Goal: Task Accomplishment & Management: Manage account settings

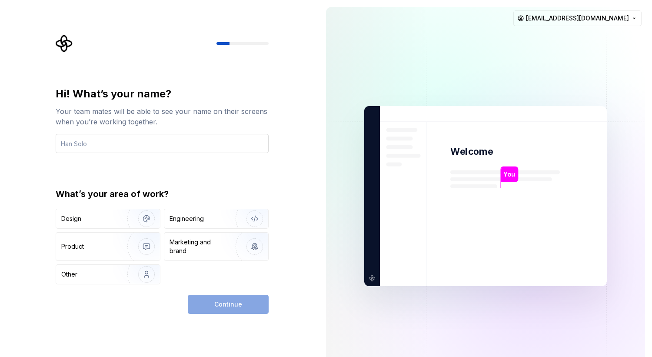
click at [95, 146] on input "text" at bounding box center [162, 143] width 213 height 19
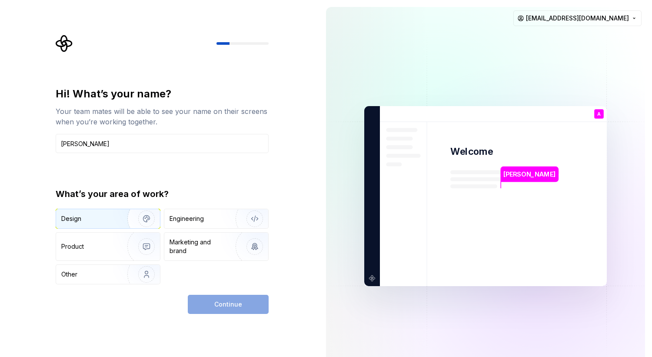
type input "Ajay Pawriya"
click at [126, 218] on img "button" at bounding box center [141, 218] width 56 height 58
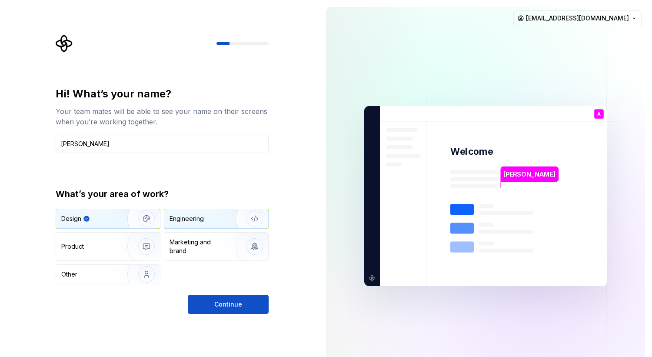
click at [225, 222] on img "button" at bounding box center [249, 218] width 56 height 58
click at [132, 225] on img "button" at bounding box center [141, 218] width 56 height 58
click at [216, 218] on div "Engineering" at bounding box center [203, 218] width 69 height 9
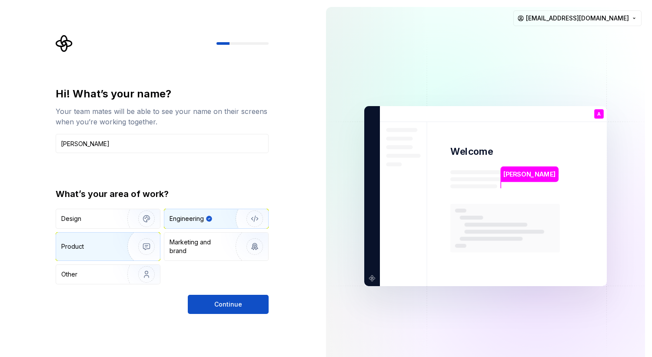
click at [139, 237] on img "button" at bounding box center [141, 246] width 56 height 58
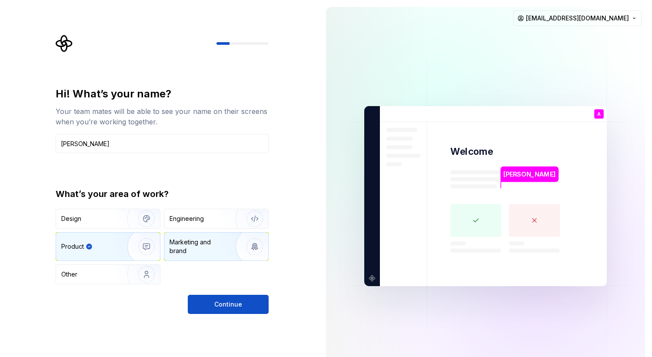
click at [187, 245] on div "Marketing and brand" at bounding box center [198, 246] width 59 height 17
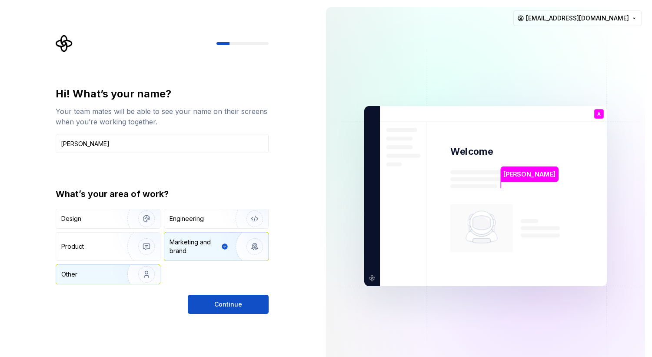
click at [115, 278] on img "button" at bounding box center [141, 274] width 56 height 58
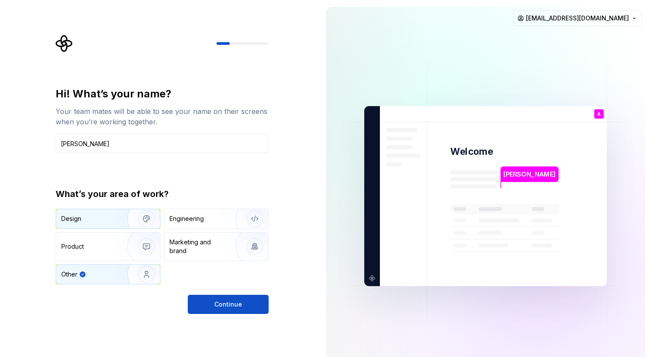
click at [105, 221] on div "Design" at bounding box center [88, 218] width 55 height 9
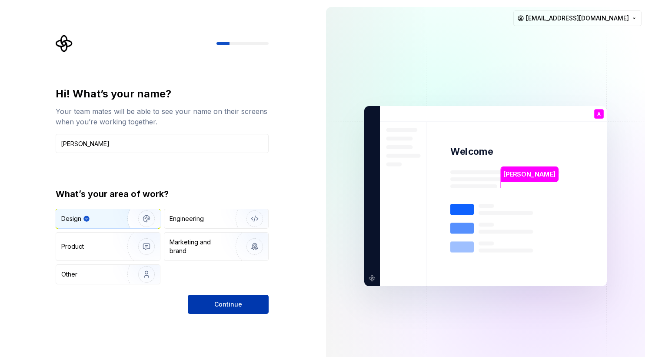
click at [238, 305] on span "Continue" at bounding box center [228, 304] width 28 height 9
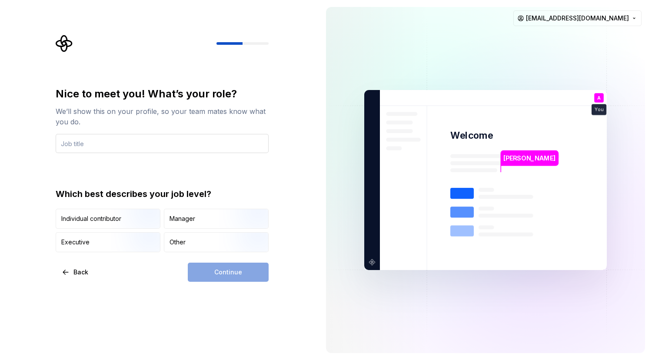
click at [164, 139] on input "text" at bounding box center [162, 143] width 213 height 19
type input "Product Designer"
click at [137, 181] on div "Nice to meet you! What’s your role? We’ll show this on your profile, so your te…" at bounding box center [162, 169] width 213 height 165
click at [192, 217] on div "Manager" at bounding box center [182, 218] width 26 height 9
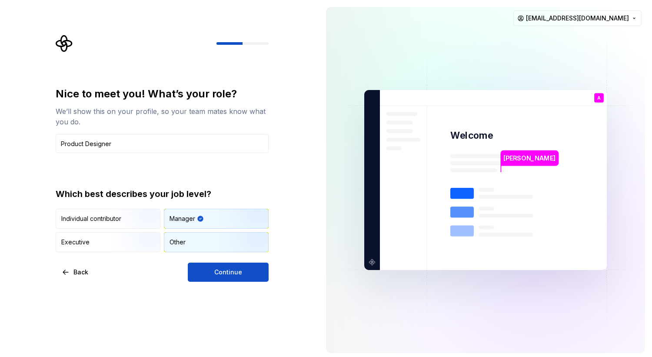
click at [210, 249] on div "Other" at bounding box center [216, 241] width 104 height 19
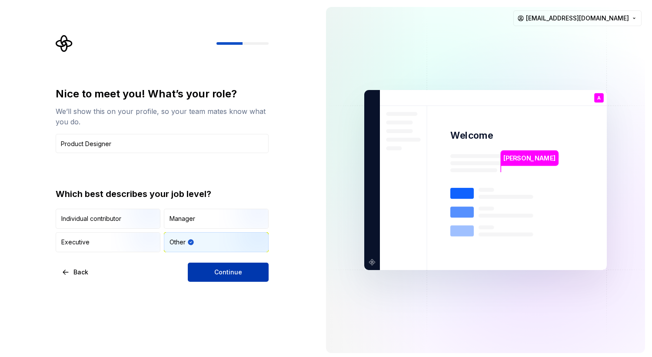
click at [222, 268] on span "Continue" at bounding box center [228, 272] width 28 height 9
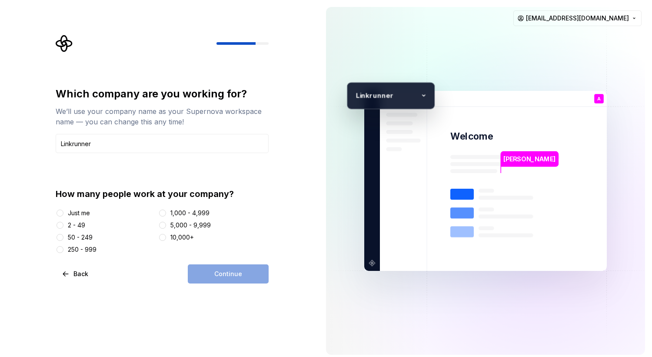
type input "Linkrunner"
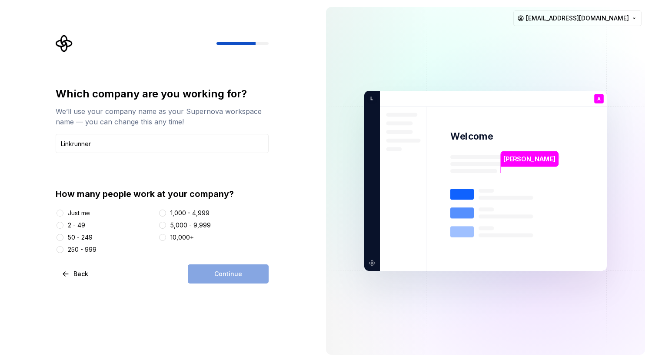
click at [76, 224] on div "2 - 49" at bounding box center [76, 225] width 17 height 9
click at [63, 224] on button "2 - 49" at bounding box center [59, 225] width 7 height 7
click at [207, 267] on button "Continue" at bounding box center [228, 273] width 81 height 19
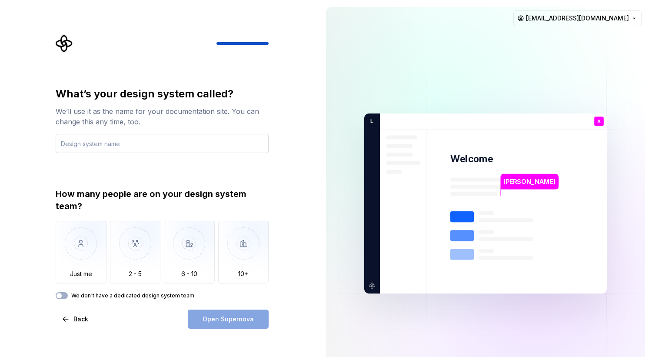
click at [146, 143] on input "text" at bounding box center [162, 143] width 213 height 19
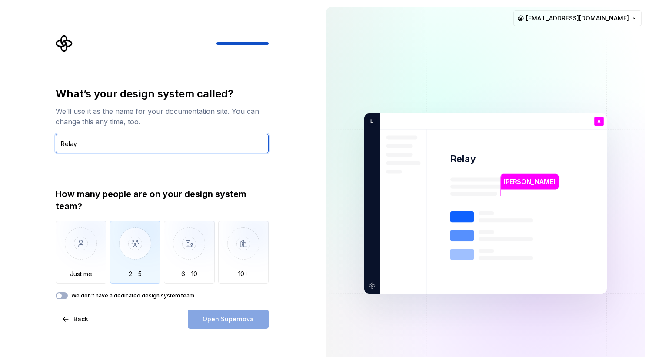
type input "Relay"
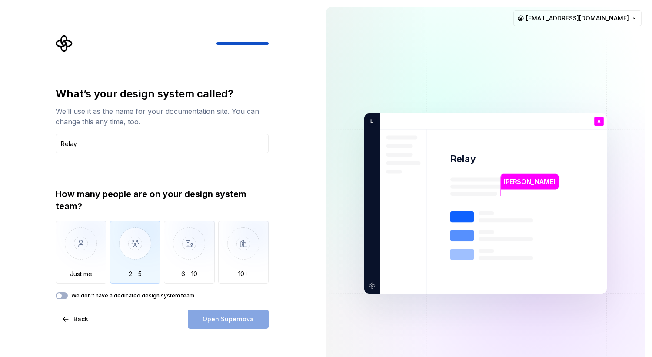
click at [133, 228] on img "button" at bounding box center [135, 250] width 51 height 58
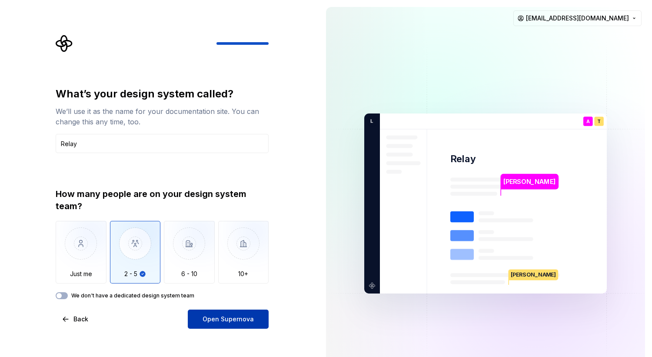
click at [236, 317] on span "Open Supernova" at bounding box center [227, 319] width 51 height 9
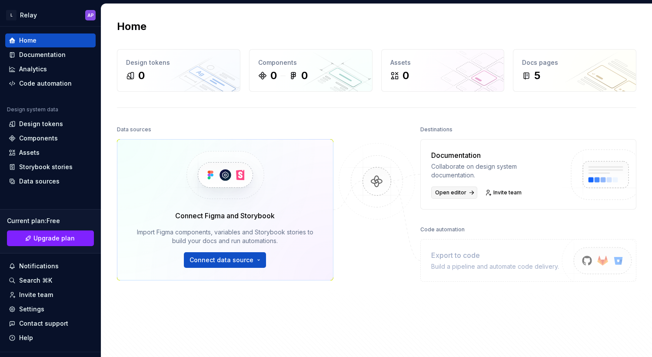
click at [454, 195] on span "Open editor" at bounding box center [450, 192] width 31 height 7
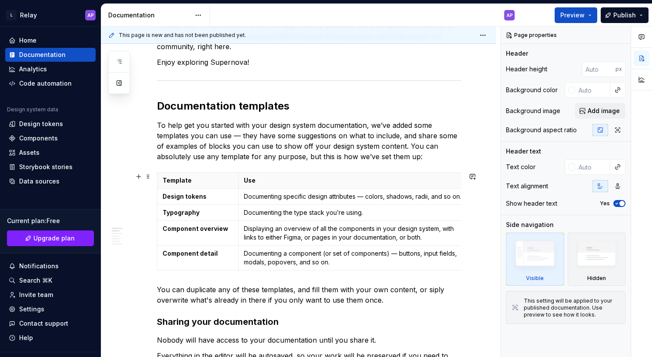
scroll to position [152, 0]
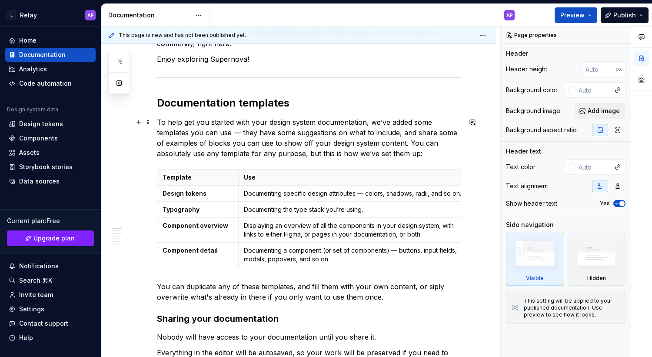
click at [334, 144] on p "To help get you started with your design system documentation, we’ve added some…" at bounding box center [309, 138] width 304 height 42
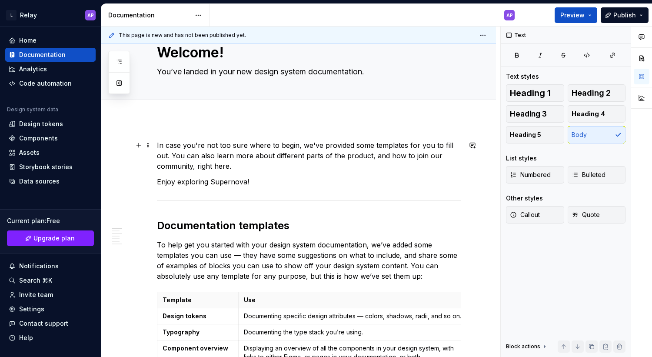
scroll to position [0, 0]
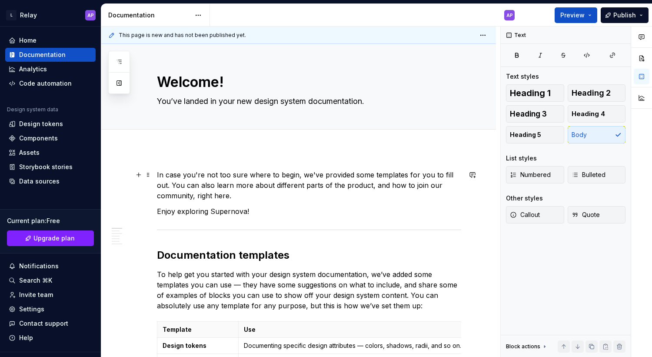
click at [262, 190] on p "In case you're not too sure where to begin, we've provided some templates for y…" at bounding box center [309, 184] width 304 height 31
click at [219, 255] on h2 "Documentation templates" at bounding box center [309, 255] width 304 height 14
click at [250, 287] on p "To help get you started with your design system documentation, we’ve added some…" at bounding box center [309, 290] width 304 height 42
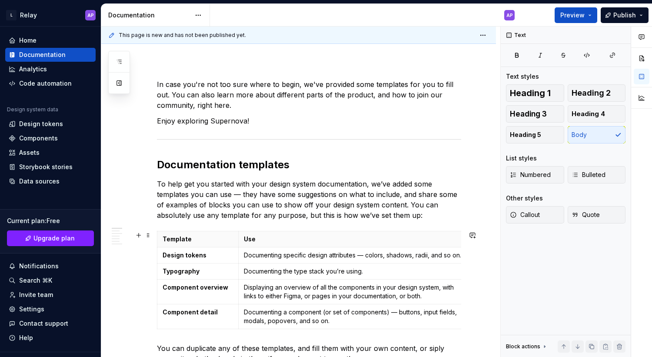
scroll to position [92, 0]
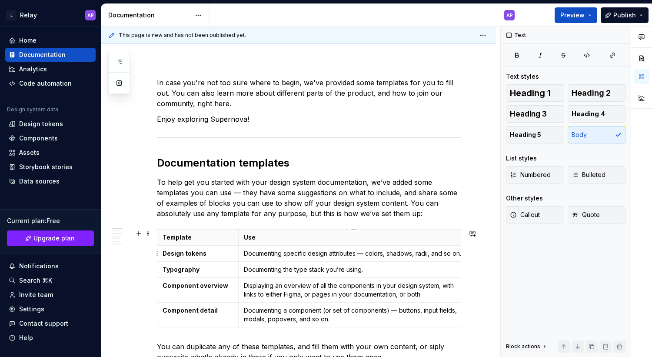
click at [261, 252] on p "Documenting specific design attributes — colors, shadows, radii, and so on." at bounding box center [354, 253] width 220 height 9
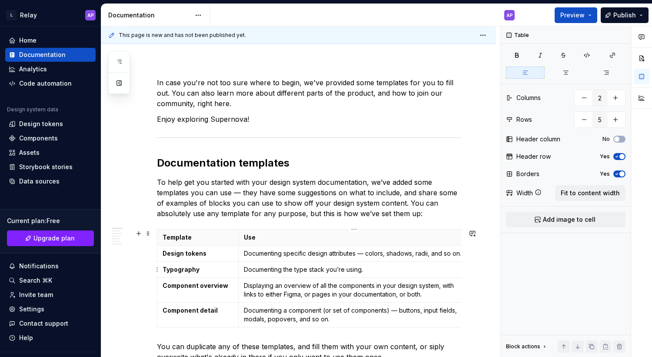
click at [289, 272] on p "Documenting the type stack you’re using." at bounding box center [354, 269] width 220 height 9
drag, startPoint x: 365, startPoint y: 270, endPoint x: 260, endPoint y: 269, distance: 105.1
click at [260, 269] on p "Documenting the type stack you’re using." at bounding box center [354, 269] width 220 height 9
click at [265, 272] on p "Documenting the type stack you’re using." at bounding box center [354, 269] width 220 height 9
drag, startPoint x: 265, startPoint y: 286, endPoint x: 331, endPoint y: 288, distance: 66.5
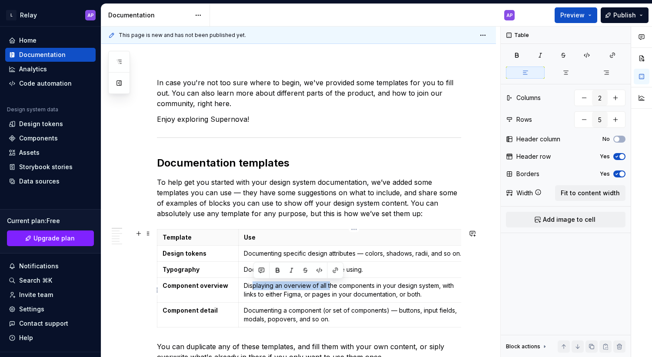
click at [331, 288] on p "Displaying an overview of all the components in your design system, with links …" at bounding box center [354, 289] width 220 height 17
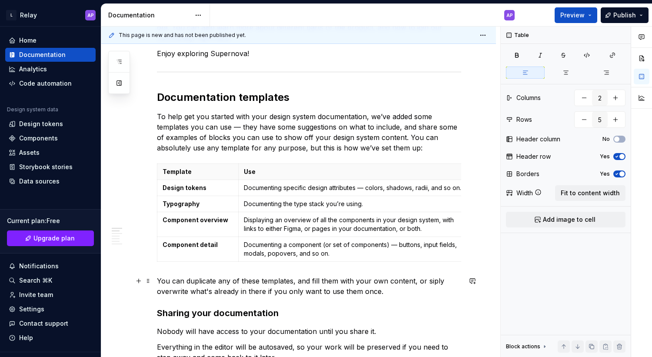
scroll to position [159, 0]
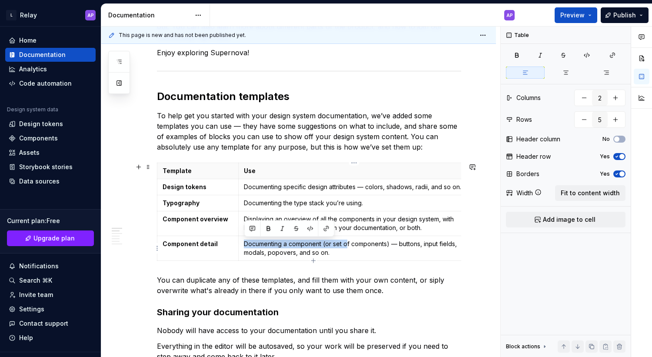
drag, startPoint x: 262, startPoint y: 239, endPoint x: 347, endPoint y: 247, distance: 85.5
click at [347, 247] on td "Documenting a component (or set of components) — buttons, input fields, modals,…" at bounding box center [353, 248] width 231 height 25
click at [347, 247] on p "Documenting a component (or set of components) — buttons, input fields, modals,…" at bounding box center [354, 247] width 220 height 17
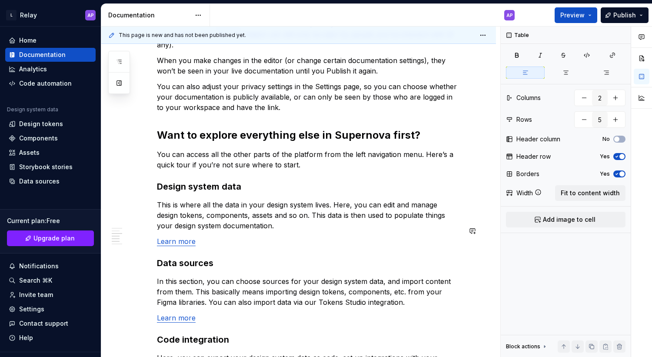
scroll to position [509, 0]
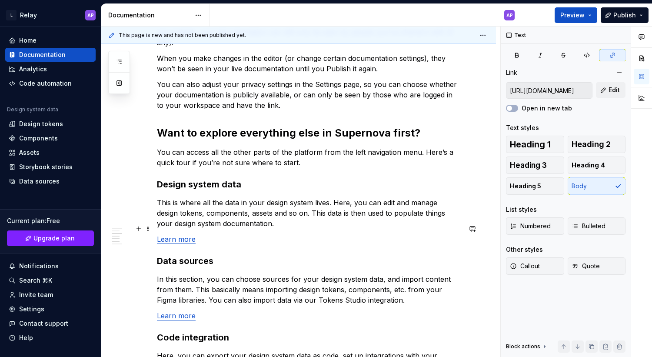
click at [188, 235] on link "Learn more" at bounding box center [176, 239] width 39 height 9
click at [556, 88] on input "https://learn.supernova.io/latest/design-systems/guide-to-design-systems.html" at bounding box center [549, 91] width 86 height 16
click at [551, 90] on input "https://learn.supernova.io/latest/design-systems/guide-to-design-systems.html" at bounding box center [549, 91] width 86 height 16
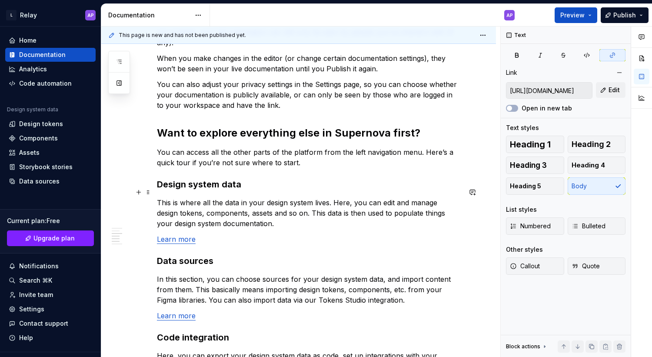
click at [256, 205] on p "This is where all the data in your design system lives. Here, you can edit and …" at bounding box center [309, 212] width 304 height 31
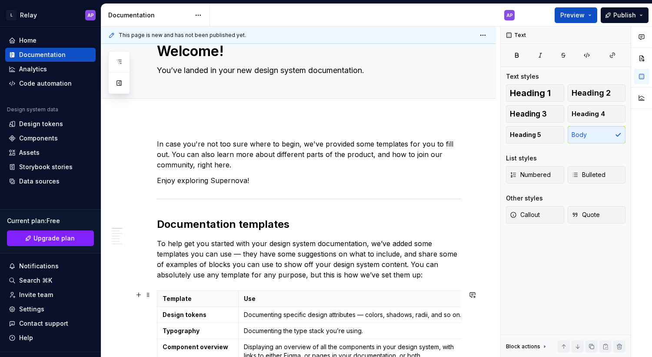
scroll to position [0, 0]
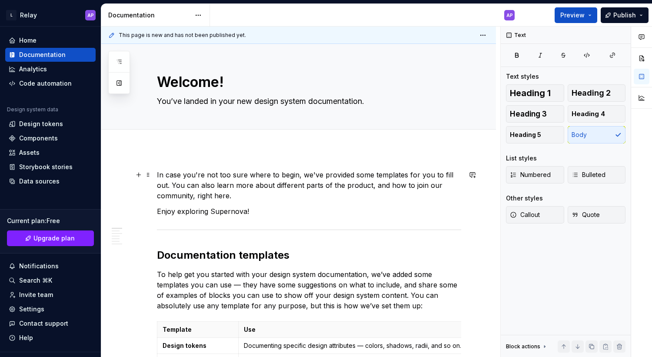
click at [247, 185] on p "In case you're not too sure where to begin, we've provided some templates for y…" at bounding box center [309, 184] width 304 height 31
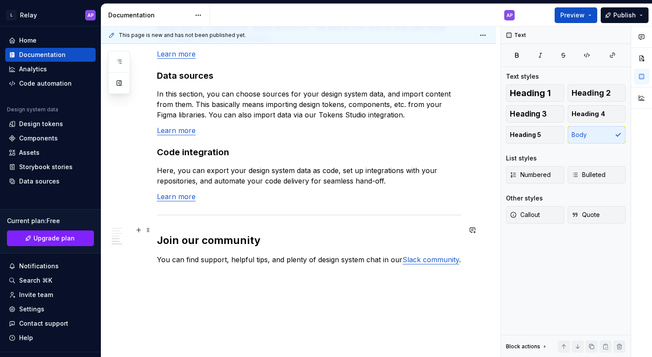
scroll to position [739, 0]
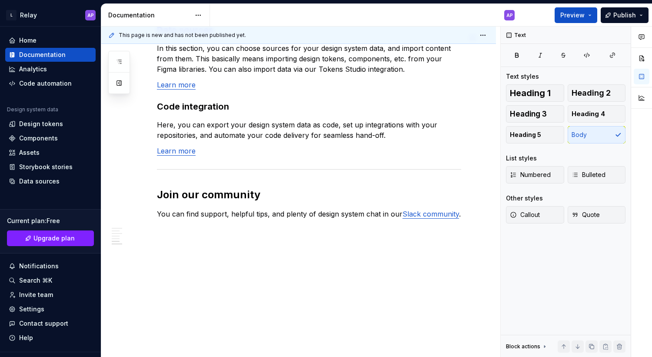
click at [159, 10] on div "Documentation" at bounding box center [155, 15] width 109 height 23
click at [142, 16] on div "Documentation" at bounding box center [149, 15] width 82 height 9
click at [201, 13] on html "L Relay AP Home Documentation Analytics Code automation Design system data Desi…" at bounding box center [326, 178] width 652 height 357
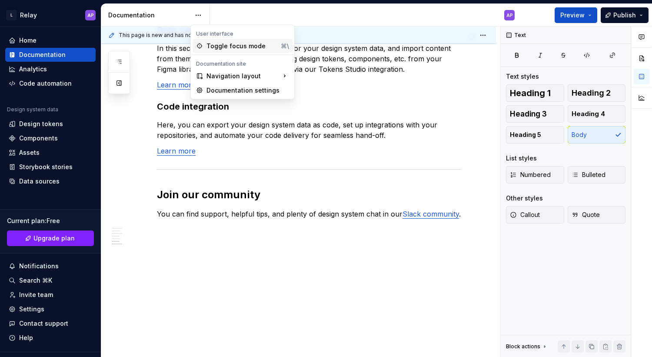
click at [256, 45] on div "Toggle focus mode" at bounding box center [241, 46] width 71 height 9
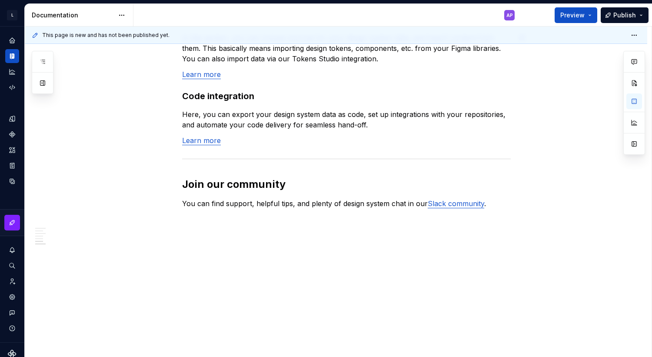
scroll to position [729, 0]
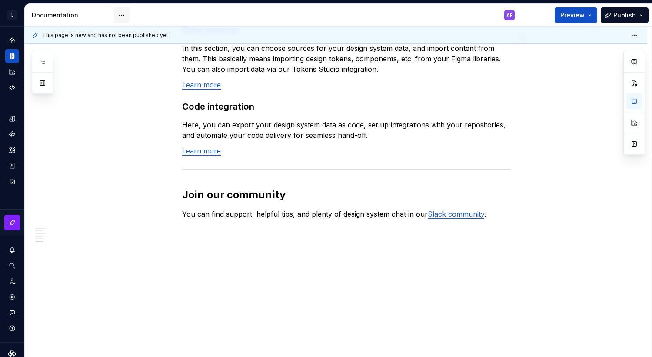
click at [121, 13] on html "L Relay AP Design system data Documentation AP Preview Publish Pages Add Access…" at bounding box center [326, 178] width 652 height 357
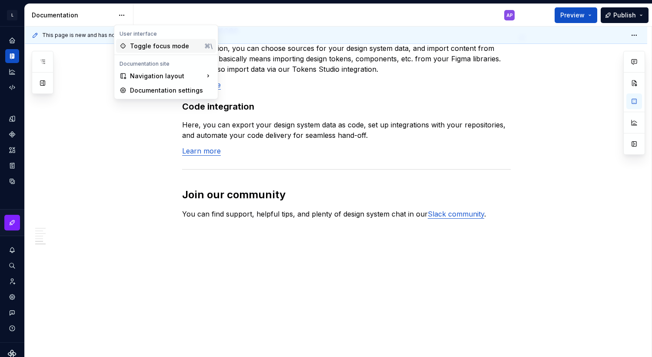
click at [174, 43] on div "Toggle focus mode" at bounding box center [165, 46] width 71 height 9
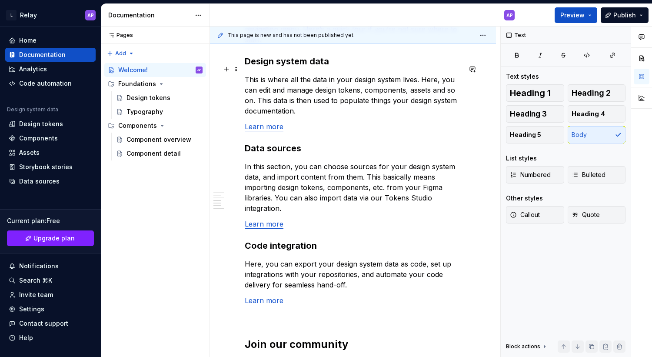
click at [310, 93] on p "This is where all the data in your design system lives. Here, you can edit and …" at bounding box center [353, 95] width 216 height 42
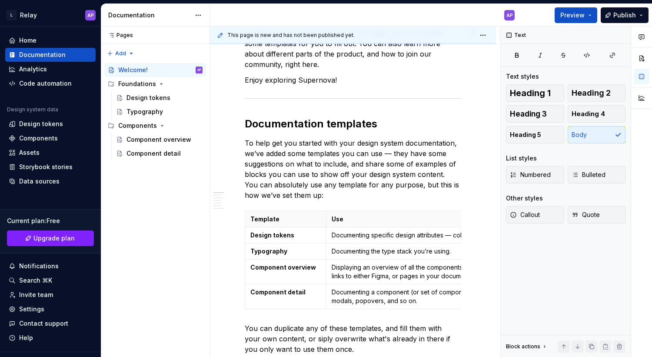
scroll to position [0, 0]
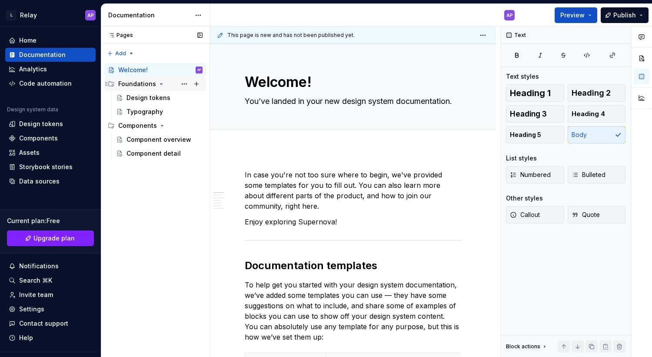
click at [155, 86] on div "Foundations" at bounding box center [160, 84] width 84 height 12
click at [158, 86] on icon "Page tree" at bounding box center [161, 83] width 7 height 7
click at [153, 91] on div "Design tokens" at bounding box center [159, 98] width 93 height 14
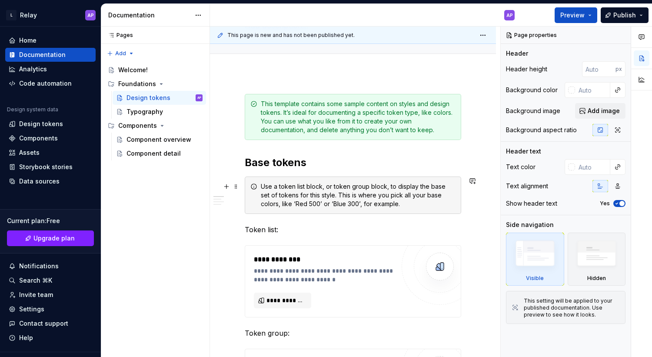
scroll to position [80, 0]
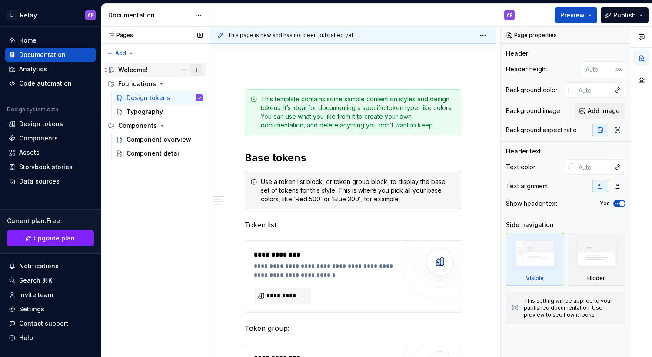
click at [196, 70] on button "Page tree" at bounding box center [196, 70] width 12 height 12
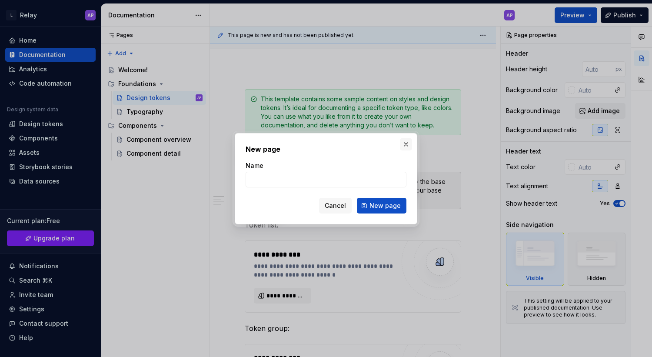
click at [404, 145] on button "button" at bounding box center [406, 144] width 12 height 12
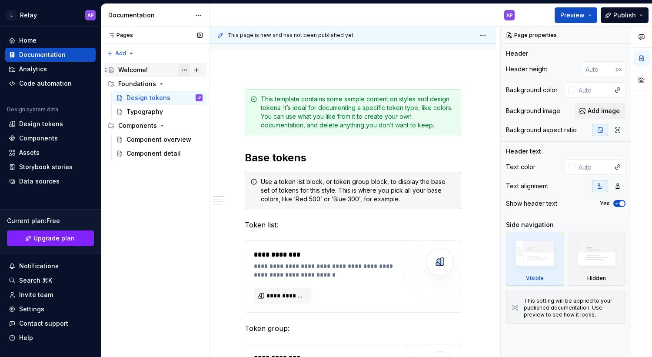
click at [184, 69] on button "Page tree" at bounding box center [184, 70] width 12 height 12
type textarea "*"
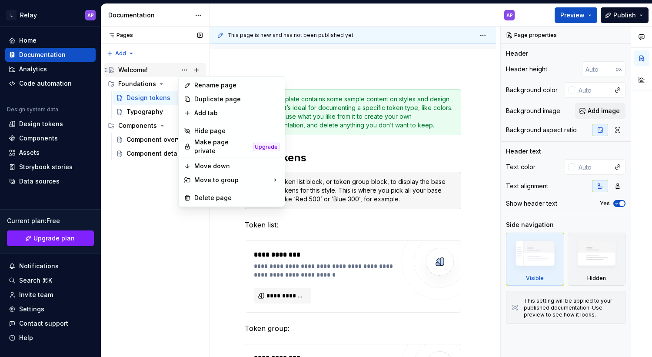
click at [149, 68] on div "Pages Pages Add Accessibility guide for tree Page tree. Navigate the tree with …" at bounding box center [155, 191] width 109 height 331
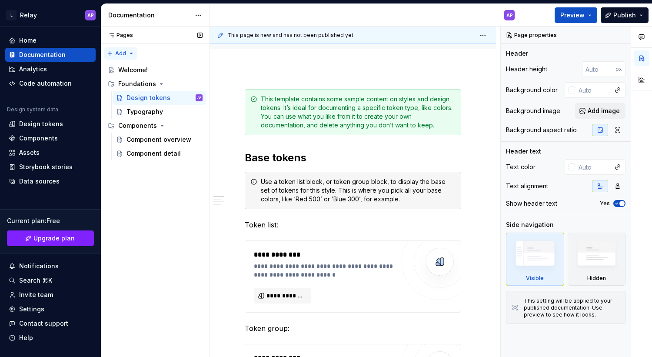
click at [117, 54] on div "Pages Pages Add Accessibility guide for tree Page tree. Navigate the tree with …" at bounding box center [155, 191] width 109 height 331
click at [140, 82] on div "New group" at bounding box center [148, 84] width 56 height 9
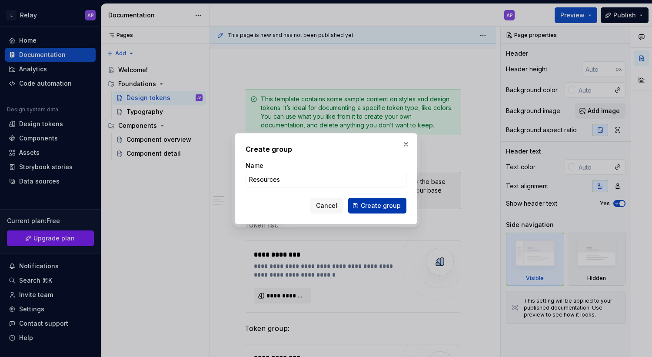
type input "Resources"
click at [370, 202] on span "Create group" at bounding box center [381, 205] width 40 height 9
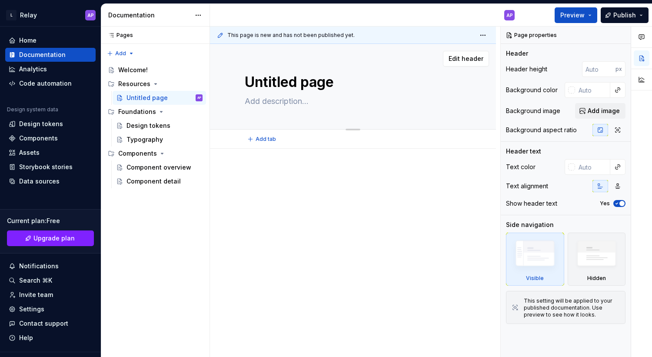
click at [304, 79] on textarea "Untitled page" at bounding box center [351, 82] width 216 height 21
type textarea "*"
type textarea "L"
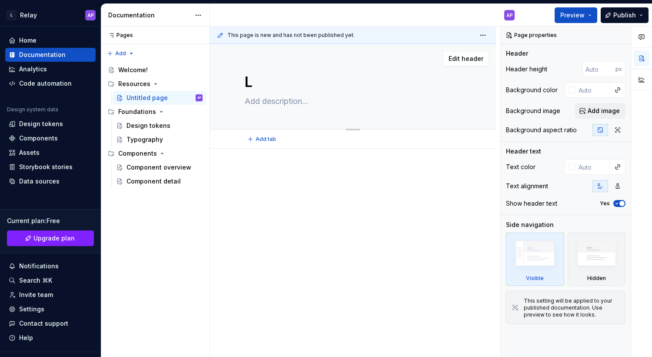
type textarea "*"
type textarea "Lo"
type textarea "*"
type textarea "Log"
type textarea "*"
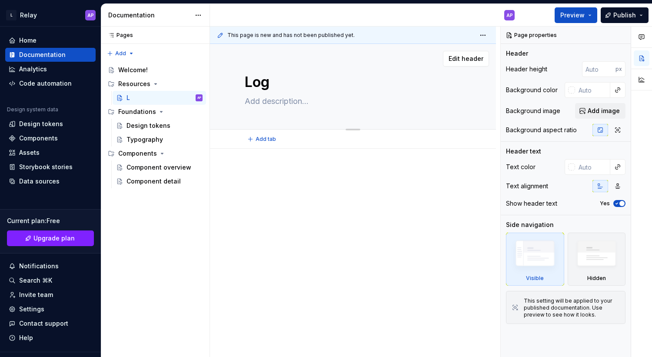
type textarea "Logo"
type textarea "*"
type textarea "Logos"
type textarea "*"
type textarea "Logos"
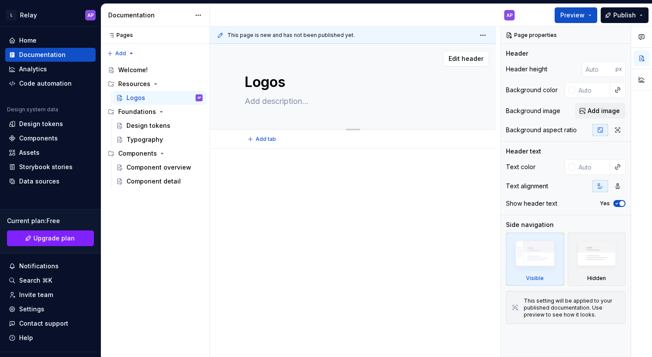
click at [229, 105] on div "Logos Edit header" at bounding box center [353, 87] width 286 height 86
click at [112, 70] on icon "Page tree" at bounding box center [111, 70] width 4 height 6
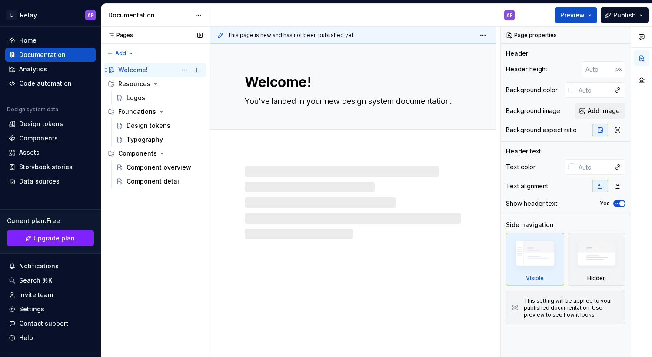
click at [112, 70] on icon "Page tree" at bounding box center [111, 70] width 4 height 6
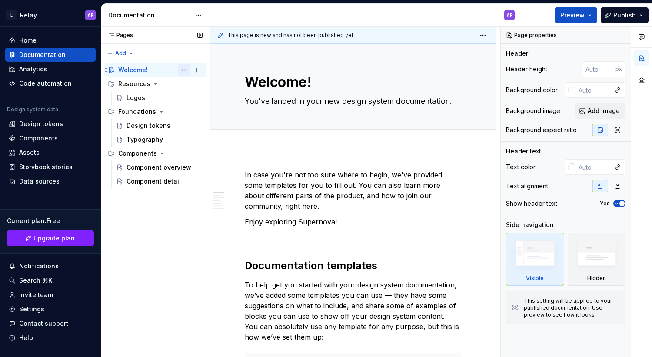
click at [182, 70] on button "Page tree" at bounding box center [184, 70] width 12 height 12
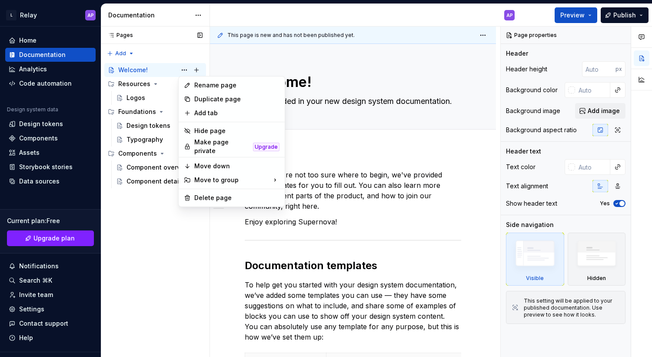
click at [143, 227] on div "Pages Pages Add Accessibility guide for tree Page tree. Navigate the tree with …" at bounding box center [155, 191] width 109 height 331
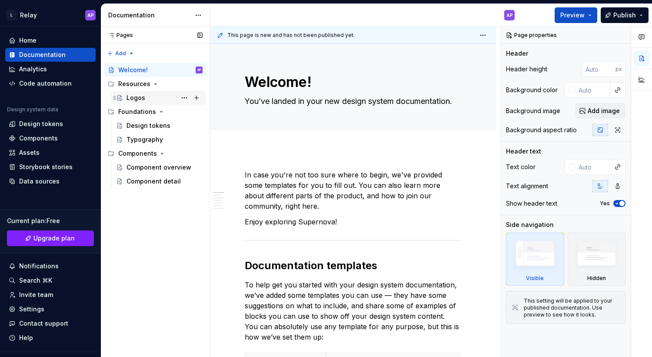
click at [136, 96] on div "Logos" at bounding box center [135, 97] width 19 height 9
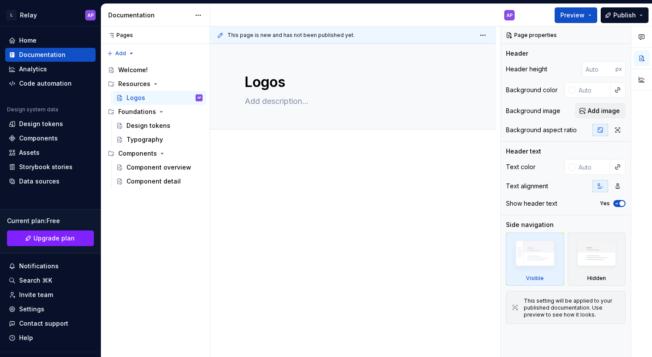
click at [298, 162] on div at bounding box center [353, 234] width 286 height 171
click at [287, 144] on div "Add tab" at bounding box center [353, 139] width 216 height 12
click at [278, 164] on div at bounding box center [353, 234] width 286 height 171
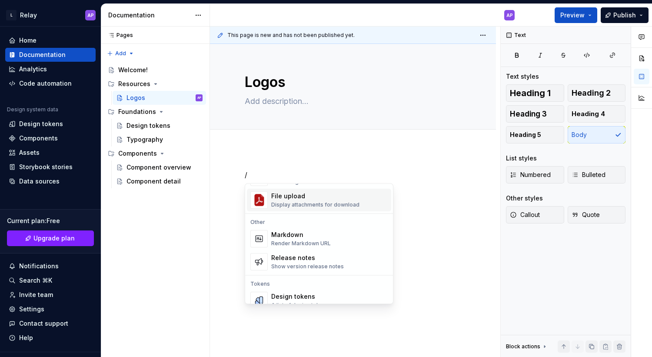
scroll to position [540, 0]
click at [312, 205] on div "Display attachments for download" at bounding box center [315, 204] width 88 height 7
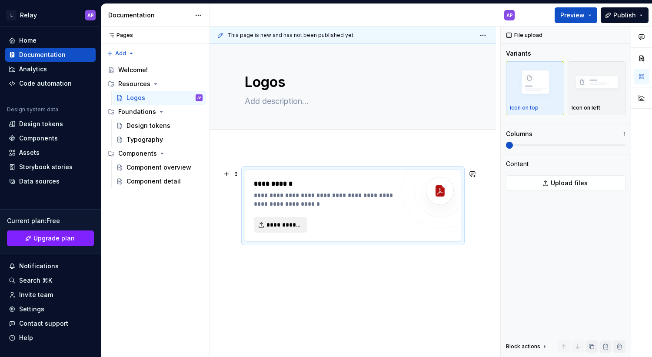
click at [285, 223] on span "**********" at bounding box center [283, 224] width 35 height 9
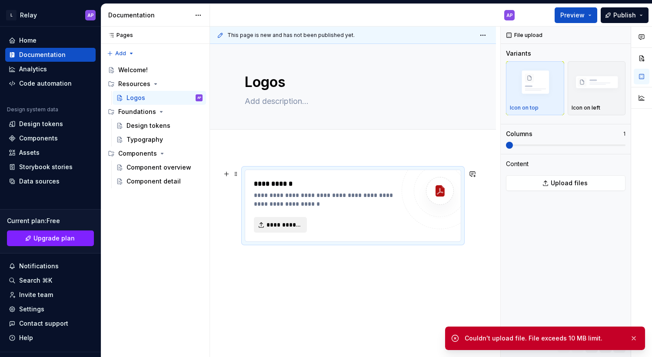
click at [295, 223] on span "**********" at bounding box center [283, 224] width 35 height 9
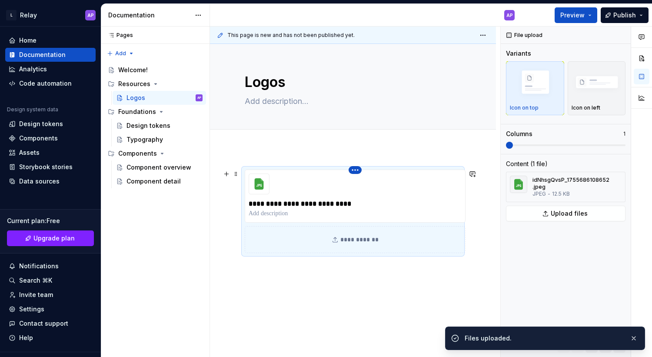
click at [353, 169] on html "L Relay AP Home Documentation Analytics Code automation Design system data Desi…" at bounding box center [326, 178] width 652 height 357
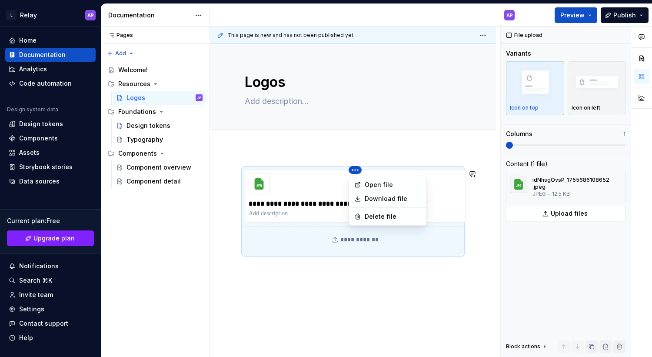
click at [356, 170] on html "L Relay AP Home Documentation Analytics Code automation Design system data Desi…" at bounding box center [326, 178] width 652 height 357
click at [367, 141] on div "Add tab" at bounding box center [353, 139] width 216 height 12
type textarea "*"
click at [305, 153] on div "**********" at bounding box center [355, 191] width 290 height 331
click at [299, 156] on div "**********" at bounding box center [353, 260] width 286 height 222
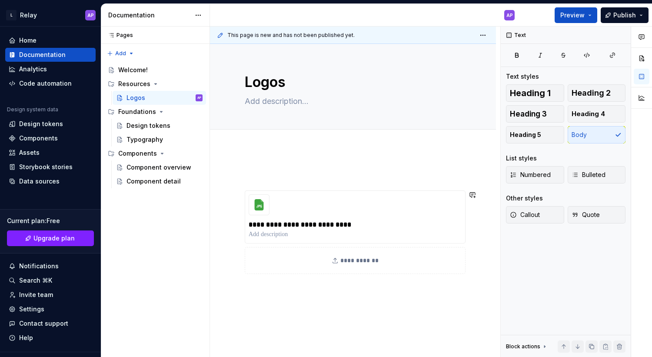
click at [278, 315] on div "**********" at bounding box center [353, 270] width 286 height 242
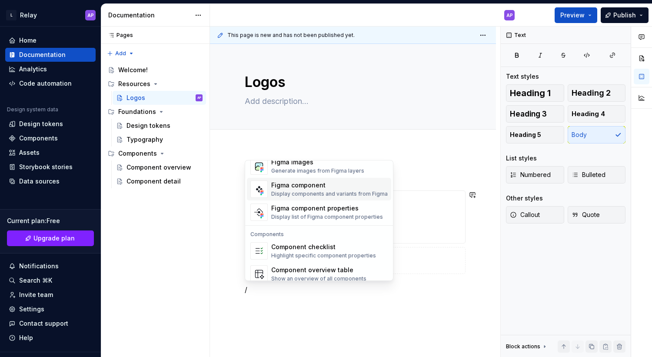
scroll to position [865, 0]
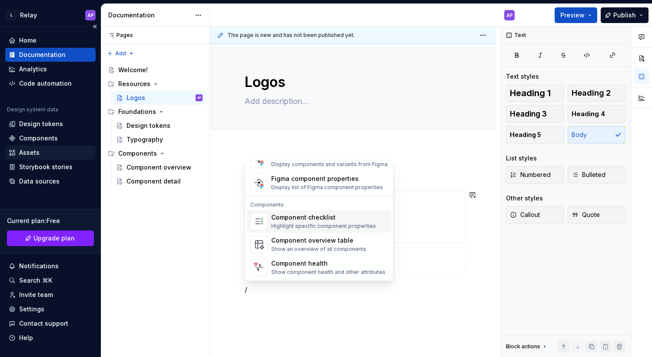
click at [39, 149] on div "Assets" at bounding box center [50, 152] width 83 height 9
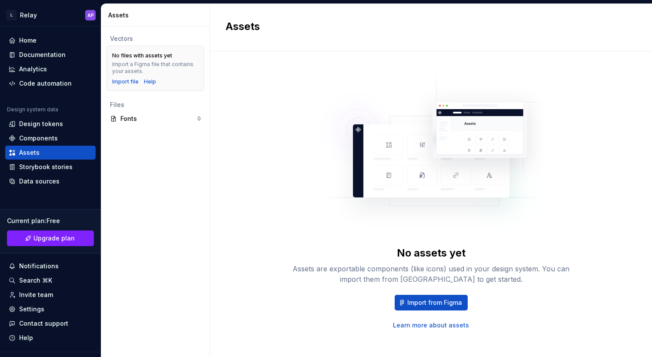
scroll to position [6, 0]
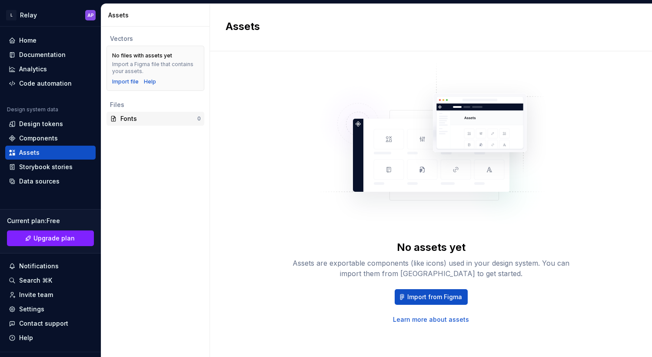
click at [156, 119] on div "Fonts" at bounding box center [158, 118] width 77 height 9
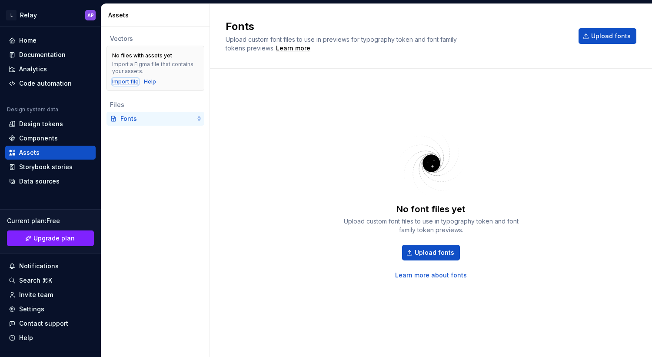
click at [126, 82] on div "Import file" at bounding box center [125, 81] width 26 height 7
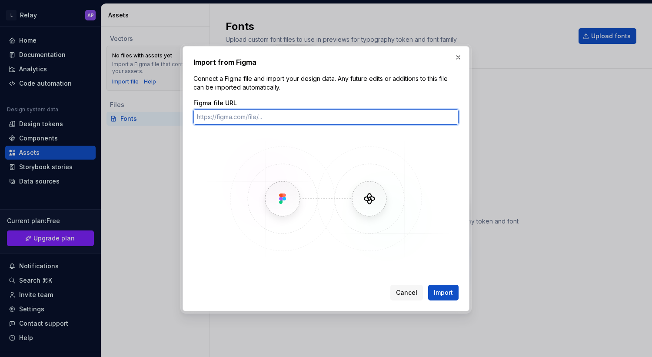
paste input "https://www.figma.com/design/vuVFF2KgFZhFIffKDPNAFq/Logo---Branding?node-id=0-1…"
type input "https://www.figma.com/design/vuVFF2KgFZhFIffKDPNAFq/Logo---Branding?node-id=0-1…"
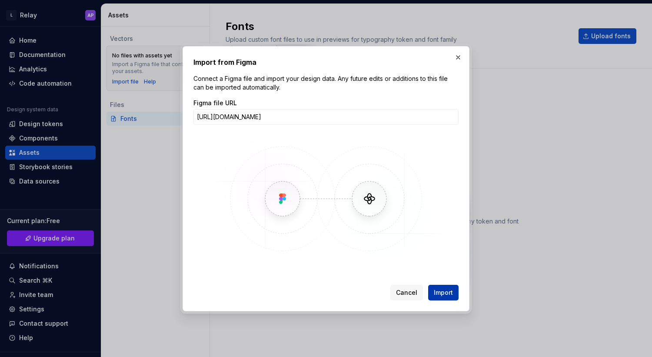
click at [444, 288] on span "Import" at bounding box center [443, 292] width 19 height 9
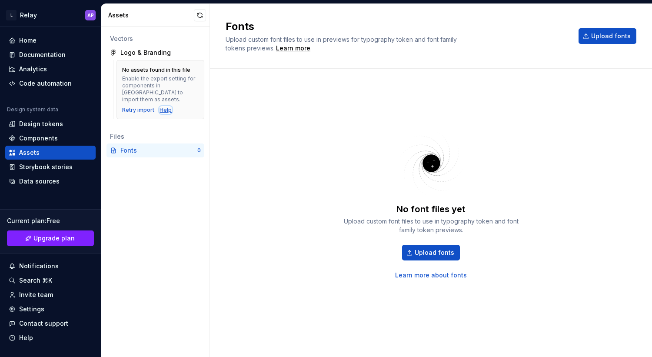
click at [161, 106] on div "Help" at bounding box center [165, 109] width 12 height 7
click at [142, 106] on div "Retry import" at bounding box center [138, 109] width 32 height 7
click at [132, 55] on div "Logo & Branding" at bounding box center [145, 52] width 50 height 9
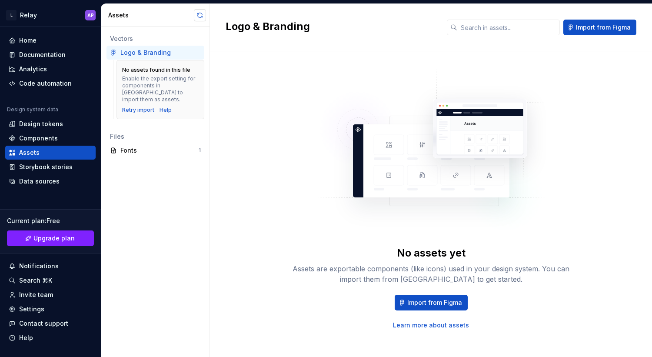
click at [199, 18] on button "button" at bounding box center [200, 15] width 12 height 12
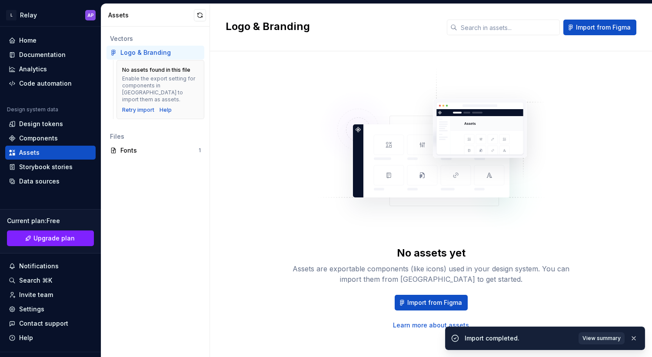
click at [605, 338] on span "View summary" at bounding box center [601, 337] width 38 height 7
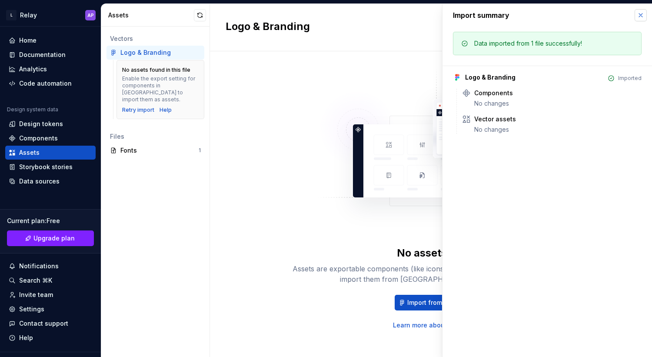
click at [639, 17] on button "button" at bounding box center [640, 15] width 12 height 12
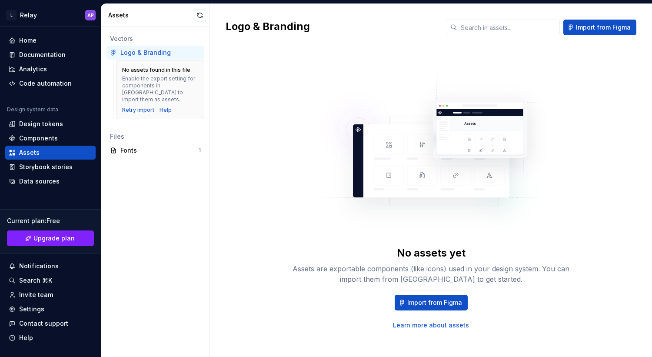
click at [207, 16] on div "Assets" at bounding box center [155, 15] width 109 height 23
click at [205, 15] on button "button" at bounding box center [200, 15] width 12 height 12
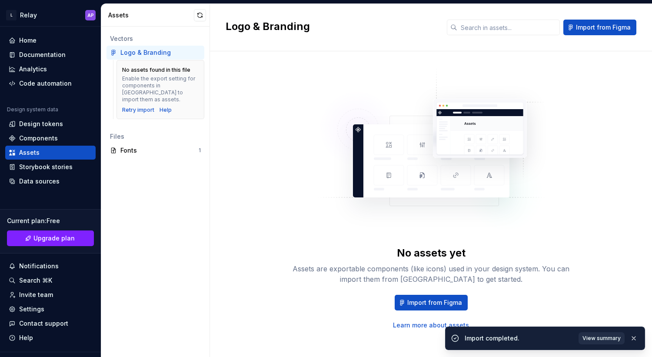
click at [608, 340] on span "View summary" at bounding box center [601, 337] width 38 height 7
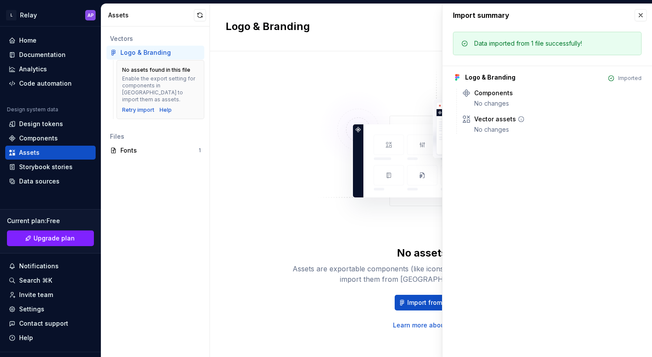
click at [497, 122] on div "Vector assets" at bounding box center [495, 119] width 42 height 9
click at [488, 93] on div "Components" at bounding box center [493, 93] width 39 height 9
click at [496, 124] on div "Vector assets No changes" at bounding box center [557, 124] width 167 height 19
click at [484, 93] on div "Components" at bounding box center [493, 93] width 39 height 9
click at [487, 119] on div "Vector assets" at bounding box center [495, 119] width 42 height 9
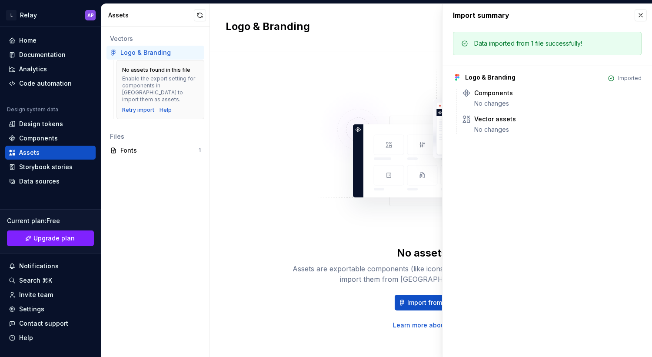
click at [493, 97] on div "Components No changes" at bounding box center [557, 98] width 167 height 19
click at [515, 94] on icon at bounding box center [517, 92] width 7 height 7
click at [299, 71] on div "No assets yet Assets are exportable components (like icons) used in your design…" at bounding box center [431, 198] width 278 height 262
click at [643, 10] on button "button" at bounding box center [640, 15] width 12 height 12
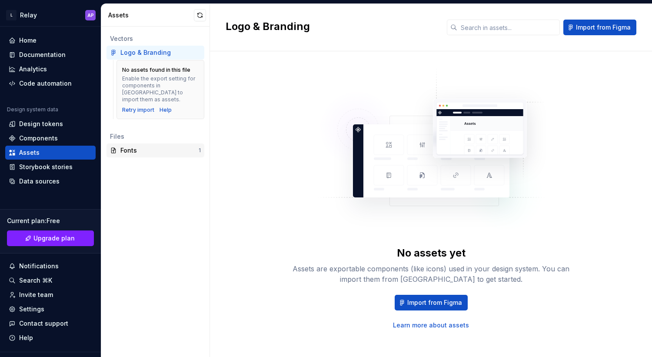
click at [166, 147] on div "Fonts" at bounding box center [159, 150] width 78 height 9
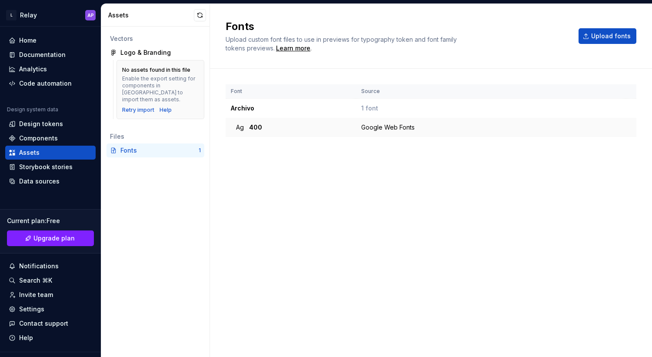
click at [372, 130] on div "Google Web Fonts" at bounding box center [493, 127] width 264 height 9
click at [249, 126] on span "400" at bounding box center [255, 127] width 13 height 9
click at [242, 126] on span "Ag" at bounding box center [240, 127] width 8 height 9
click at [262, 126] on div "Ag 400" at bounding box center [293, 127] width 115 height 9
click at [245, 106] on td "Archivo" at bounding box center [290, 109] width 130 height 20
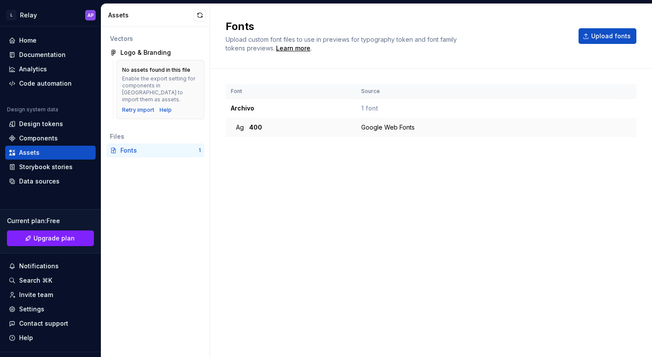
click at [249, 124] on span "400" at bounding box center [255, 127] width 13 height 9
click at [238, 114] on td "Archivo" at bounding box center [290, 109] width 130 height 20
click at [257, 128] on span "400" at bounding box center [255, 127] width 13 height 9
click at [243, 103] on td "Archivo" at bounding box center [290, 109] width 130 height 20
click at [295, 120] on td "Ag 400" at bounding box center [290, 127] width 130 height 19
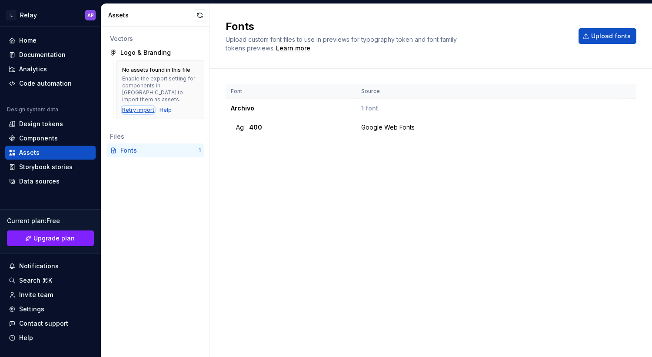
click at [133, 106] on div "Retry import" at bounding box center [138, 109] width 32 height 7
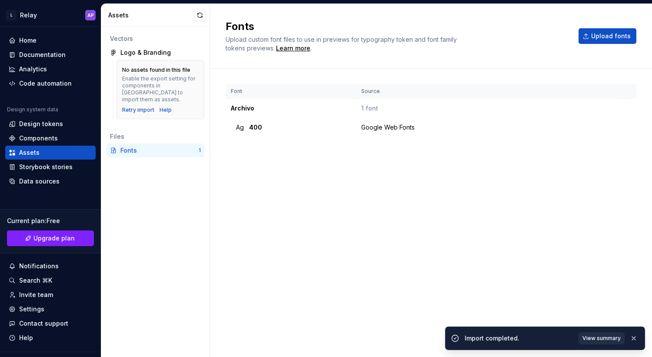
click at [598, 335] on span "View summary" at bounding box center [601, 337] width 38 height 7
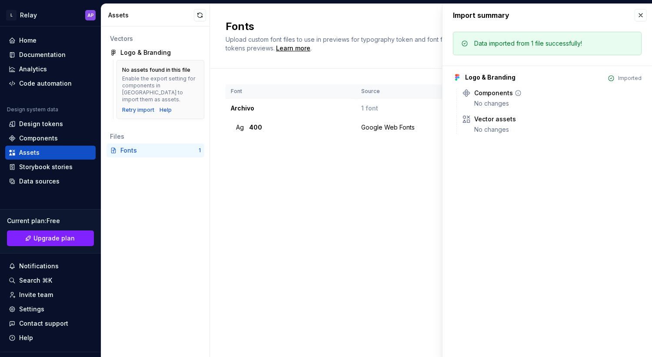
click at [524, 96] on div "Components" at bounding box center [557, 93] width 167 height 9
click at [500, 108] on div "Components No changes Vector assets No changes" at bounding box center [548, 111] width 185 height 45
click at [500, 136] on div "Data imported from 1 file successfully! Logo & Branding Imported Components No …" at bounding box center [546, 85] width 209 height 118
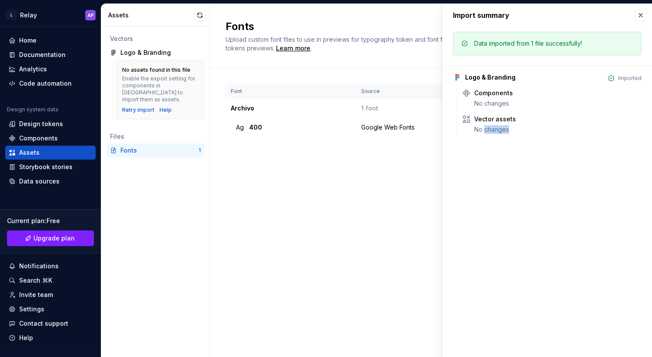
click at [500, 136] on div "Data imported from 1 file successfully! Logo & Branding Imported Components No …" at bounding box center [546, 85] width 209 height 118
click at [493, 132] on div "No changes" at bounding box center [557, 129] width 167 height 9
click at [469, 132] on div "Vector assets No changes" at bounding box center [551, 124] width 179 height 19
click at [493, 87] on div "Logo & Branding Imported Components No changes Vector assets No changes" at bounding box center [547, 100] width 189 height 68
click at [477, 95] on div "Components" at bounding box center [493, 93] width 39 height 9
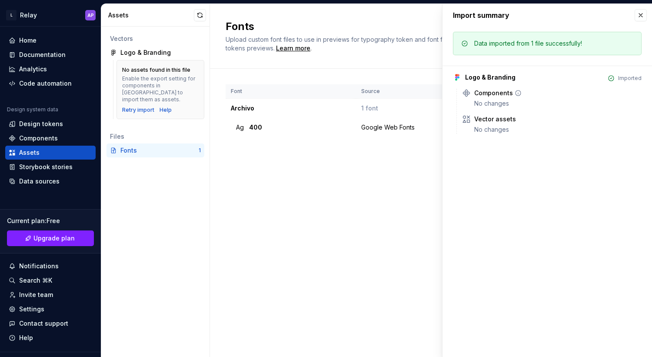
click at [503, 100] on div "No changes" at bounding box center [557, 103] width 167 height 9
click at [640, 14] on button "button" at bounding box center [640, 15] width 12 height 12
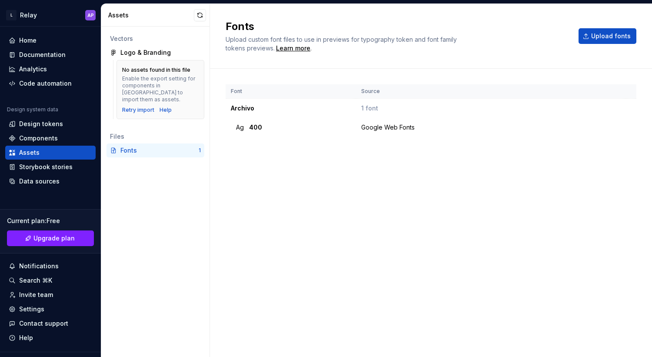
click at [304, 199] on div "Font Source Archivo 1 font Ag 400 Google Web Fonts" at bounding box center [430, 203] width 411 height 239
click at [171, 54] on div "Logo & Branding" at bounding box center [160, 52] width 80 height 9
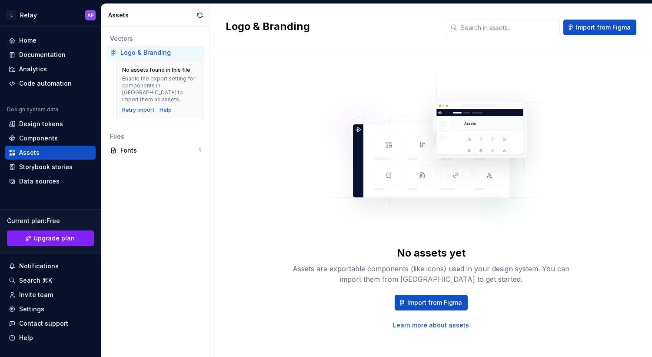
click at [445, 267] on div "Assets are exportable components (like icons) used in your design system. You c…" at bounding box center [431, 273] width 278 height 21
click at [437, 326] on link "Learn more about assets" at bounding box center [431, 325] width 76 height 9
click at [38, 182] on div "Data sources" at bounding box center [39, 181] width 40 height 9
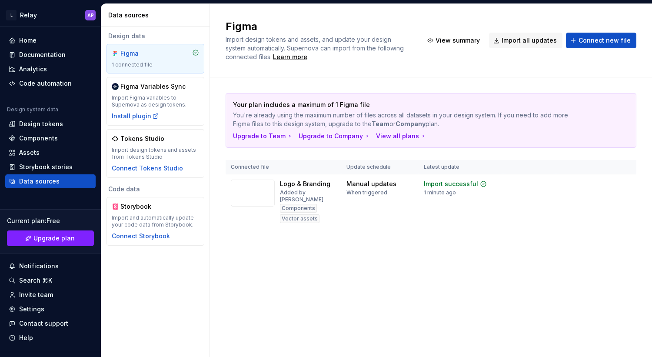
click at [331, 260] on div "Your plan includes a maximum of 1 Figma file You're already using the maximum n…" at bounding box center [430, 169] width 411 height 184
click at [598, 200] on div "Import updates" at bounding box center [592, 197] width 40 height 7
click at [595, 184] on span "View summary" at bounding box center [592, 183] width 38 height 7
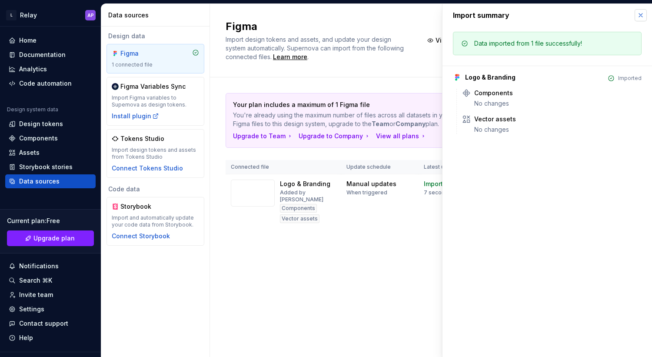
click at [637, 14] on button "button" at bounding box center [640, 15] width 12 height 12
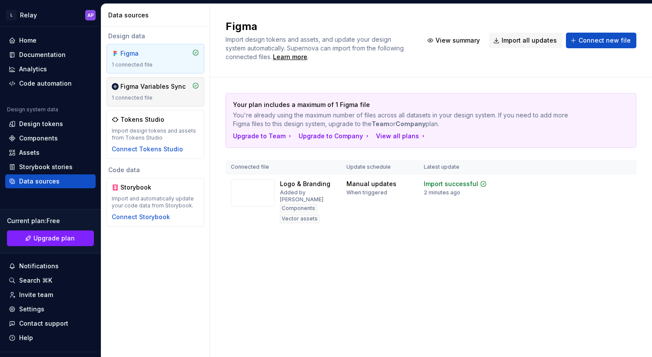
click at [169, 85] on div "Figma Variables Sync" at bounding box center [152, 86] width 65 height 9
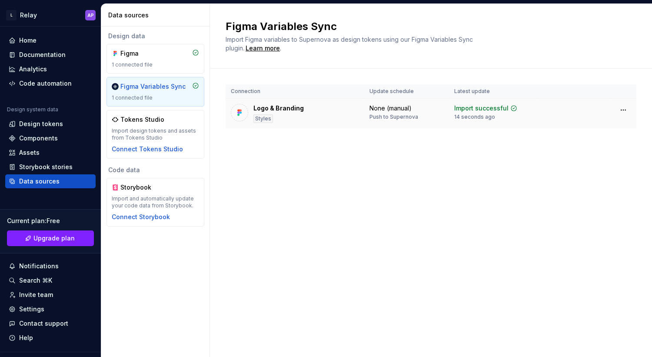
click at [341, 110] on div "Logo & Branding Styles" at bounding box center [295, 113] width 128 height 19
click at [297, 108] on div "Logo & Branding" at bounding box center [278, 108] width 50 height 9
click at [618, 111] on html "L Relay AP Home Documentation Analytics Code automation Design system data Desi…" at bounding box center [326, 178] width 652 height 357
click at [518, 134] on html "L Relay AP Home Documentation Analytics Code automation Design system data Desi…" at bounding box center [326, 178] width 652 height 357
click at [45, 125] on div "Design tokens" at bounding box center [41, 123] width 44 height 9
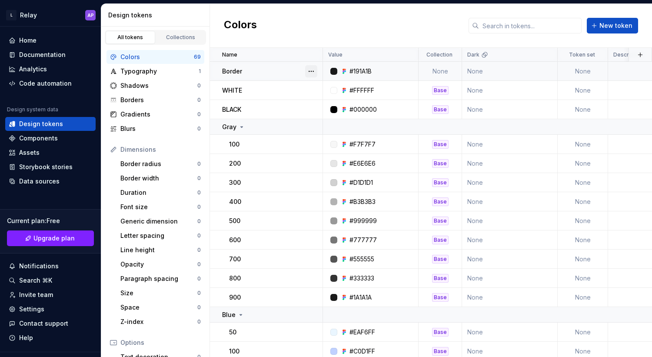
click at [311, 71] on button "button" at bounding box center [311, 71] width 12 height 12
click at [334, 119] on span "Delete token" at bounding box center [335, 120] width 56 height 14
click at [332, 119] on span "Delete token" at bounding box center [335, 120] width 56 height 14
click at [304, 33] on html "L Relay AP Home Documentation Analytics Code automation Design system data Desi…" at bounding box center [326, 178] width 652 height 357
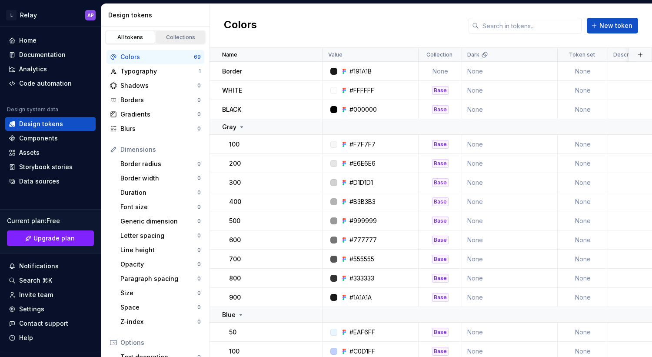
click at [174, 34] on div "Collections" at bounding box center [180, 37] width 43 height 7
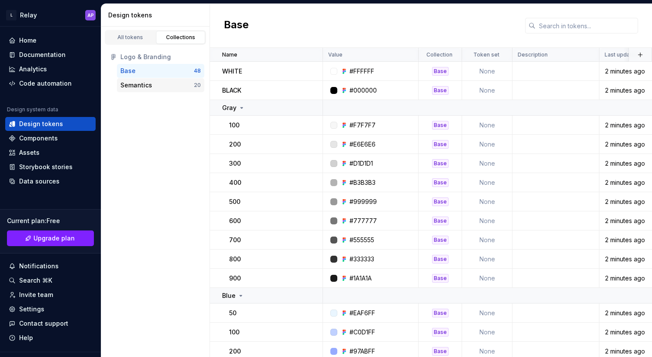
click at [142, 86] on div "Semantics" at bounding box center [136, 85] width 32 height 9
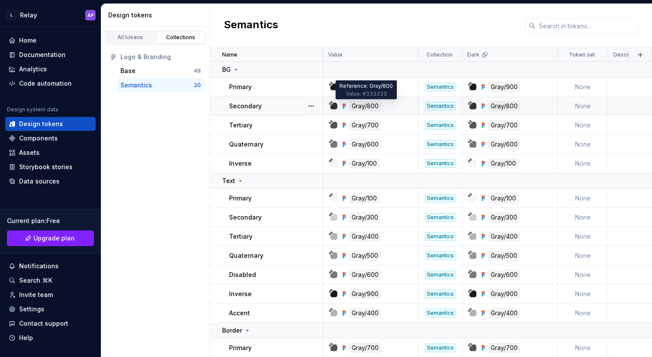
click at [366, 106] on div "Gray/800" at bounding box center [364, 106] width 31 height 10
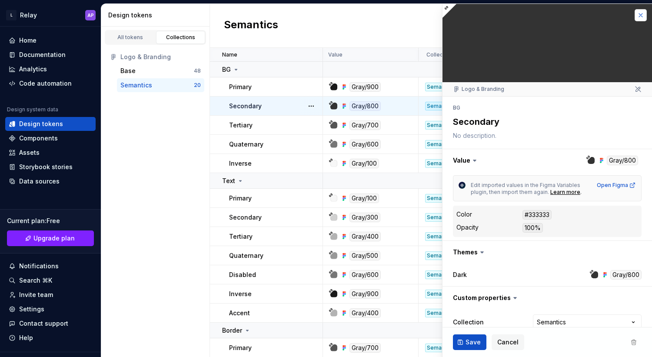
click at [643, 13] on button "button" at bounding box center [640, 15] width 12 height 12
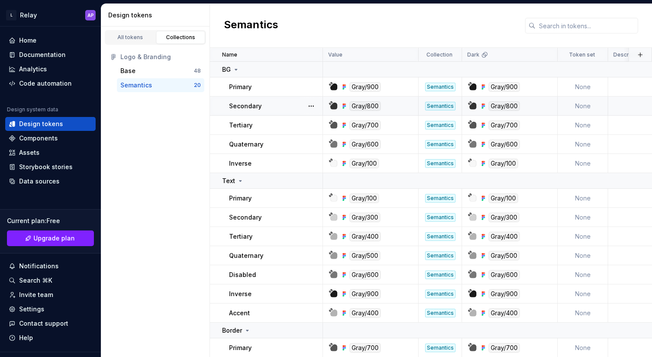
click at [181, 176] on div "All tokens Collections Logo & Branding Base 48 Semantics 20" at bounding box center [155, 191] width 109 height 330
click at [50, 183] on div "Data sources" at bounding box center [39, 181] width 40 height 9
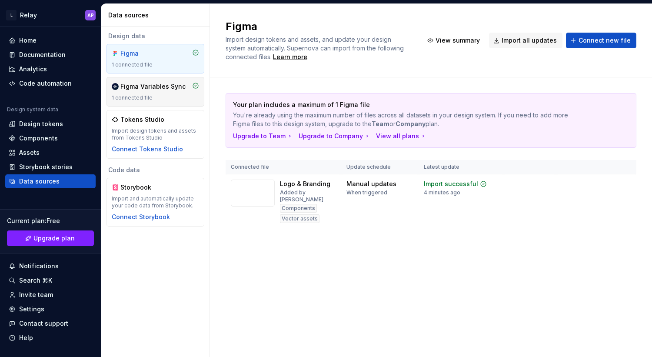
click at [159, 96] on div "1 connected file" at bounding box center [155, 97] width 87 height 7
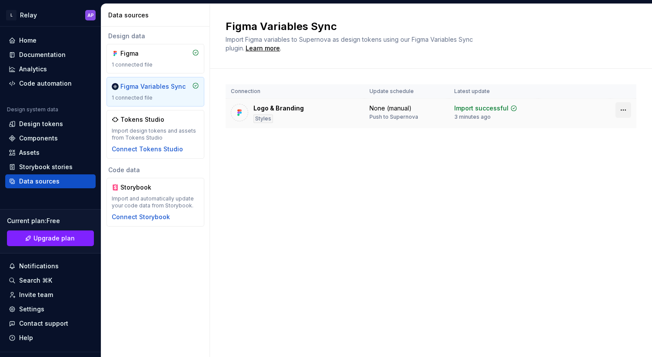
click at [625, 114] on html "L Relay AP Home Documentation Analytics Code automation Design system data Desi…" at bounding box center [326, 178] width 652 height 357
click at [514, 178] on html "L Relay AP Home Documentation Analytics Code automation Design system data Desi…" at bounding box center [326, 178] width 652 height 357
click at [162, 56] on div "Figma" at bounding box center [155, 53] width 87 height 9
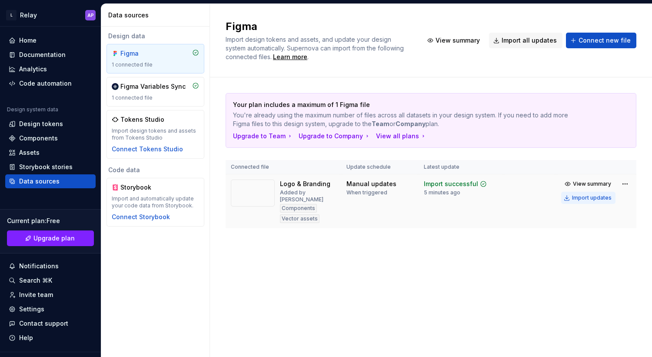
click at [593, 200] on div "Import updates" at bounding box center [592, 197] width 40 height 7
click at [597, 199] on div "Import updates" at bounding box center [592, 197] width 40 height 7
click at [596, 198] on div "Import updates" at bounding box center [592, 197] width 40 height 7
click at [591, 185] on span "View summary" at bounding box center [592, 183] width 38 height 7
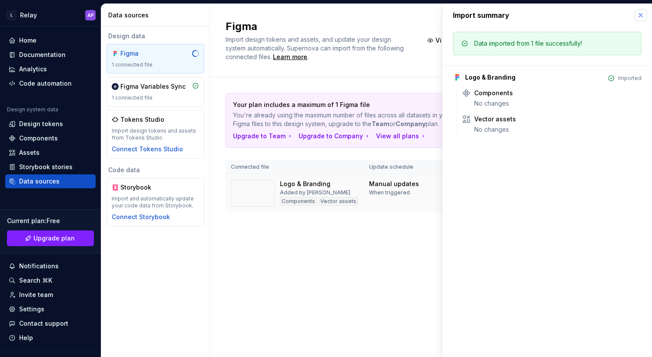
click at [641, 14] on button "button" at bounding box center [640, 15] width 12 height 12
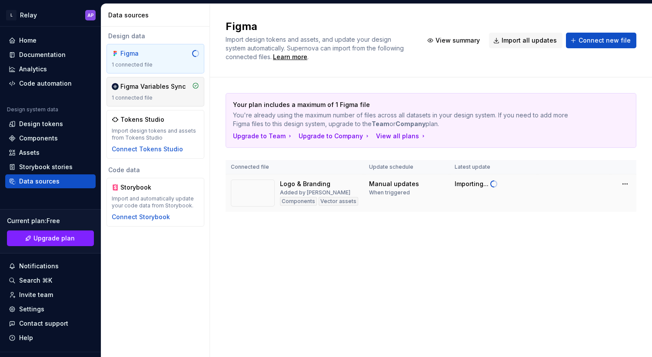
click at [156, 96] on div "1 connected file" at bounding box center [155, 97] width 87 height 7
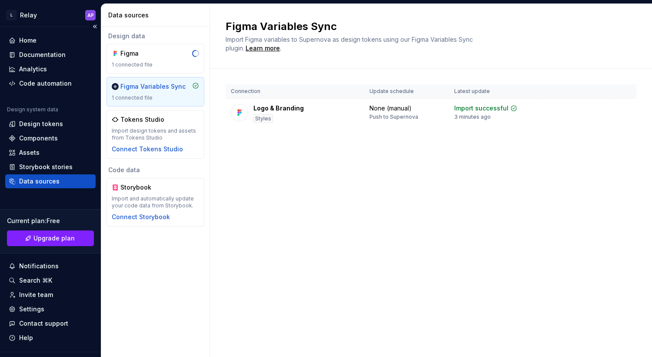
click at [45, 115] on div "Design system data" at bounding box center [50, 111] width 90 height 10
click at [47, 124] on div "Design tokens" at bounding box center [41, 123] width 44 height 9
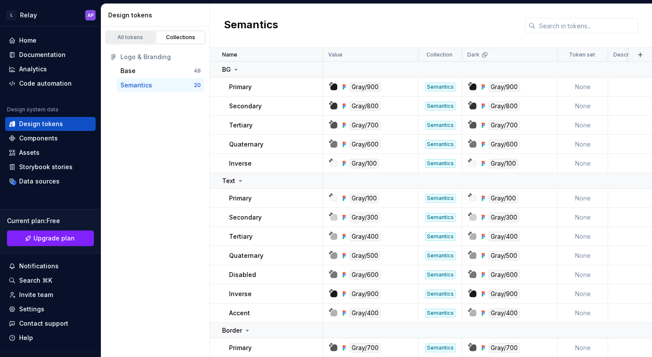
click at [134, 40] on div "All tokens" at bounding box center [130, 37] width 43 height 7
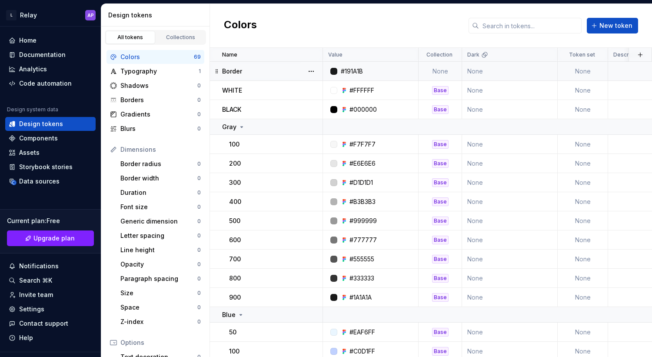
click at [214, 71] on icon at bounding box center [216, 71] width 7 height 7
click at [313, 70] on button "button" at bounding box center [311, 71] width 12 height 12
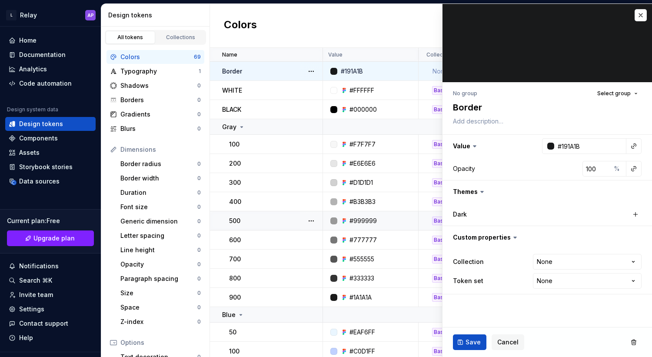
type textarea "*"
click at [639, 19] on button "button" at bounding box center [640, 15] width 12 height 12
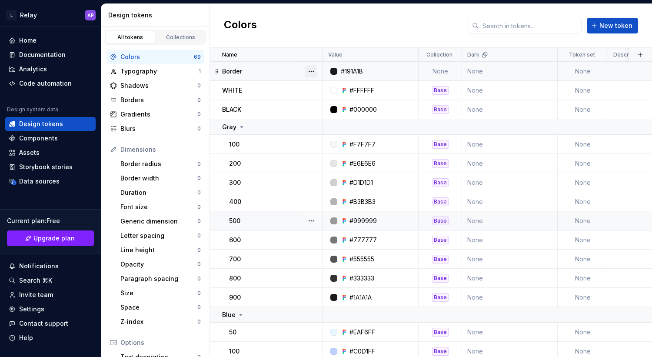
click at [311, 71] on button "button" at bounding box center [311, 71] width 12 height 12
click at [332, 122] on div "Delete token" at bounding box center [349, 120] width 56 height 9
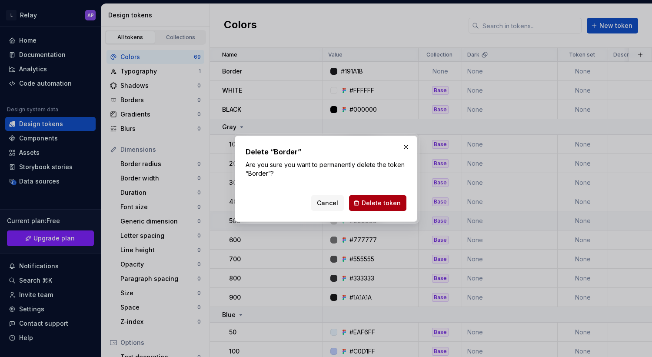
click at [379, 199] on span "Delete token" at bounding box center [380, 203] width 39 height 9
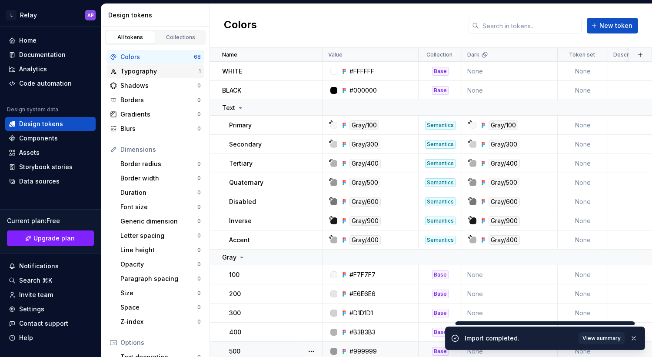
click at [163, 72] on div "Typography" at bounding box center [159, 71] width 78 height 9
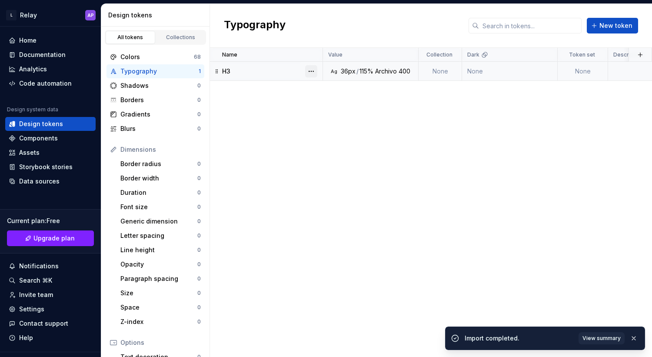
click at [313, 73] on button "button" at bounding box center [311, 71] width 12 height 12
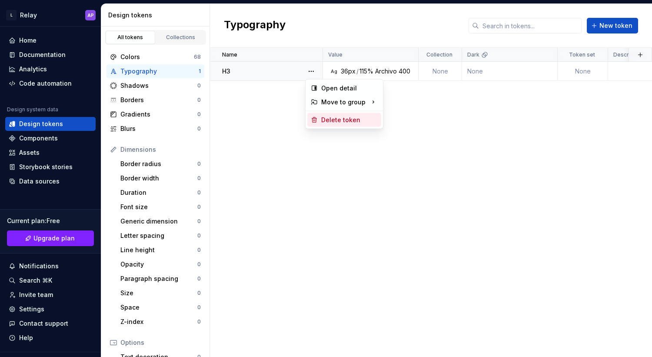
click at [351, 124] on div "Delete token" at bounding box center [344, 120] width 74 height 14
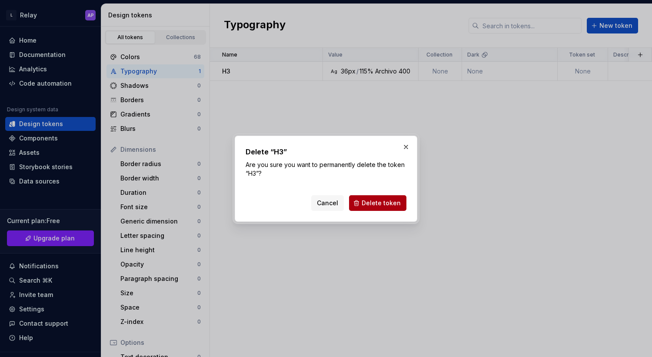
click at [373, 206] on span "Delete token" at bounding box center [380, 203] width 39 height 9
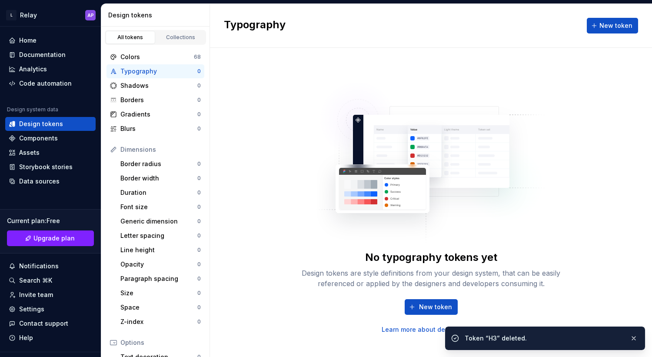
click at [287, 112] on div "No typography tokens yet Design tokens are style definitions from your design s…" at bounding box center [431, 202] width 442 height 309
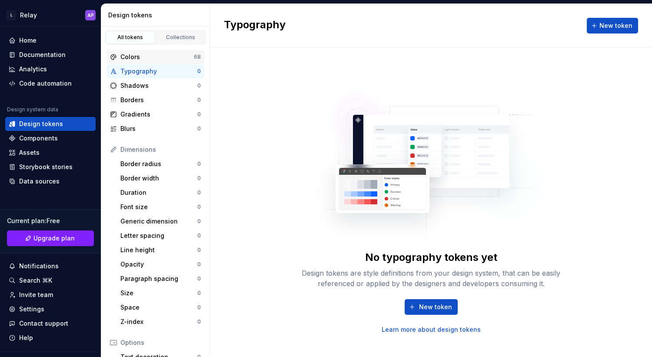
click at [171, 59] on div "Colors" at bounding box center [156, 57] width 73 height 9
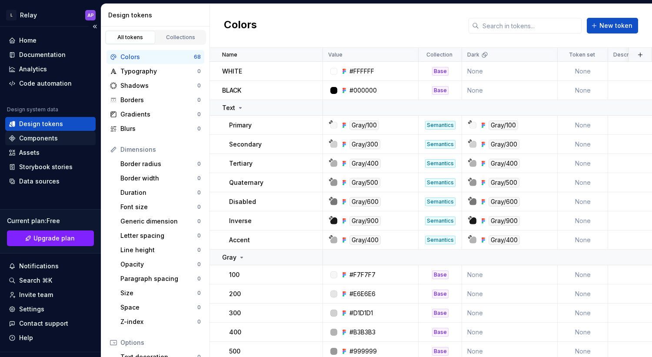
click at [38, 135] on div "Components" at bounding box center [38, 138] width 39 height 9
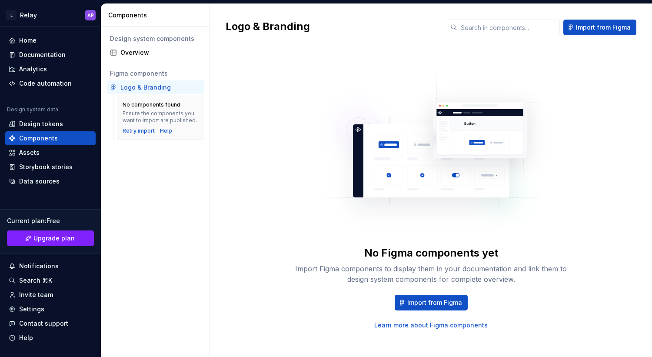
click at [269, 161] on div "No Figma components yet Import Figma components to display them in your documen…" at bounding box center [430, 198] width 411 height 262
click at [43, 150] on div "Assets" at bounding box center [50, 152] width 83 height 9
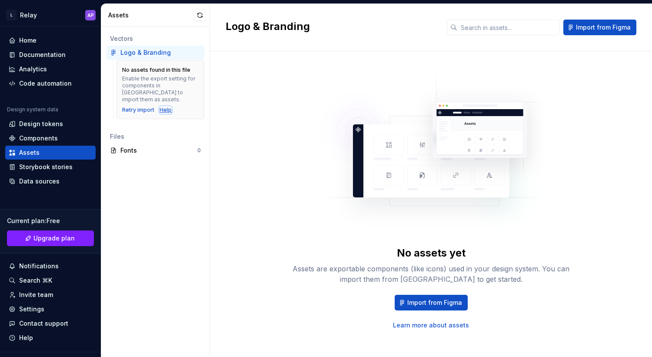
click at [164, 106] on div "Help" at bounding box center [165, 109] width 12 height 7
click at [435, 304] on span "Import from Figma" at bounding box center [434, 302] width 55 height 9
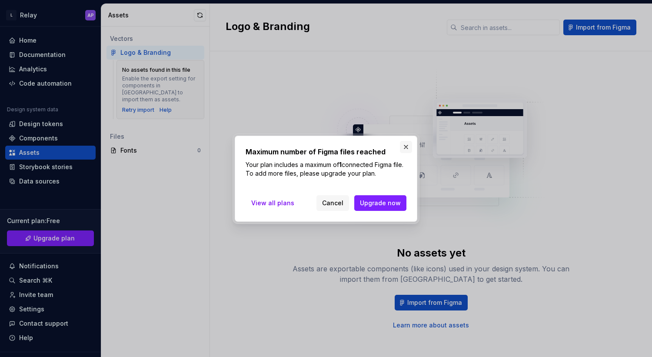
click at [404, 151] on button "button" at bounding box center [406, 147] width 12 height 12
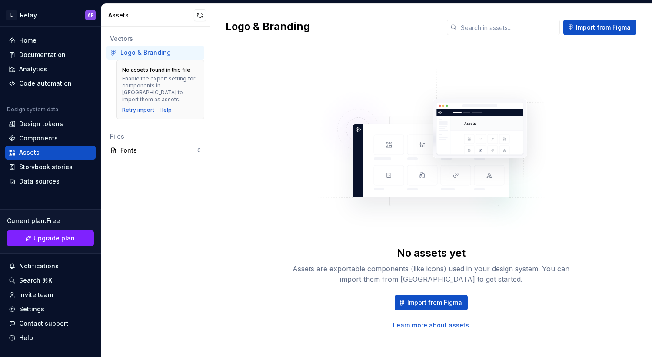
click at [454, 275] on div "Assets are exportable components (like icons) used in your design system. You c…" at bounding box center [431, 273] width 278 height 21
click at [451, 302] on span "Import from Figma" at bounding box center [434, 302] width 55 height 9
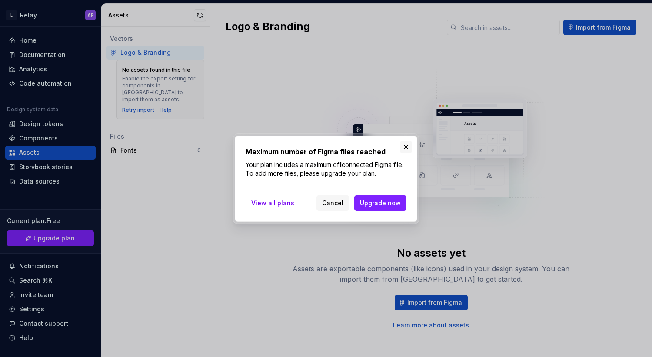
click at [406, 143] on button "button" at bounding box center [406, 147] width 12 height 12
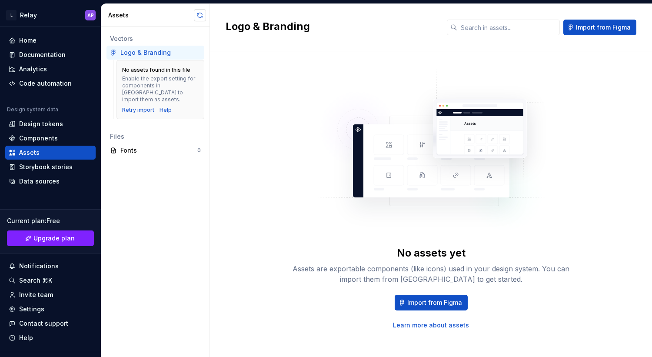
click at [199, 15] on button "button" at bounding box center [200, 15] width 12 height 12
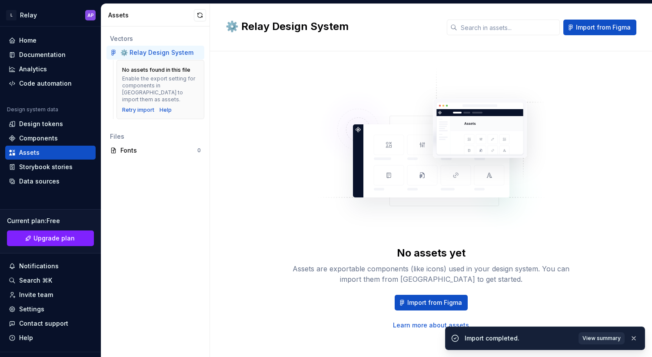
click at [600, 339] on span "View summary" at bounding box center [601, 337] width 38 height 7
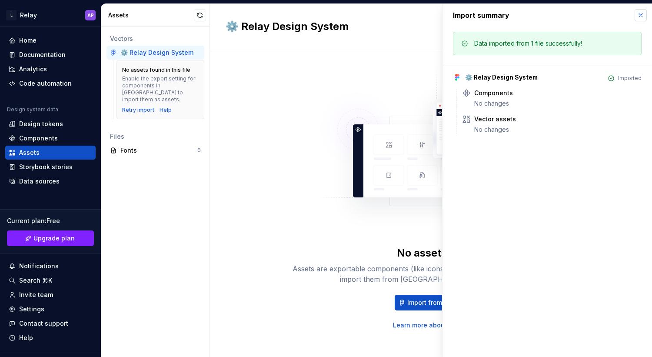
click at [638, 15] on button "button" at bounding box center [640, 15] width 12 height 12
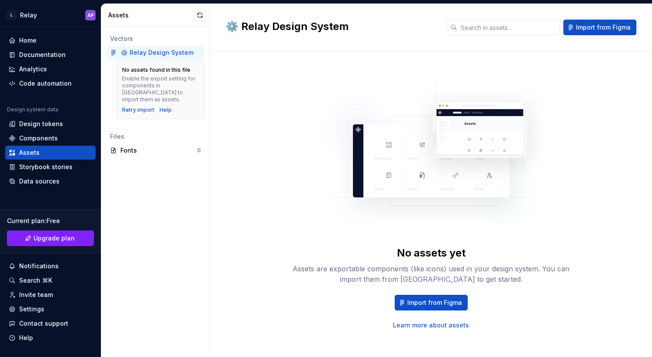
click at [176, 228] on div "Vectors ⚙️ Relay Design System No assets found in this file Enable the export s…" at bounding box center [155, 191] width 108 height 330
click at [62, 171] on div "Storybook stories" at bounding box center [50, 167] width 90 height 14
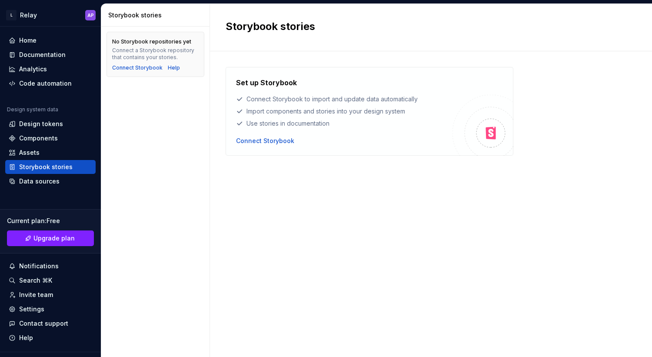
click at [243, 196] on div "Set up Storybook Connect Storybook to import and update data automatically Impo…" at bounding box center [430, 195] width 411 height 257
click at [280, 216] on div "Set up Storybook Connect Storybook to import and update data automatically Impo…" at bounding box center [430, 195] width 411 height 257
click at [44, 179] on div "Data sources" at bounding box center [39, 181] width 40 height 9
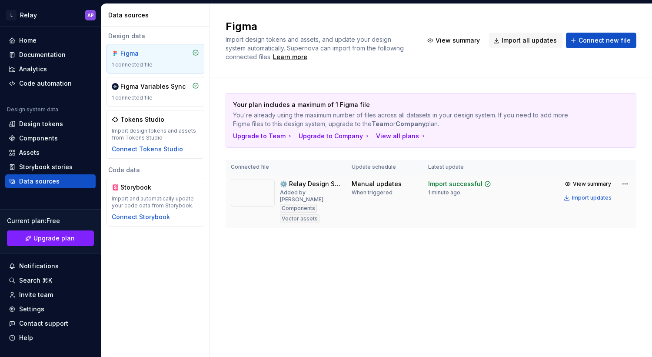
click at [293, 204] on div "Components" at bounding box center [298, 208] width 37 height 9
click at [302, 204] on div "Components" at bounding box center [298, 208] width 37 height 9
click at [267, 195] on img at bounding box center [253, 192] width 44 height 27
click at [286, 259] on div "Figma Import design tokens and assets, and update your design system automatica…" at bounding box center [431, 180] width 442 height 353
click at [600, 198] on div "Import updates" at bounding box center [592, 197] width 40 height 7
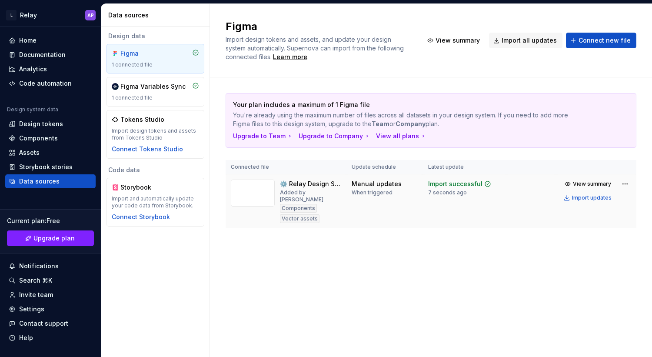
click at [402, 231] on div "Your plan includes a maximum of 1 Figma file You're already using the maximum n…" at bounding box center [430, 169] width 411 height 184
click at [242, 192] on img at bounding box center [253, 192] width 44 height 27
click at [633, 185] on td "View summary Import updates" at bounding box center [596, 190] width 80 height 33
click at [631, 185] on td "View summary Import updates" at bounding box center [596, 190] width 80 height 33
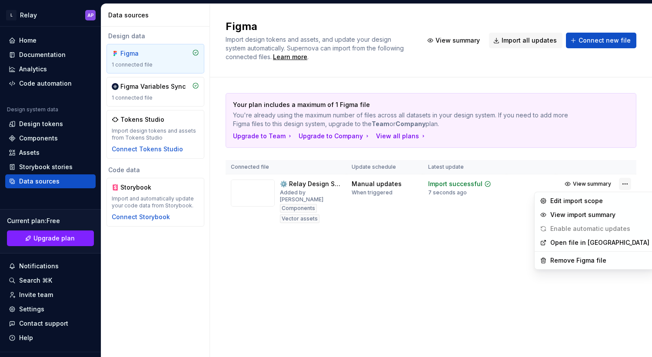
click at [630, 185] on html "L Relay AP Home Documentation Analytics Code automation Design system data Desi…" at bounding box center [326, 178] width 652 height 357
click at [594, 197] on div "Edit import scope" at bounding box center [599, 200] width 99 height 9
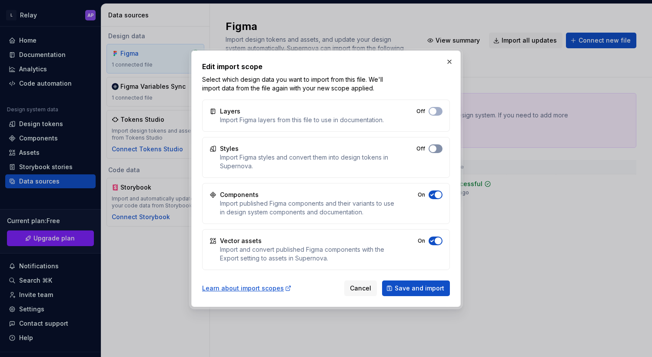
click at [437, 150] on button "Off" at bounding box center [435, 148] width 14 height 9
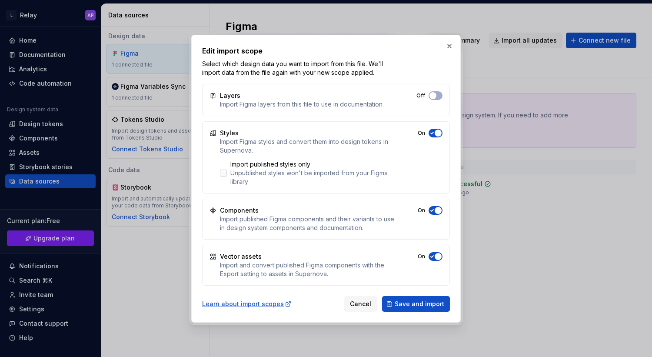
click at [262, 172] on div "Unpublished styles won't be imported from your Figma library" at bounding box center [312, 177] width 165 height 17
click at [437, 96] on button "Off" at bounding box center [435, 95] width 14 height 9
click at [418, 303] on span "Save and import" at bounding box center [419, 303] width 50 height 9
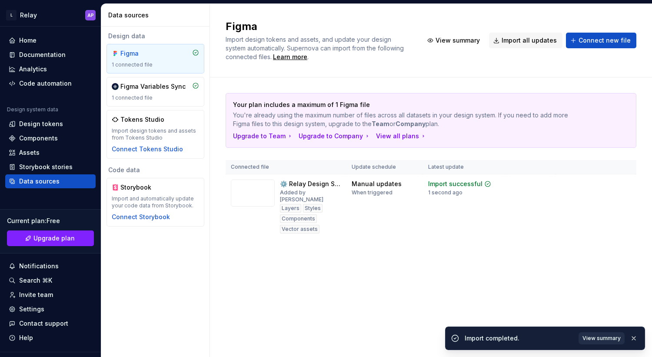
click at [596, 337] on span "View summary" at bounding box center [601, 337] width 38 height 7
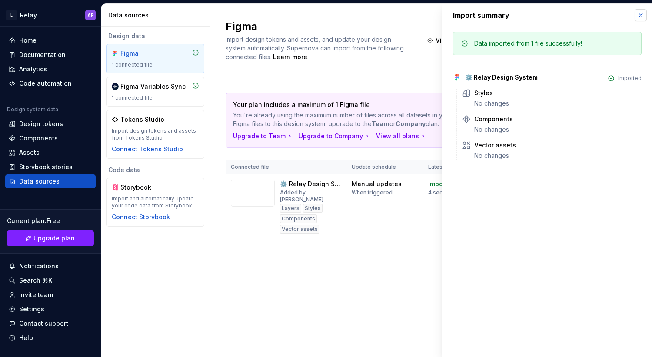
click at [638, 15] on button "button" at bounding box center [640, 15] width 12 height 12
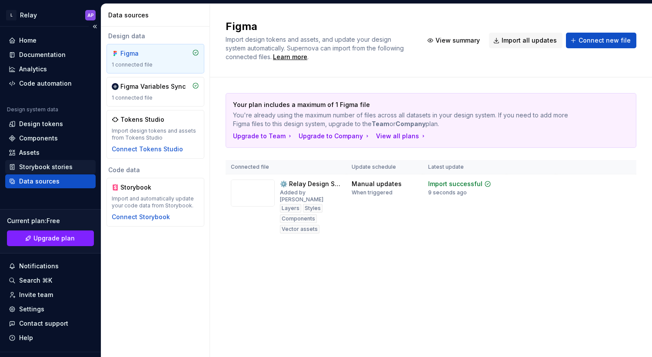
click at [43, 168] on div "Storybook stories" at bounding box center [45, 166] width 53 height 9
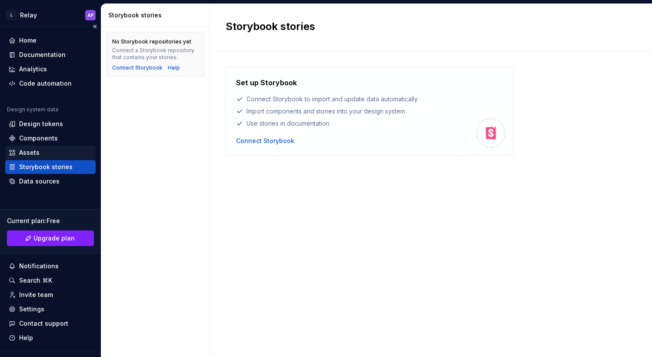
click at [36, 151] on div "Assets" at bounding box center [29, 152] width 20 height 9
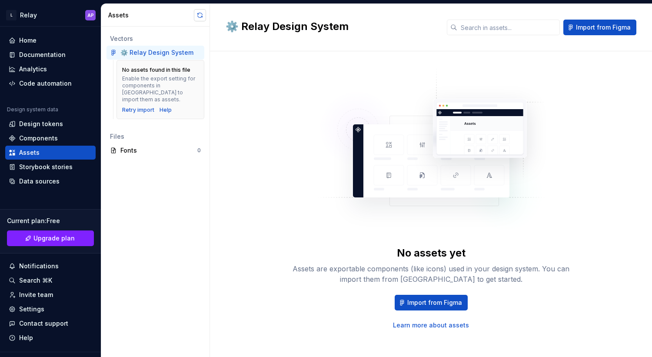
click at [201, 17] on button "button" at bounding box center [200, 15] width 12 height 12
click at [201, 17] on span at bounding box center [200, 15] width 12 height 12
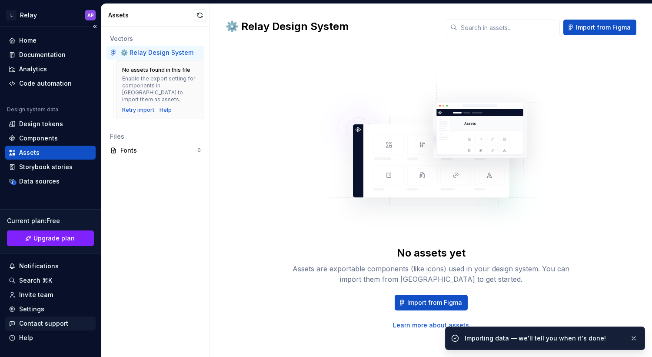
click at [36, 326] on div "Contact support" at bounding box center [43, 323] width 49 height 9
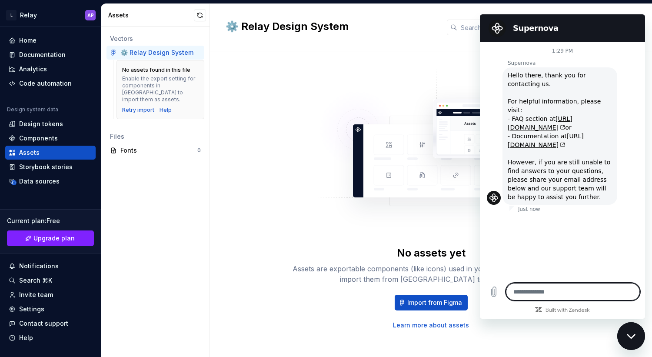
click at [559, 291] on textarea at bounding box center [573, 291] width 134 height 17
type textarea "*"
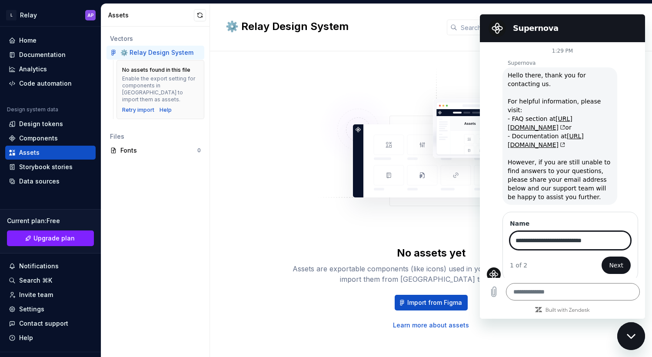
click at [606, 231] on input "**********" at bounding box center [570, 240] width 121 height 18
click at [552, 231] on input "**********" at bounding box center [570, 240] width 121 height 18
type input "**********"
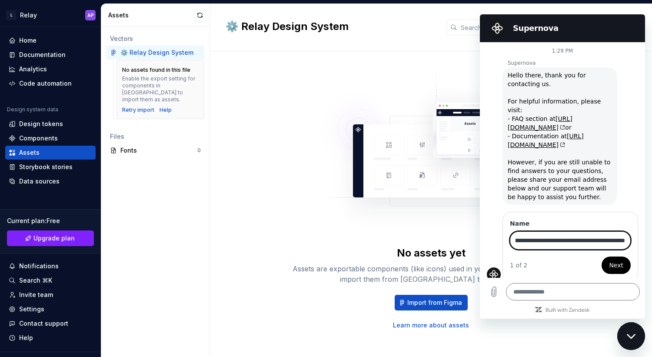
click at [613, 260] on span "Next" at bounding box center [616, 265] width 14 height 10
type textarea "*"
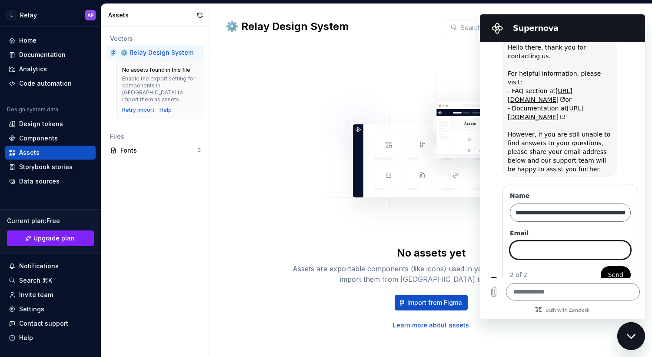
scroll to position [33, 0]
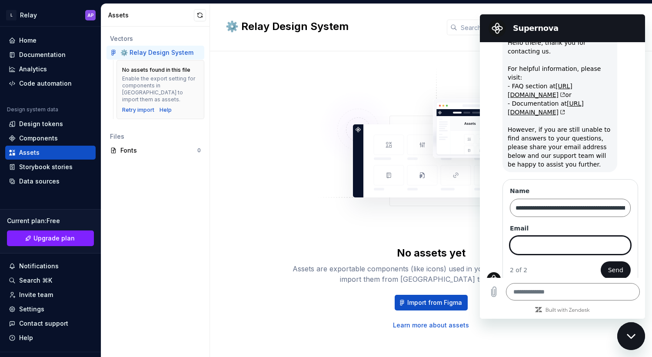
click at [563, 236] on input "Email" at bounding box center [570, 245] width 121 height 18
type input "**********"
click at [615, 265] on span "Send" at bounding box center [615, 270] width 15 height 10
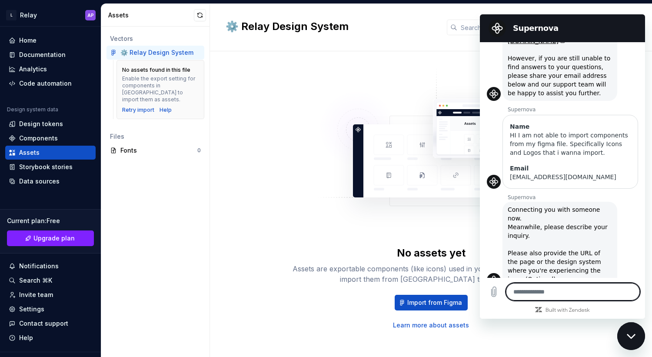
scroll to position [106, 0]
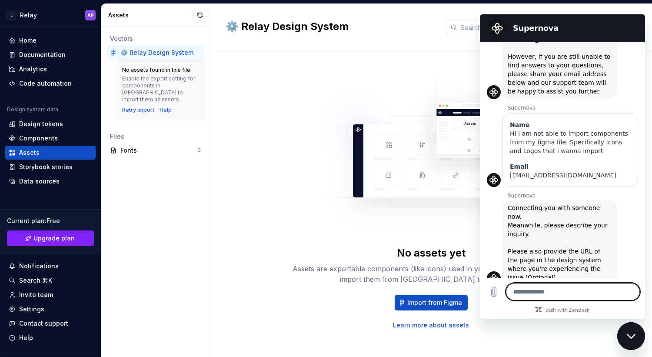
click at [632, 336] on icon "Close messaging window" at bounding box center [630, 335] width 9 height 5
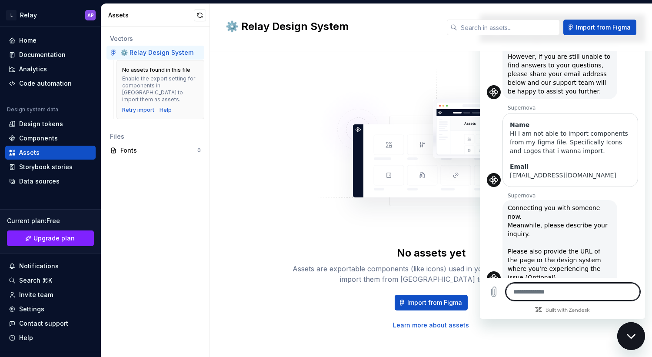
type textarea "*"
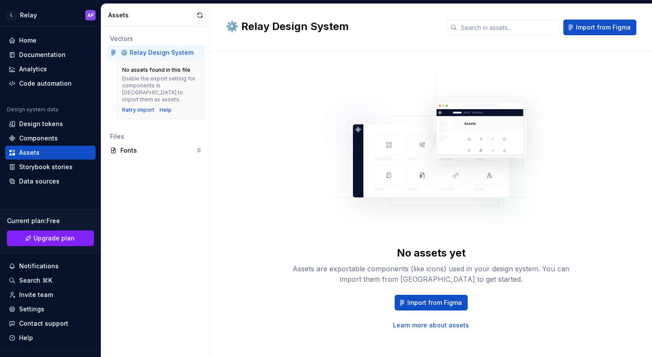
click at [618, 193] on div "No assets yet Assets are exportable components (like icons) used in your design…" at bounding box center [430, 198] width 411 height 262
click at [147, 148] on div "Fonts 0" at bounding box center [155, 150] width 98 height 14
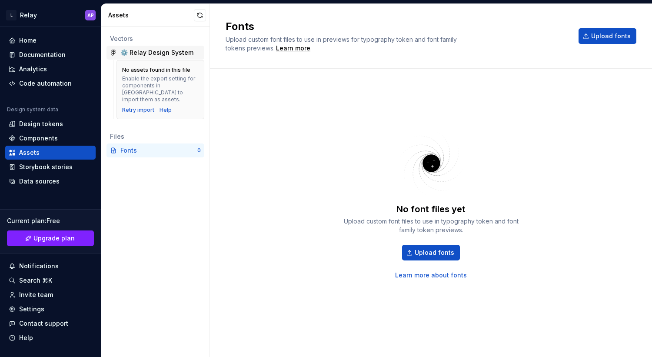
click at [150, 57] on div "⚙️ Relay Design System" at bounding box center [155, 53] width 98 height 14
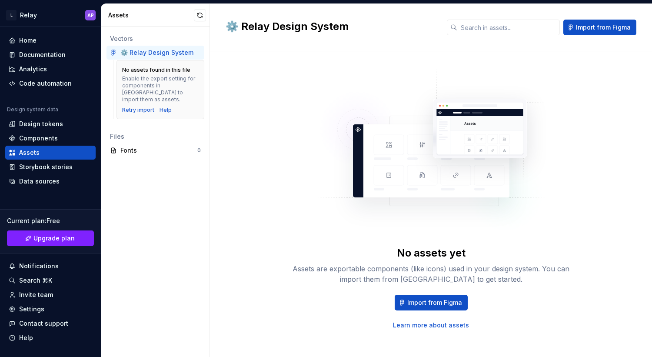
click at [156, 74] on div "No assets found in this file Enable the export setting for components in [GEOGR…" at bounding box center [160, 84] width 76 height 36
click at [473, 285] on div "No assets yet Assets are exportable components (like icons) used in your design…" at bounding box center [431, 287] width 278 height 83
click at [40, 145] on div "Components" at bounding box center [50, 138] width 90 height 14
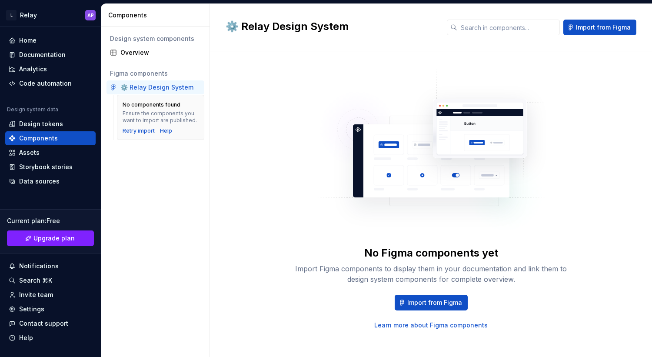
click at [552, 154] on div "No Figma components yet Import Figma components to display them in your documen…" at bounding box center [431, 198] width 278 height 262
click at [446, 301] on span "Import from Figma" at bounding box center [434, 302] width 55 height 9
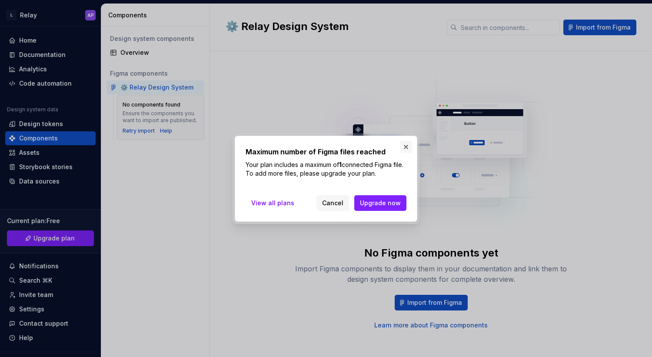
click at [404, 146] on button "button" at bounding box center [406, 147] width 12 height 12
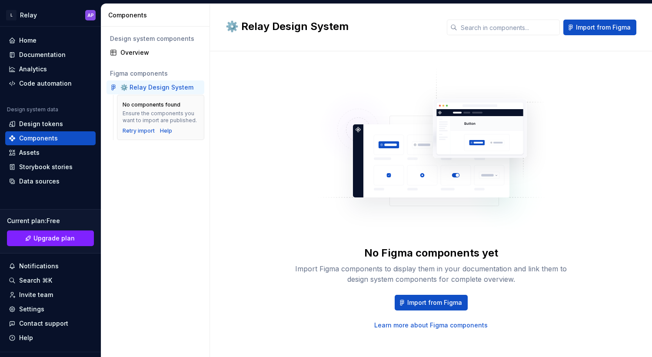
click at [415, 226] on img at bounding box center [431, 154] width 229 height 174
click at [603, 35] on button "Import from Figma" at bounding box center [599, 28] width 73 height 16
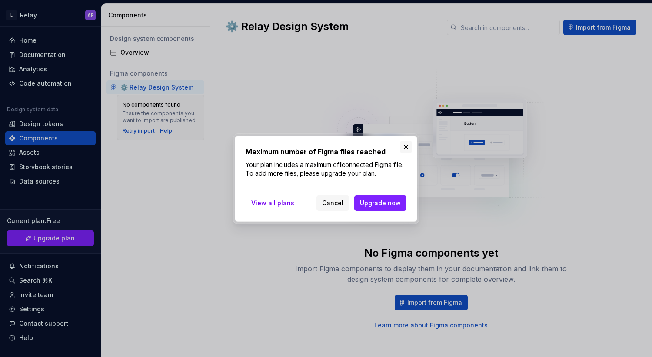
click at [408, 147] on button "button" at bounding box center [406, 147] width 12 height 12
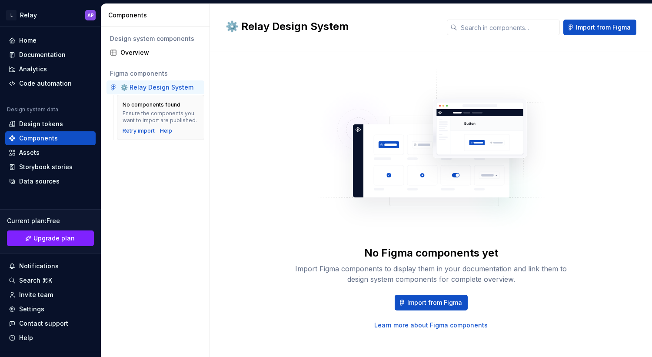
click at [169, 88] on div "⚙️ Relay Design System" at bounding box center [156, 87] width 73 height 9
click at [166, 55] on div "Overview" at bounding box center [160, 52] width 80 height 9
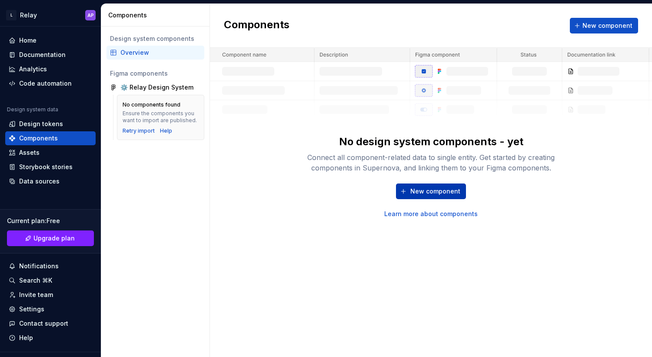
click at [431, 189] on span "New component" at bounding box center [435, 191] width 50 height 9
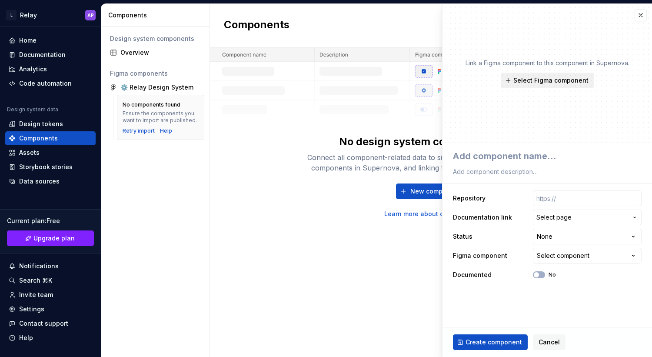
click at [546, 83] on span "Select Figma component" at bounding box center [550, 80] width 75 height 9
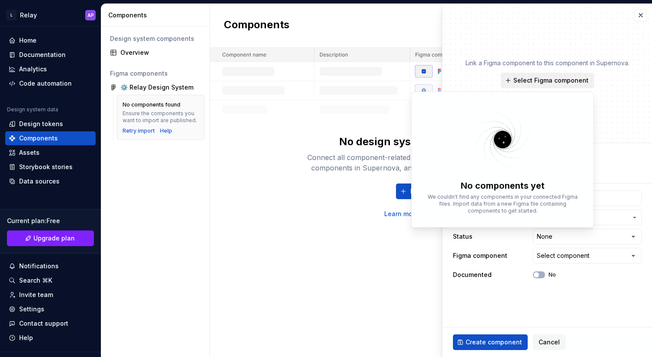
click at [544, 79] on span "Select Figma component" at bounding box center [550, 80] width 75 height 9
type textarea "*"
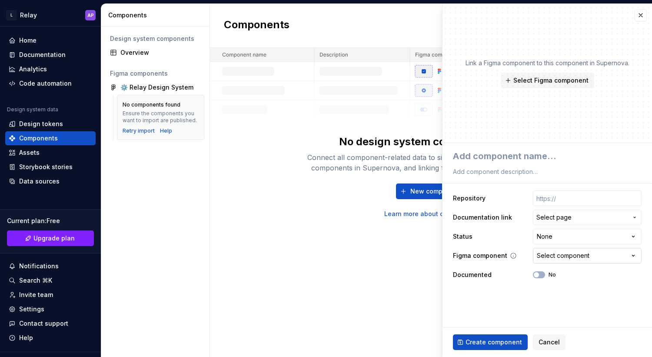
click at [558, 261] on button "Select component" at bounding box center [587, 256] width 109 height 16
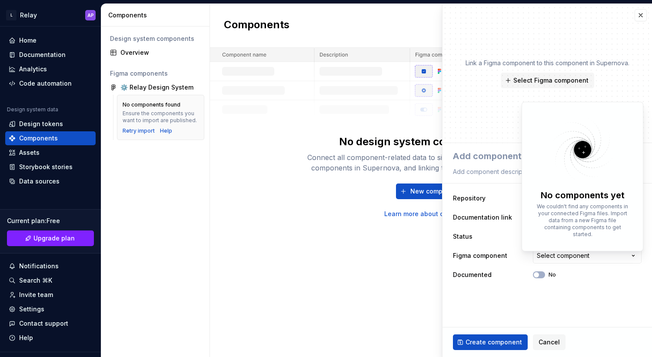
click at [558, 259] on html "**********" at bounding box center [326, 178] width 652 height 357
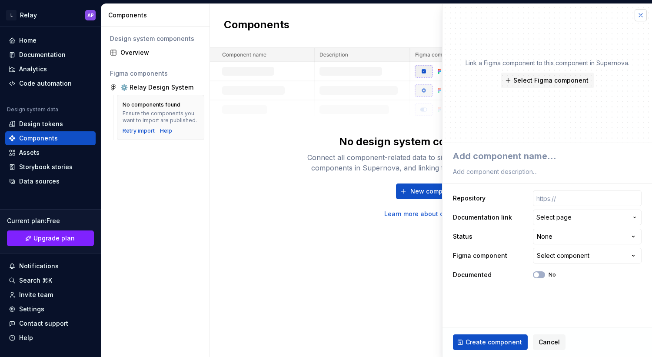
click at [638, 10] on button "button" at bounding box center [640, 15] width 12 height 12
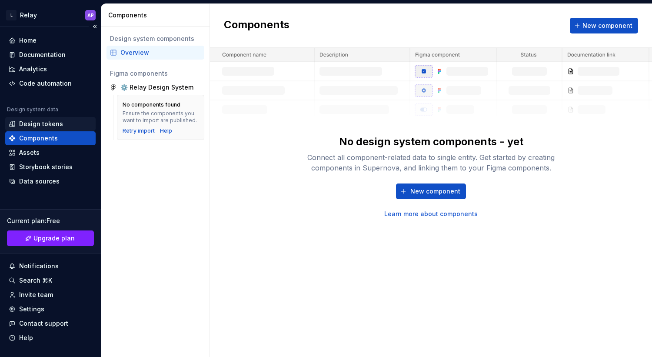
click at [53, 120] on div "Design tokens" at bounding box center [41, 123] width 44 height 9
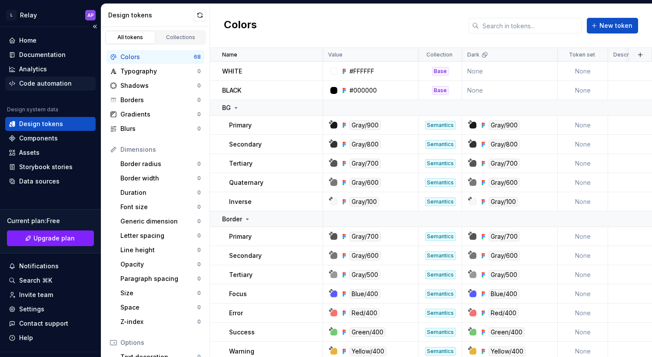
click at [52, 79] on div "Code automation" at bounding box center [45, 83] width 53 height 9
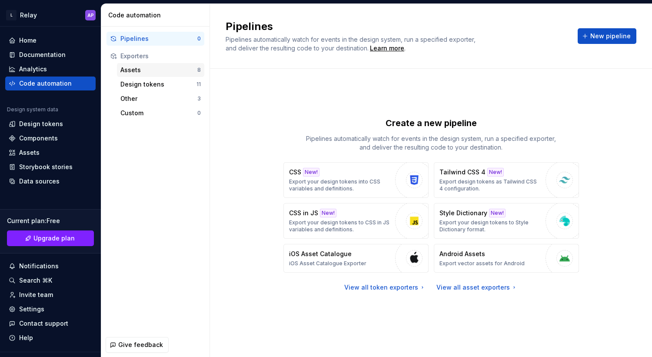
click at [183, 64] on div "Assets 8" at bounding box center [160, 70] width 87 height 14
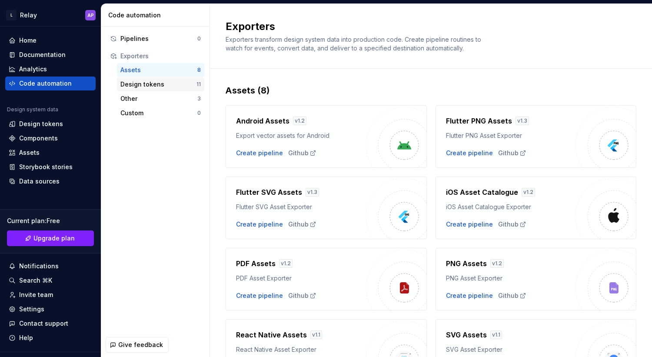
click at [158, 83] on div "Design tokens" at bounding box center [158, 84] width 76 height 9
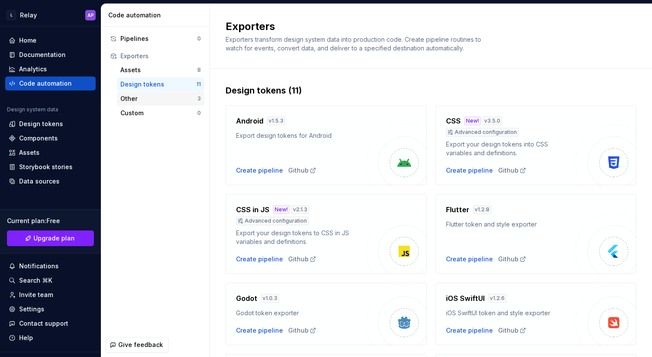
click at [164, 100] on div "Other" at bounding box center [158, 98] width 77 height 9
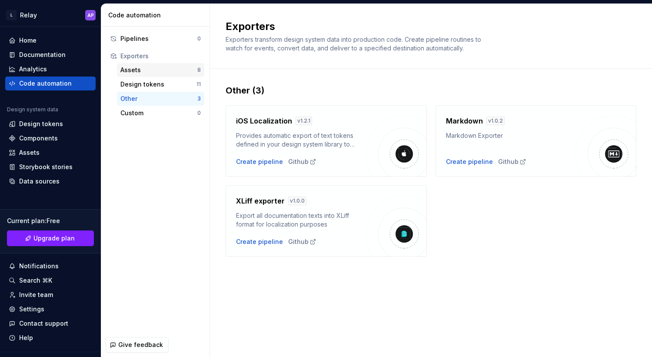
click at [162, 76] on div "Assets 8" at bounding box center [160, 70] width 87 height 14
click at [162, 83] on div "Design tokens" at bounding box center [158, 84] width 76 height 9
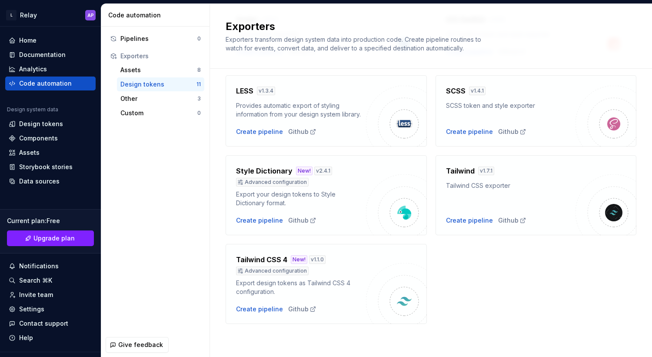
scroll to position [161, 0]
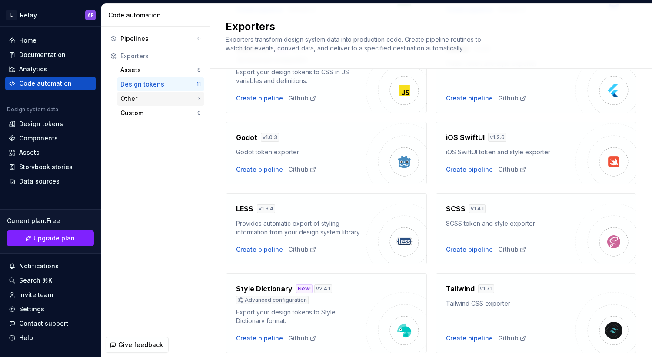
click at [170, 97] on div "Other" at bounding box center [158, 98] width 77 height 9
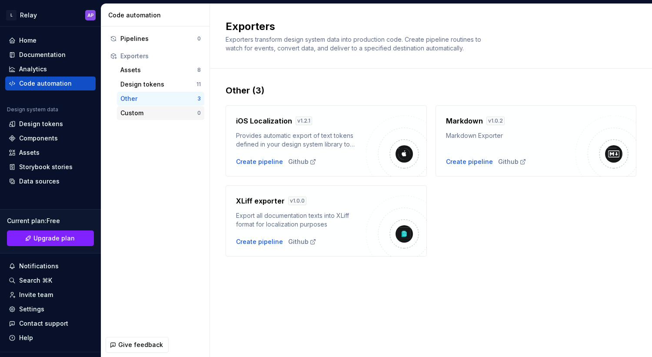
click at [157, 112] on div "Custom" at bounding box center [158, 113] width 77 height 9
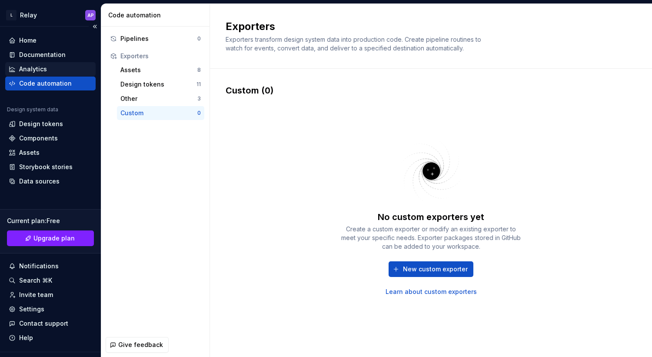
click at [62, 73] on div "Analytics" at bounding box center [50, 69] width 83 height 9
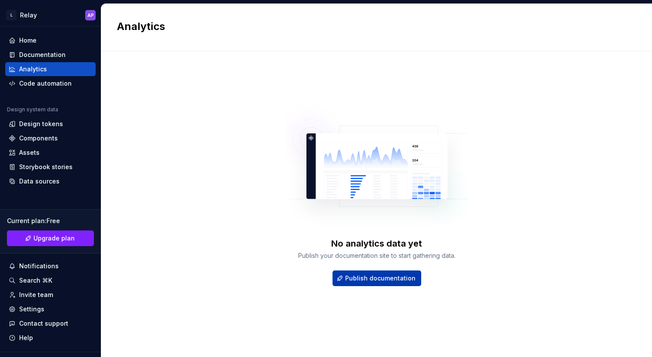
click at [372, 279] on span "Publish documentation" at bounding box center [380, 278] width 70 height 9
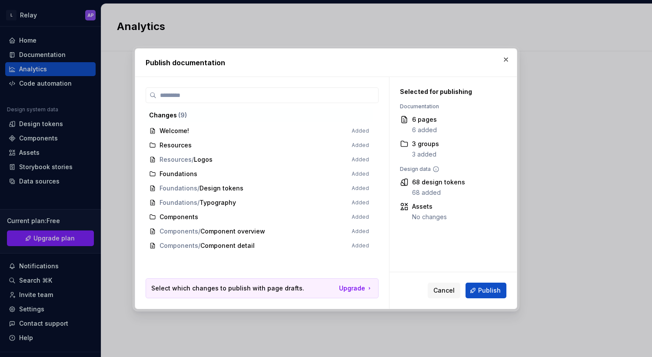
click at [205, 124] on span "Welcome! Added" at bounding box center [259, 131] width 227 height 14
click at [199, 117] on div "Changes ( 9 )" at bounding box center [259, 115] width 220 height 9
click at [328, 129] on span "Welcome! Added" at bounding box center [259, 131] width 227 height 14
click at [493, 289] on span "Publish" at bounding box center [489, 290] width 23 height 9
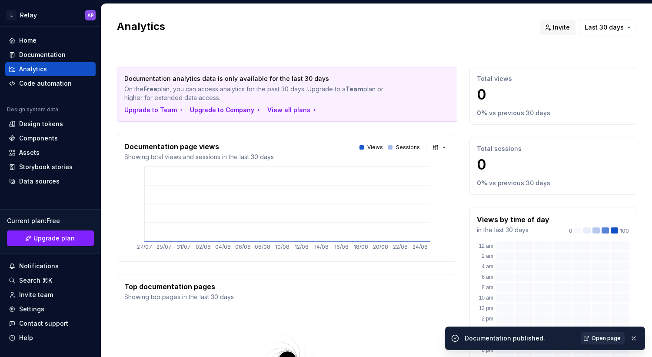
click at [599, 341] on span "Open page" at bounding box center [605, 337] width 29 height 7
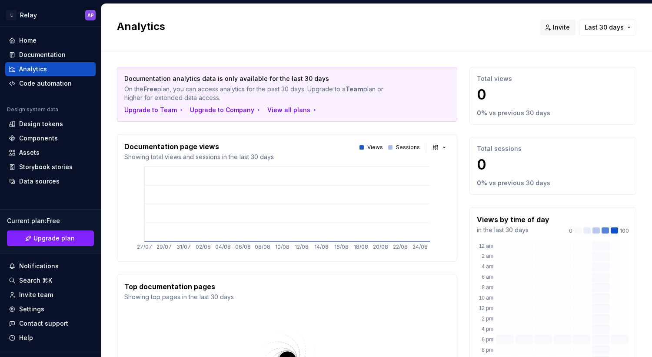
type textarea "*"
click at [464, 58] on div "Documentation analytics data is only available for the last 30 days On the Free…" at bounding box center [376, 279] width 519 height 457
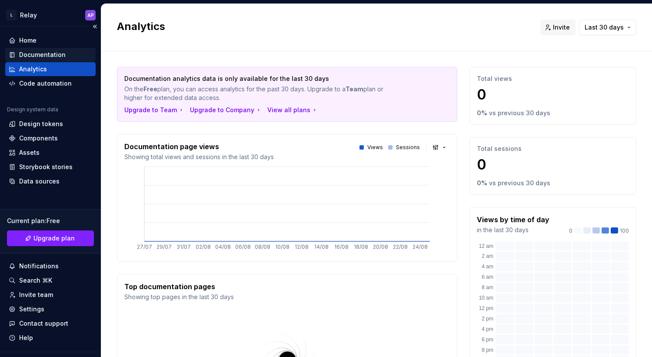
click at [60, 56] on div "Documentation" at bounding box center [42, 54] width 46 height 9
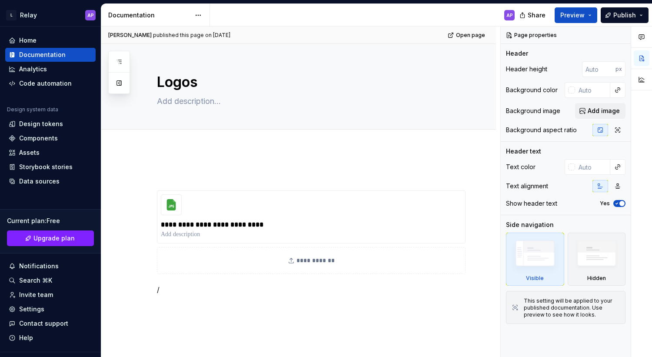
type textarea "*"
click at [185, 289] on p "/" at bounding box center [309, 289] width 304 height 10
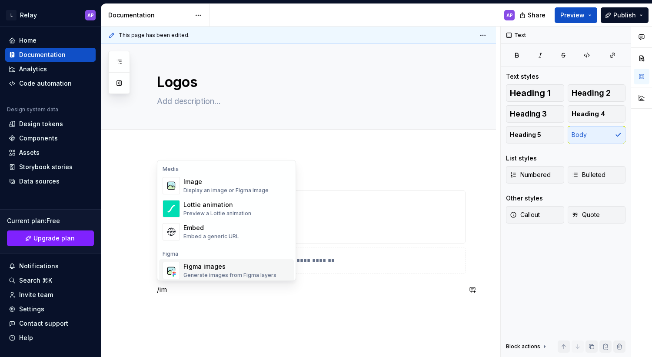
scroll to position [3, 0]
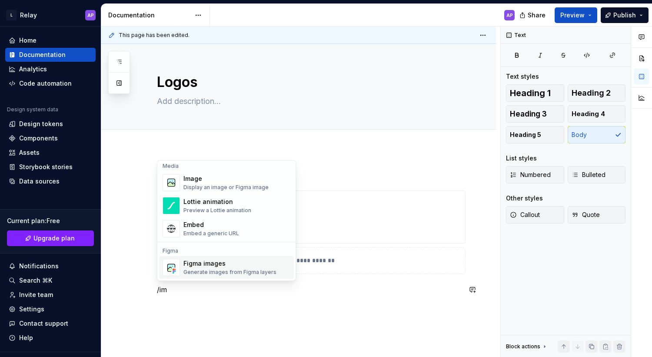
click at [215, 267] on div "Figma images" at bounding box center [229, 263] width 93 height 9
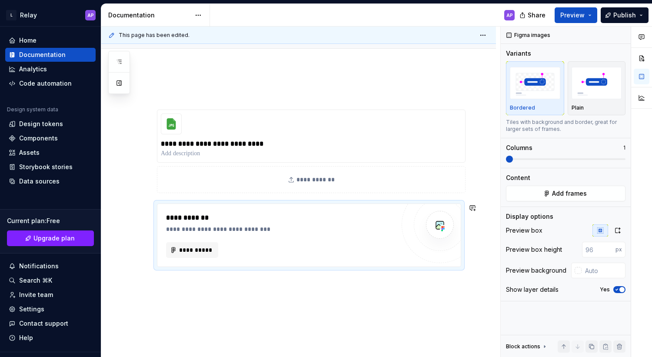
scroll to position [108, 0]
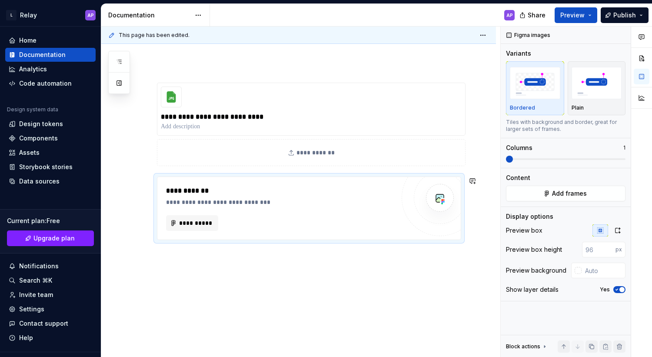
type textarea "*"
click at [209, 225] on span "**********" at bounding box center [196, 223] width 34 height 9
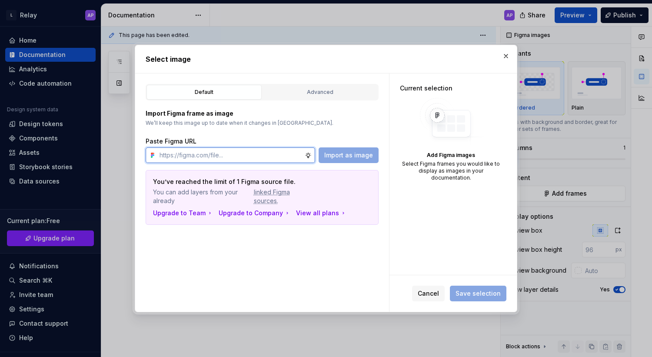
paste input "[URL][DOMAIN_NAME]"
type input "[URL][DOMAIN_NAME]"
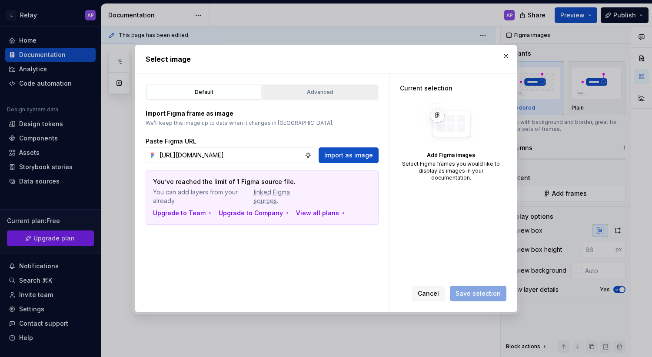
click at [334, 92] on div "Advanced" at bounding box center [319, 92] width 109 height 9
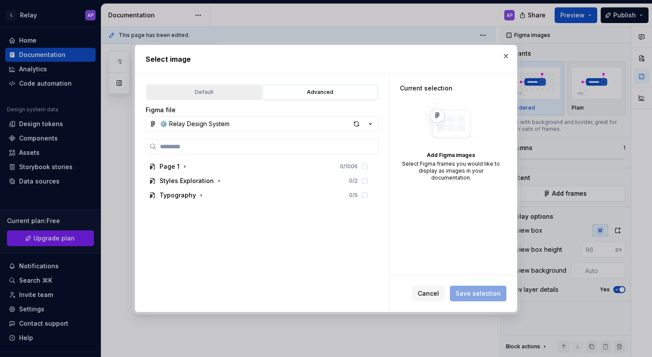
click at [206, 92] on div "Default" at bounding box center [203, 92] width 109 height 9
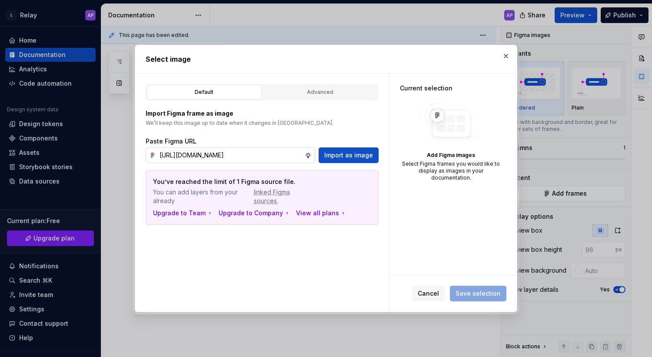
click at [236, 152] on input "[URL][DOMAIN_NAME]" at bounding box center [230, 155] width 149 height 16
click at [367, 155] on span "Import as image" at bounding box center [348, 155] width 49 height 9
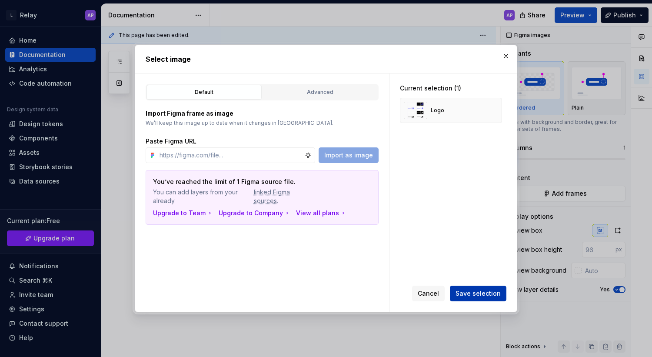
click at [470, 295] on span "Save selection" at bounding box center [477, 293] width 45 height 9
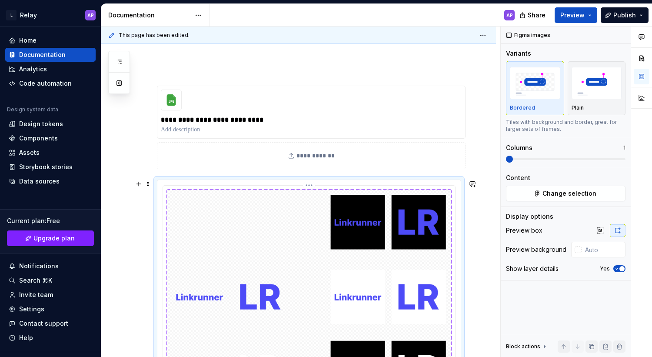
scroll to position [95, 0]
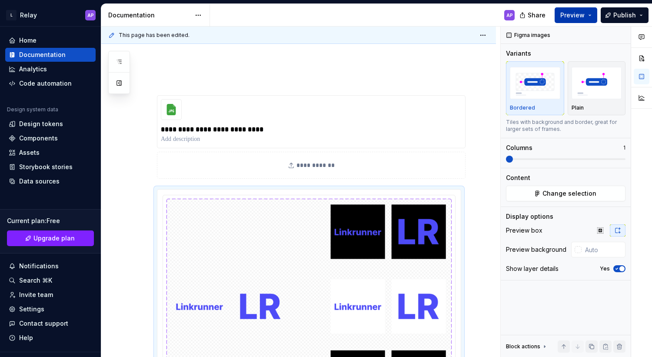
click at [580, 12] on span "Preview" at bounding box center [572, 15] width 24 height 9
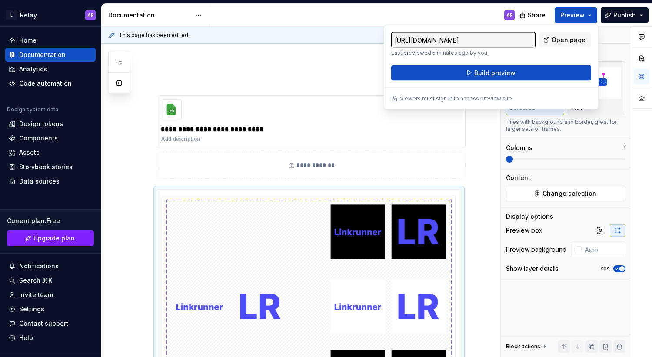
click at [340, 64] on div "**********" at bounding box center [298, 344] width 394 height 583
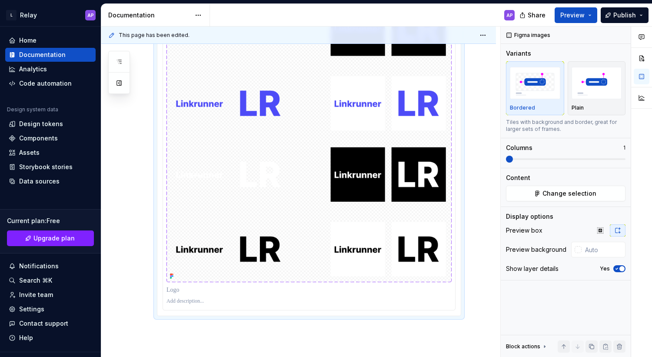
scroll to position [378, 0]
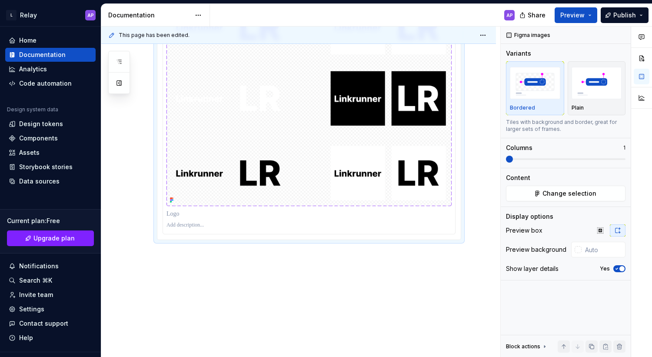
click at [225, 281] on div "**********" at bounding box center [298, 66] width 394 height 583
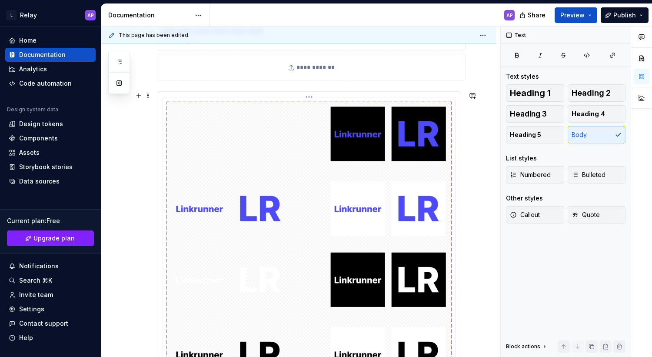
scroll to position [192, 0]
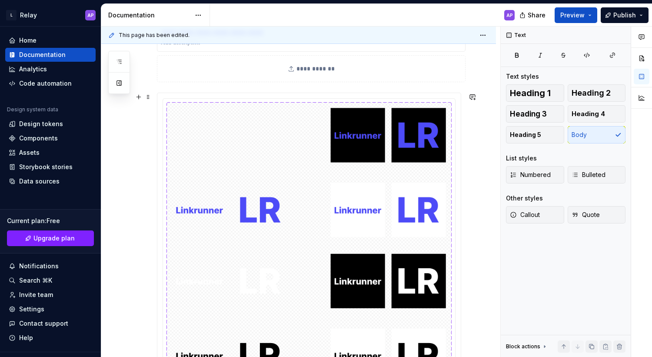
click at [203, 93] on div at bounding box center [308, 257] width 303 height 329
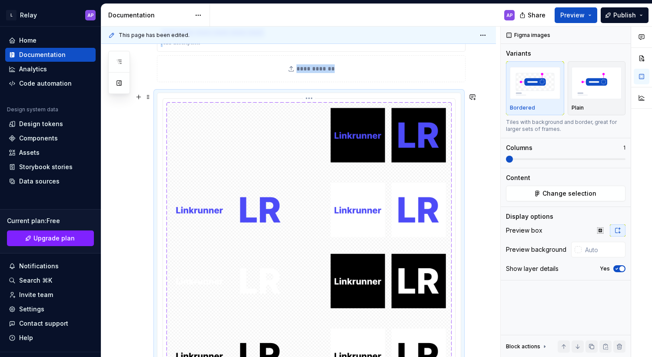
click at [311, 173] on img at bounding box center [308, 245] width 285 height 286
click at [310, 98] on html "**********" at bounding box center [326, 178] width 652 height 357
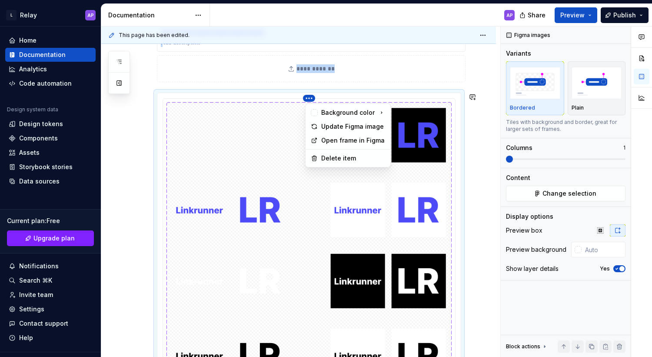
click at [273, 153] on html "**********" at bounding box center [326, 178] width 652 height 357
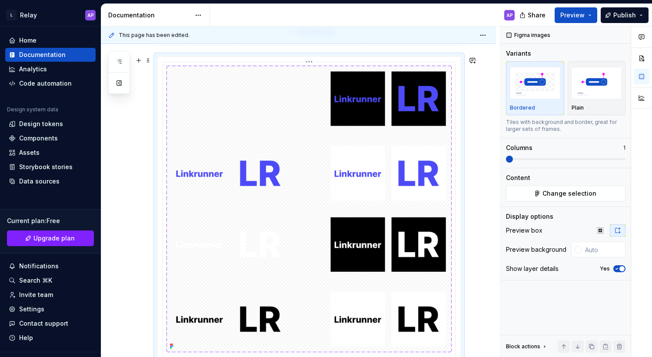
scroll to position [224, 0]
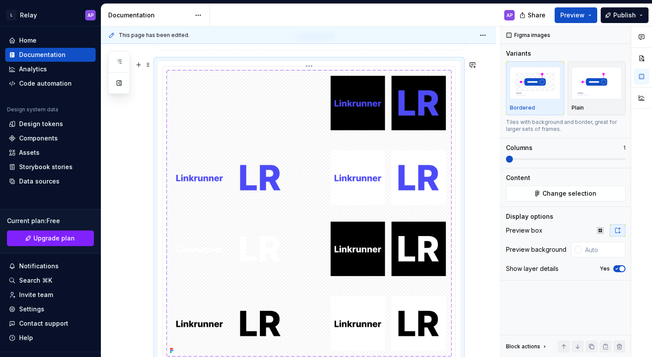
click at [308, 62] on html "**********" at bounding box center [326, 178] width 652 height 357
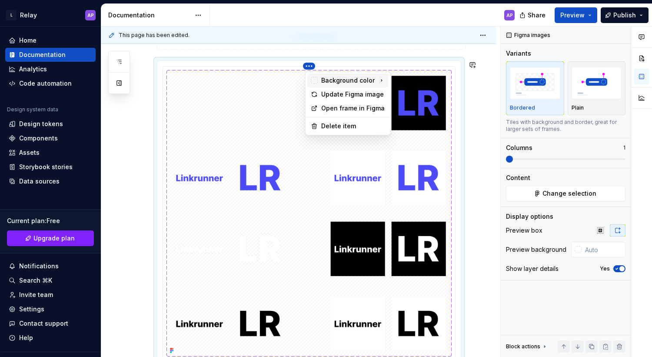
click at [326, 79] on div "Background color" at bounding box center [347, 80] width 53 height 9
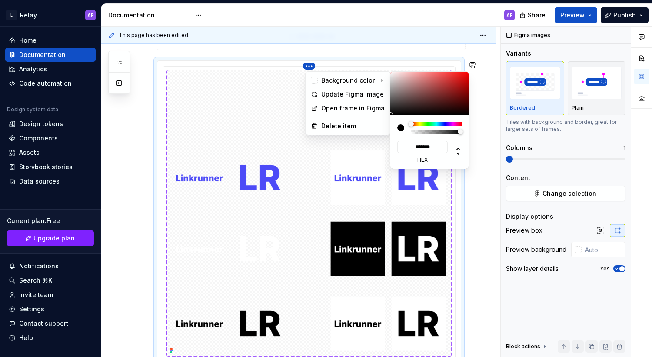
scroll to position [98, 0]
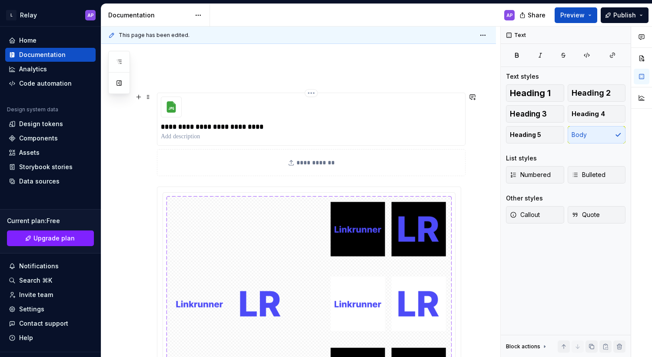
drag, startPoint x: 400, startPoint y: 95, endPoint x: 368, endPoint y: 95, distance: 31.7
click at [368, 95] on html "**********" at bounding box center [326, 178] width 652 height 357
click at [312, 192] on html "**********" at bounding box center [326, 178] width 652 height 357
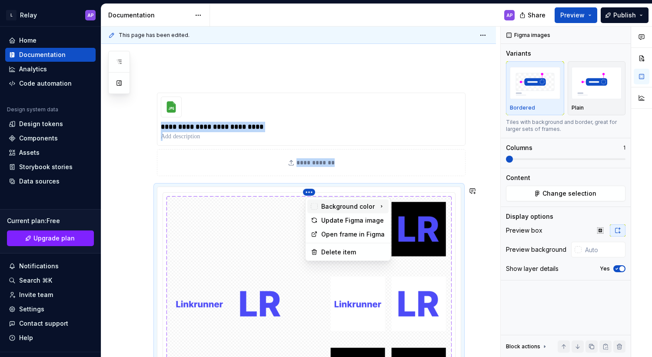
click at [352, 206] on div "Background color" at bounding box center [347, 206] width 53 height 9
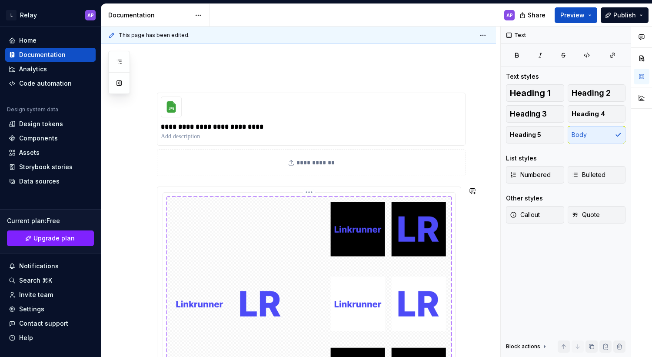
click at [399, 215] on html "**********" at bounding box center [326, 178] width 652 height 357
click at [313, 191] on html "**********" at bounding box center [326, 178] width 652 height 357
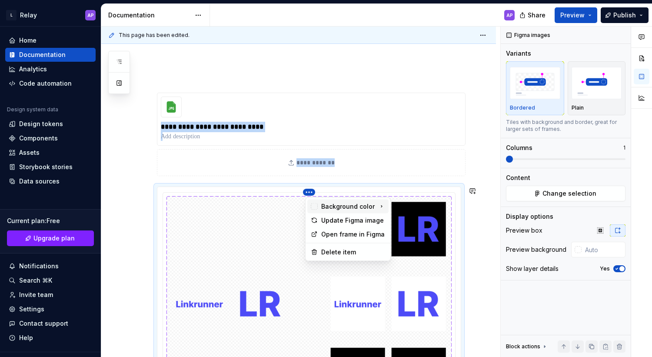
click at [337, 204] on div "Background color" at bounding box center [347, 206] width 53 height 9
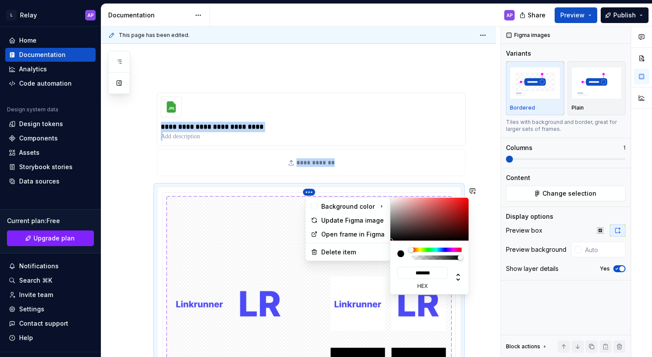
click at [429, 272] on html "**********" at bounding box center [326, 178] width 652 height 357
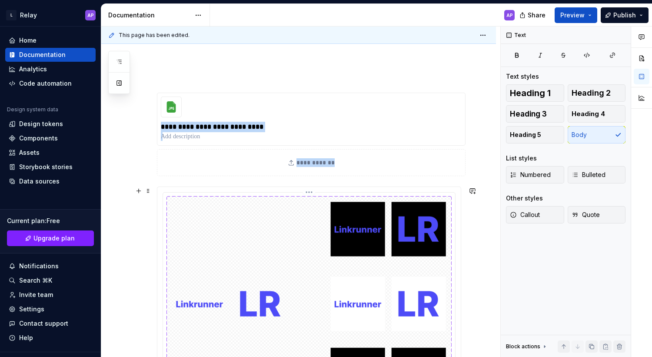
click at [356, 228] on img at bounding box center [308, 339] width 285 height 286
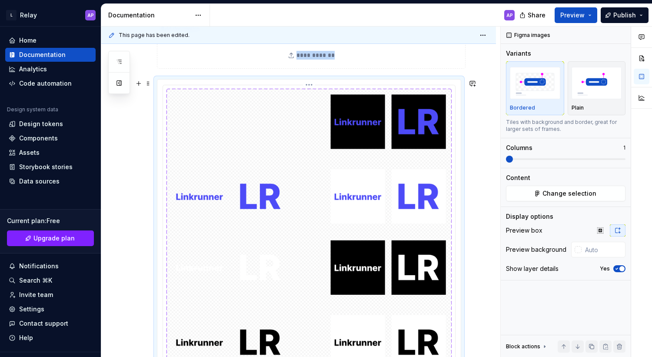
scroll to position [158, 0]
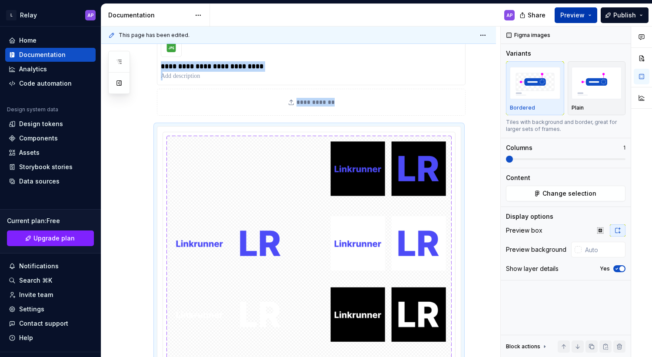
click at [576, 18] on span "Preview" at bounding box center [572, 15] width 24 height 9
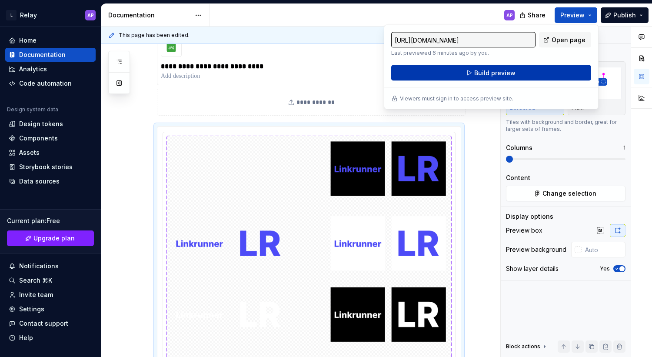
click at [486, 68] on button "Build preview" at bounding box center [491, 73] width 200 height 16
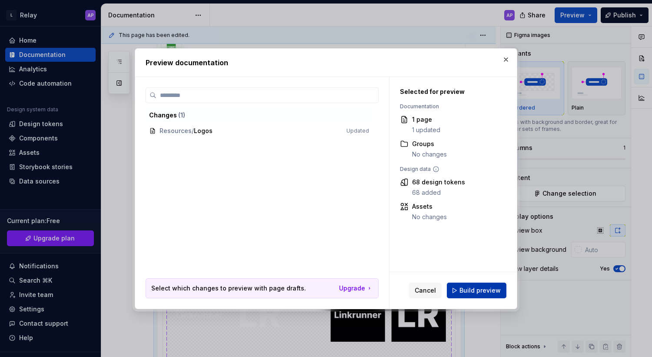
click at [479, 290] on span "Build preview" at bounding box center [479, 290] width 41 height 9
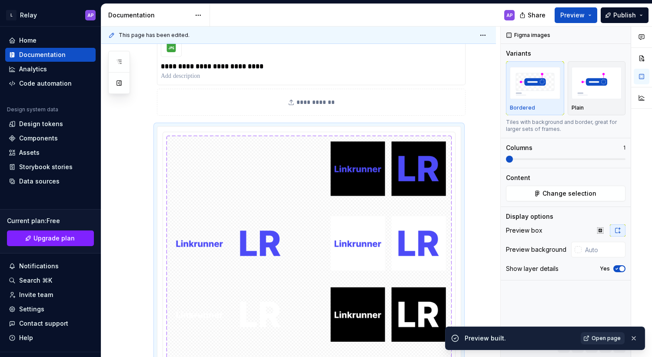
click at [601, 339] on span "Open page" at bounding box center [605, 337] width 29 height 7
type textarea "*"
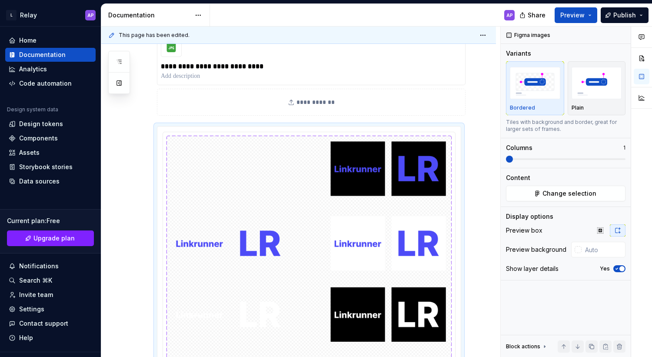
type textarea "*"
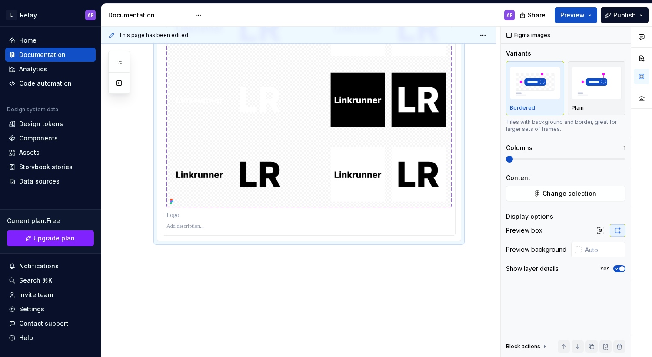
scroll to position [387, 0]
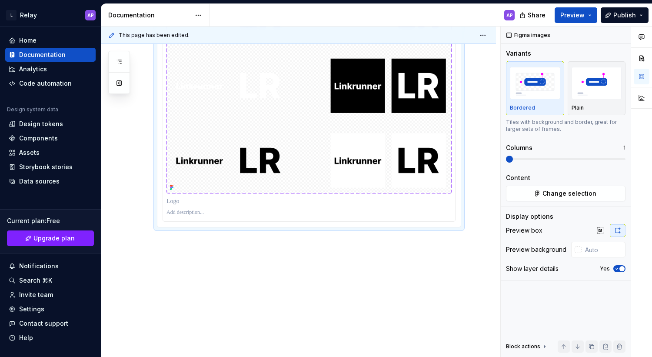
click at [161, 219] on div at bounding box center [308, 62] width 303 height 329
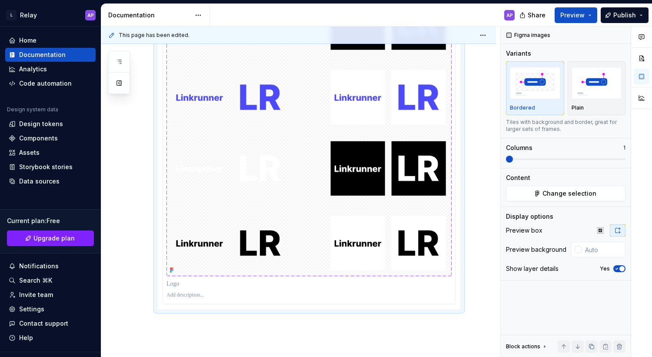
scroll to position [296, 0]
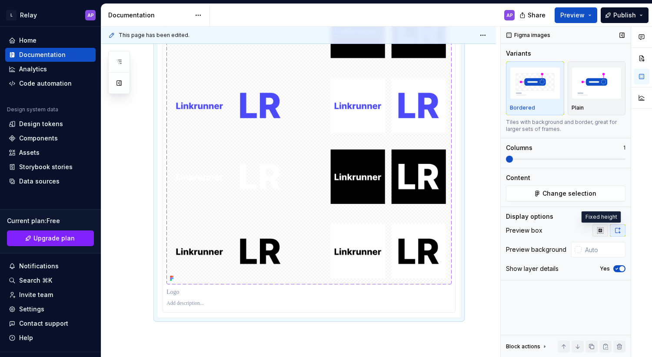
click at [598, 229] on icon "button" at bounding box center [599, 230] width 7 height 7
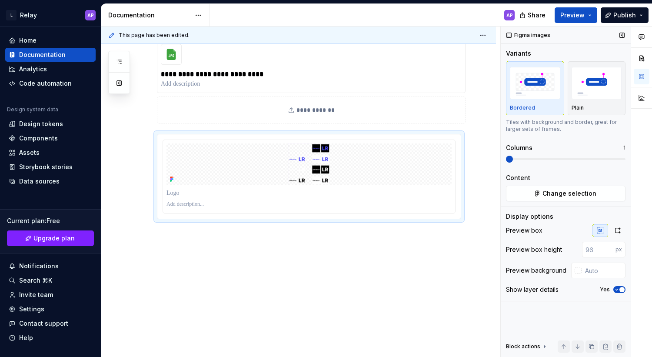
scroll to position [150, 0]
click at [598, 250] on input "number" at bounding box center [598, 250] width 33 height 16
click at [638, 230] on div at bounding box center [641, 191] width 21 height 331
click at [598, 248] on input "number" at bounding box center [598, 250] width 33 height 16
click at [555, 250] on div "Preview box height" at bounding box center [534, 249] width 56 height 9
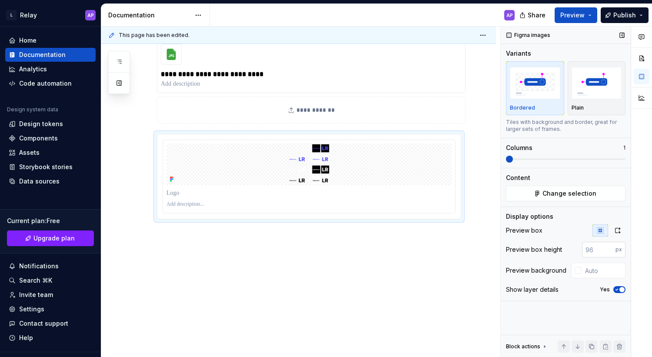
click at [595, 252] on input "number" at bounding box center [598, 250] width 33 height 16
type input "100"
click at [568, 230] on div "Preview box" at bounding box center [565, 230] width 119 height 12
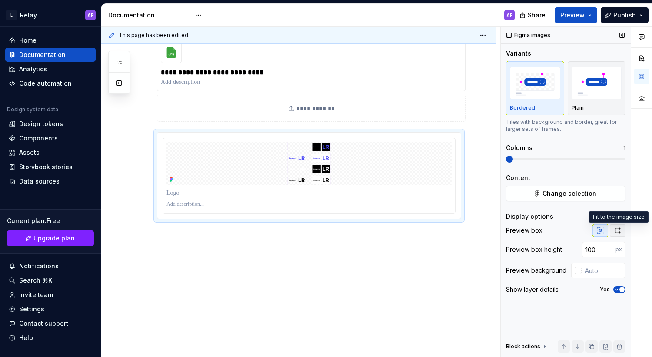
click at [616, 231] on icon "button" at bounding box center [617, 230] width 7 height 7
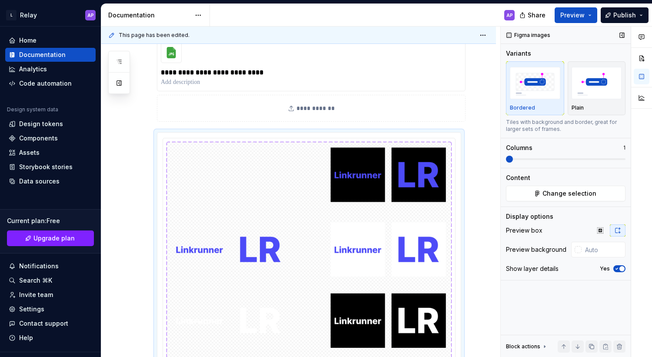
scroll to position [296, 0]
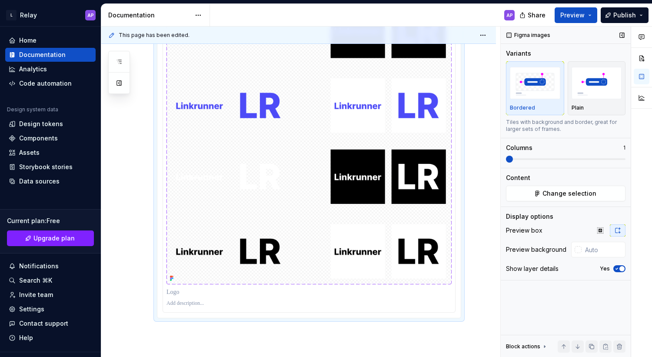
click at [577, 317] on div "Figma images Variants Bordered Plain Tiles with background and border, great fo…" at bounding box center [565, 191] width 130 height 331
click at [570, 304] on div "Figma images Variants Bordered Plain Tiles with background and border, great fo…" at bounding box center [565, 191] width 130 height 331
click at [600, 89] on img "button" at bounding box center [596, 83] width 50 height 32
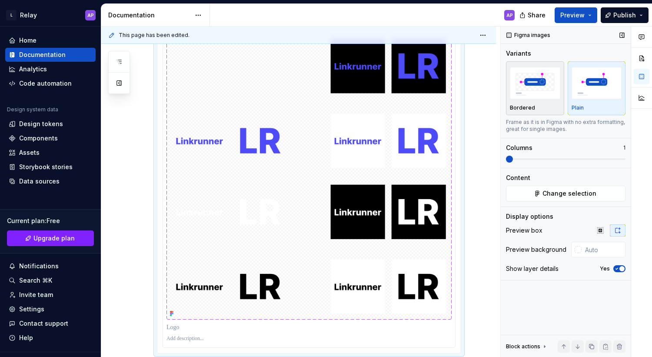
click at [531, 85] on img "button" at bounding box center [535, 83] width 50 height 32
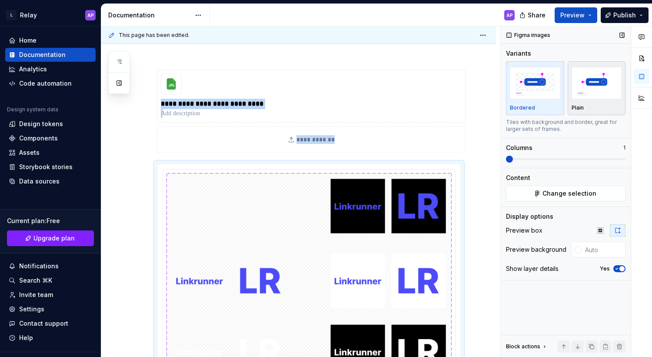
click at [593, 82] on img "button" at bounding box center [596, 83] width 50 height 32
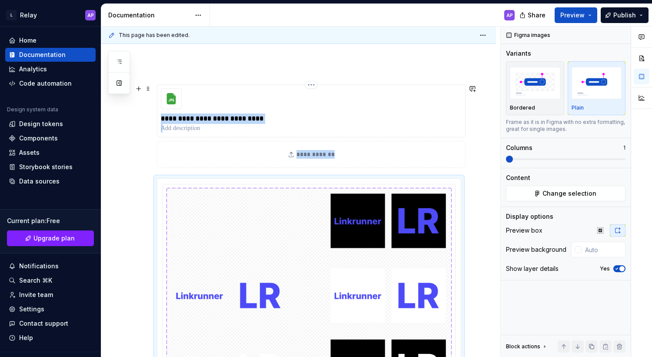
scroll to position [116, 0]
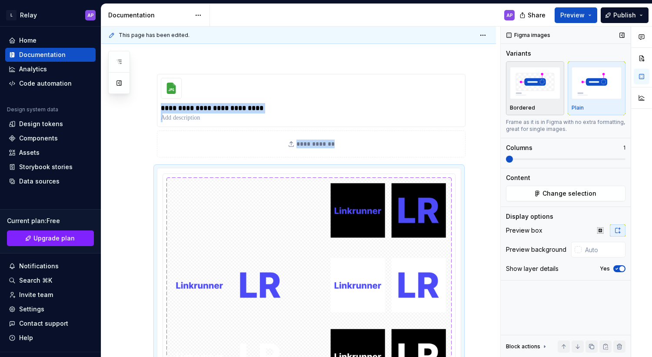
click at [538, 81] on img "button" at bounding box center [535, 83] width 50 height 32
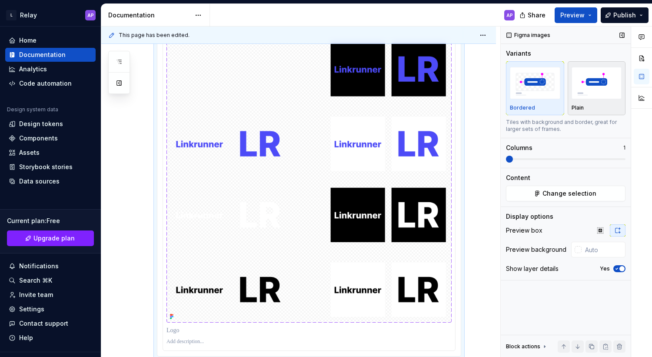
click at [619, 74] on img "button" at bounding box center [596, 83] width 50 height 32
click at [527, 86] on img "button" at bounding box center [535, 83] width 50 height 32
click at [591, 93] on img "button" at bounding box center [596, 83] width 50 height 32
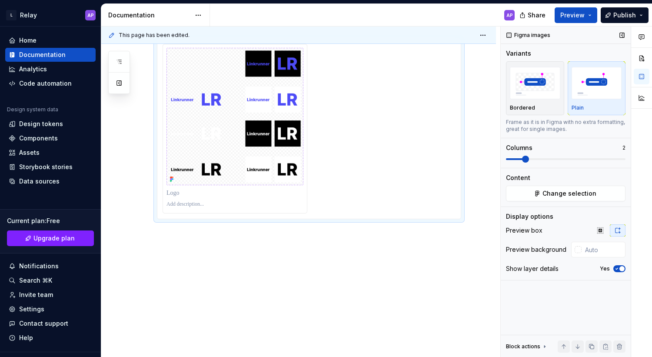
scroll to position [248, 0]
click at [527, 159] on span at bounding box center [525, 159] width 7 height 7
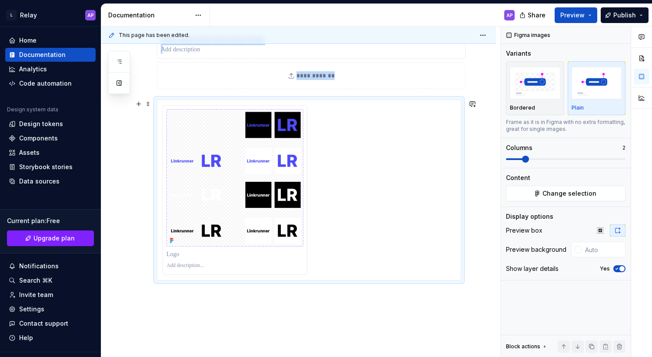
scroll to position [179, 0]
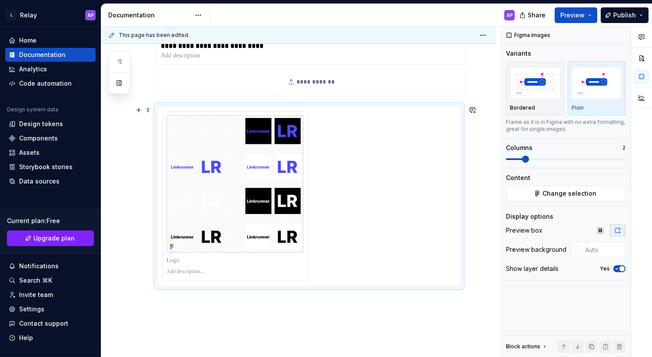
click at [394, 160] on div at bounding box center [308, 195] width 293 height 169
click at [552, 195] on span "Change selection" at bounding box center [569, 193] width 54 height 9
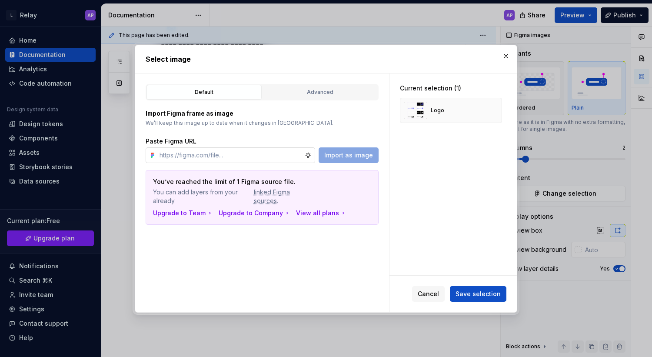
type textarea "*"
click at [432, 289] on span "Cancel" at bounding box center [427, 293] width 21 height 9
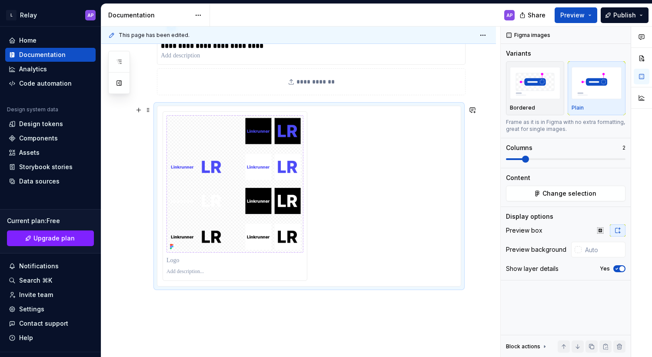
click at [331, 219] on div at bounding box center [308, 195] width 293 height 169
click at [333, 134] on div at bounding box center [308, 195] width 293 height 169
click at [344, 114] on div at bounding box center [308, 195] width 293 height 169
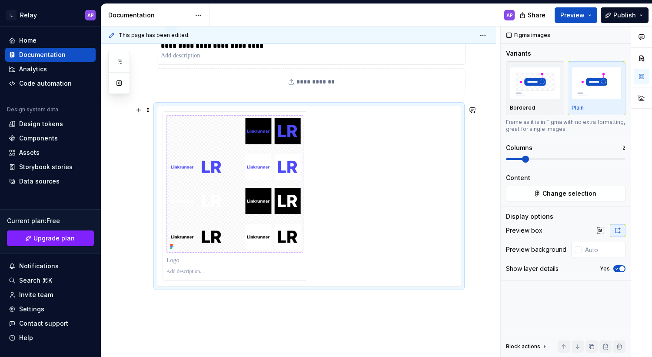
click at [364, 163] on div at bounding box center [308, 195] width 293 height 169
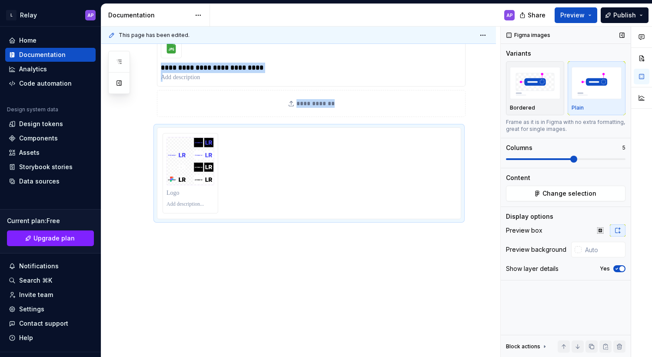
scroll to position [158, 0]
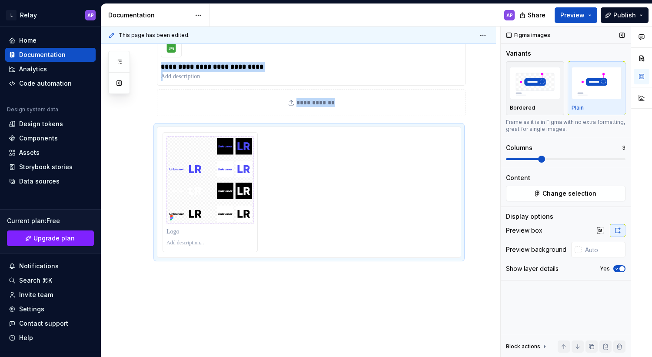
click at [538, 159] on span at bounding box center [541, 159] width 7 height 7
click at [261, 263] on div "**********" at bounding box center [309, 145] width 304 height 267
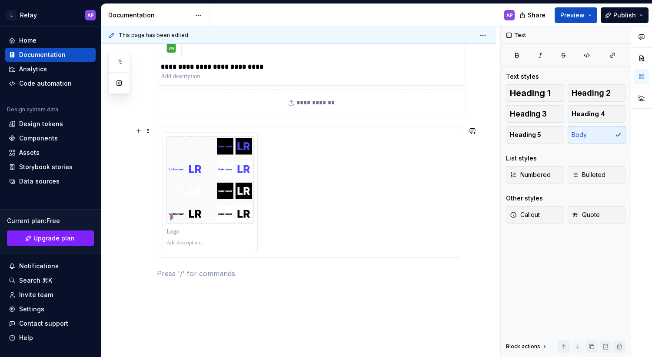
click at [342, 196] on div at bounding box center [308, 192] width 293 height 120
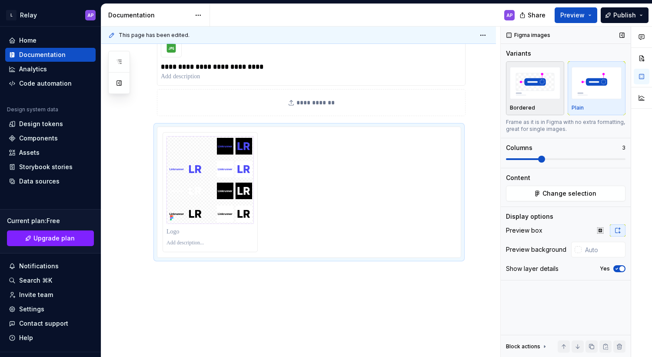
click at [520, 99] on div "button" at bounding box center [535, 83] width 50 height 36
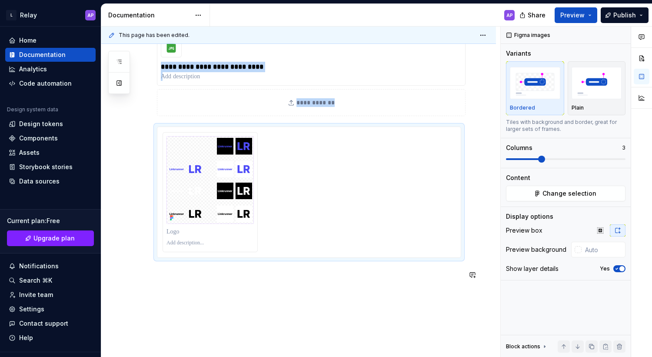
click at [343, 315] on div "**********" at bounding box center [298, 193] width 394 height 405
click at [334, 201] on div at bounding box center [308, 192] width 293 height 120
click at [600, 104] on div "Plain" at bounding box center [596, 107] width 50 height 7
click at [620, 270] on span "button" at bounding box center [621, 268] width 5 height 5
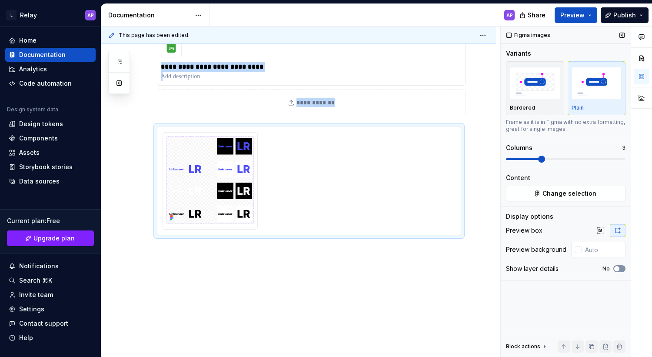
click at [620, 270] on button "No" at bounding box center [619, 268] width 12 height 7
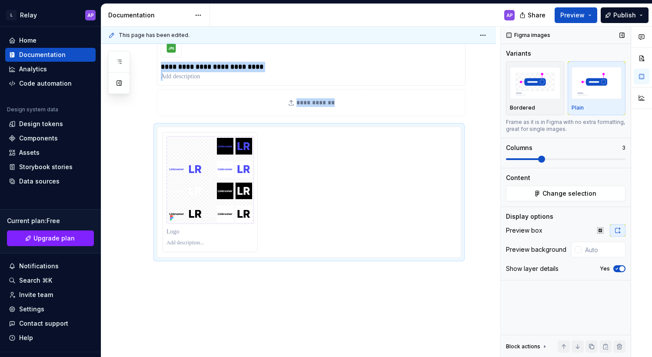
click at [620, 270] on span "button" at bounding box center [621, 268] width 5 height 5
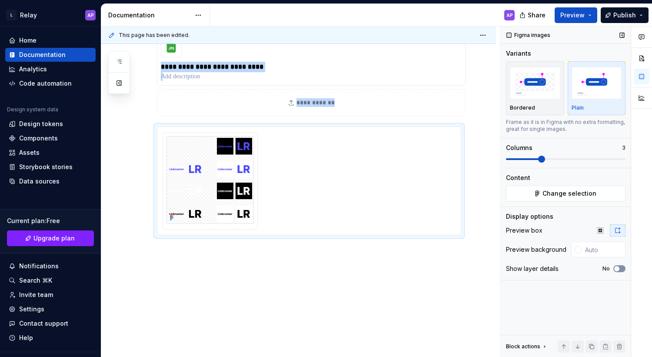
click at [620, 270] on button "No" at bounding box center [619, 268] width 12 height 7
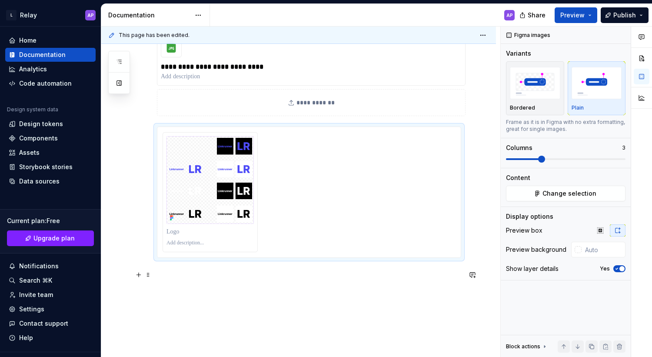
click at [352, 275] on p at bounding box center [309, 273] width 304 height 10
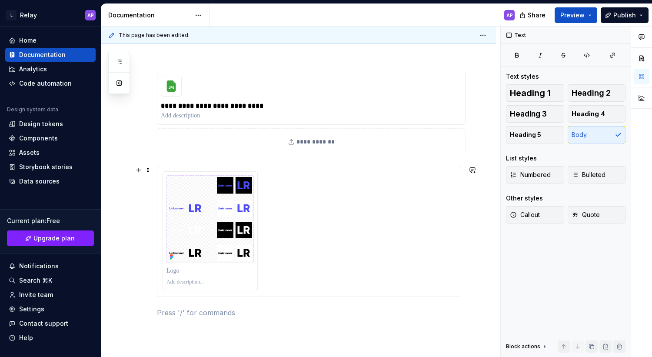
type textarea "*"
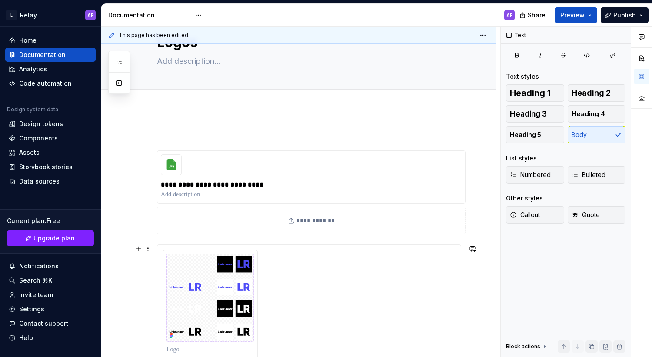
scroll to position [0, 0]
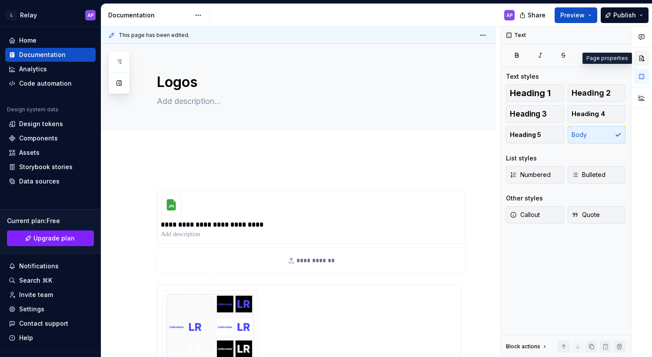
click at [642, 53] on button "button" at bounding box center [641, 58] width 16 height 16
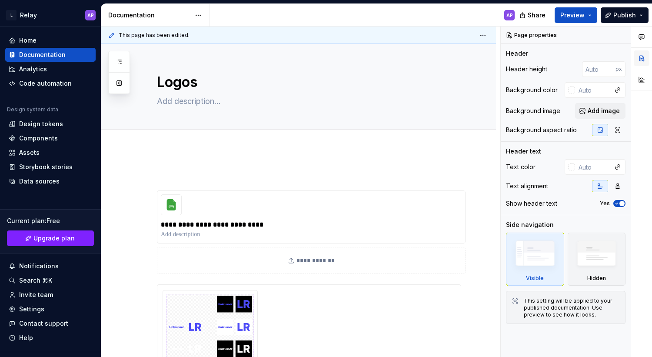
click at [641, 66] on button "button" at bounding box center [641, 58] width 16 height 16
click at [643, 79] on button "button" at bounding box center [641, 80] width 16 height 16
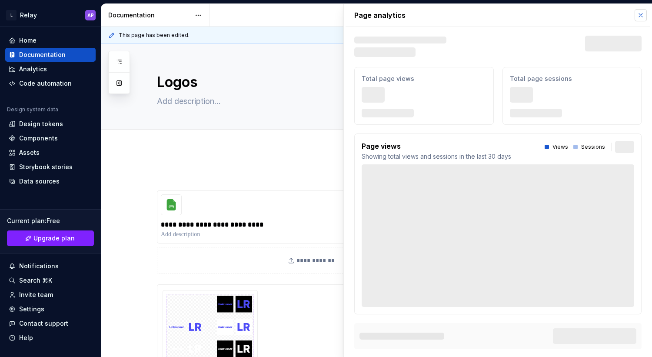
click at [640, 17] on button "button" at bounding box center [640, 15] width 12 height 12
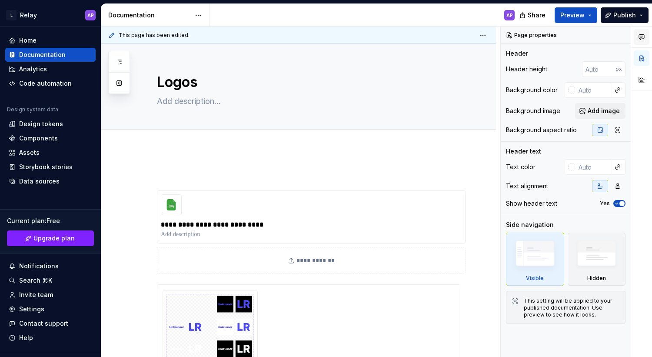
click at [646, 34] on button "button" at bounding box center [641, 37] width 16 height 16
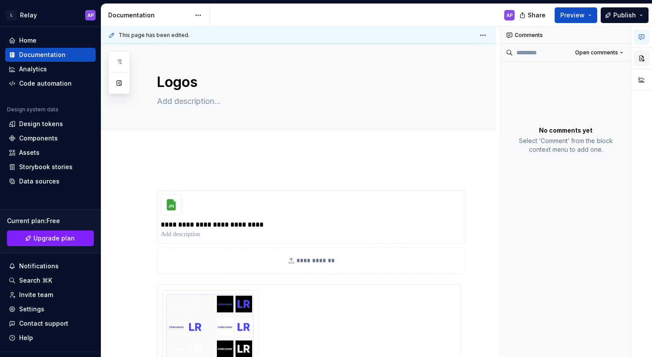
click at [638, 62] on button "button" at bounding box center [641, 58] width 16 height 16
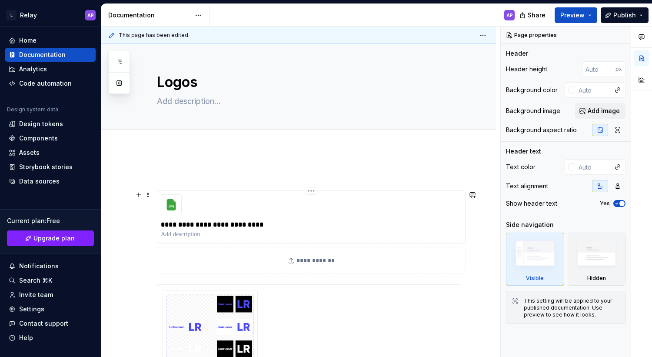
click at [287, 209] on div "**********" at bounding box center [311, 216] width 308 height 53
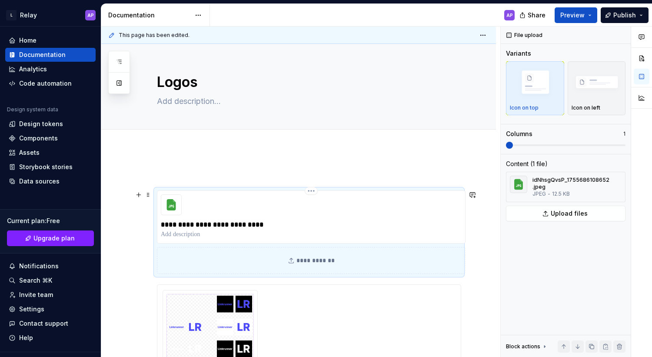
type textarea "*"
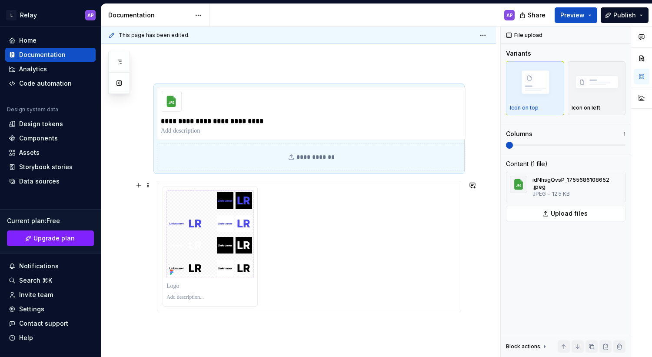
scroll to position [110, 0]
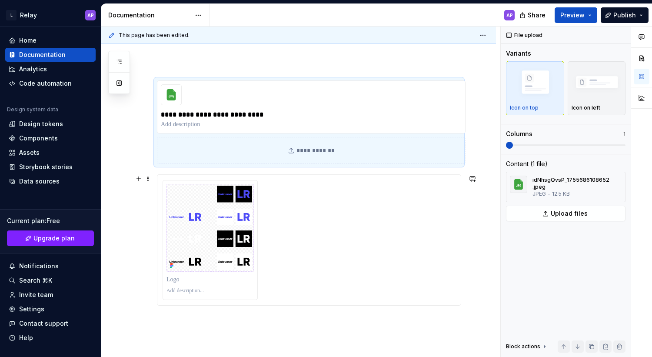
click at [311, 235] on div at bounding box center [308, 240] width 293 height 120
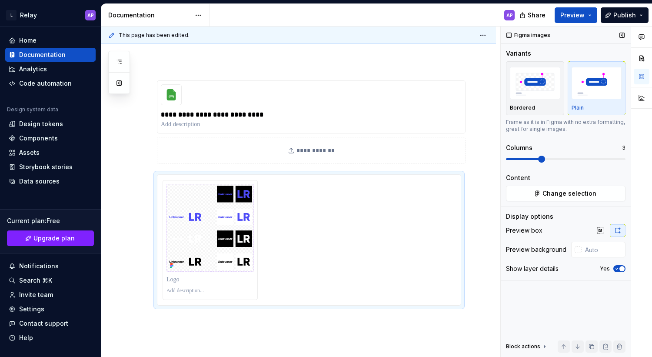
click at [544, 345] on icon at bounding box center [544, 346] width 1 height 2
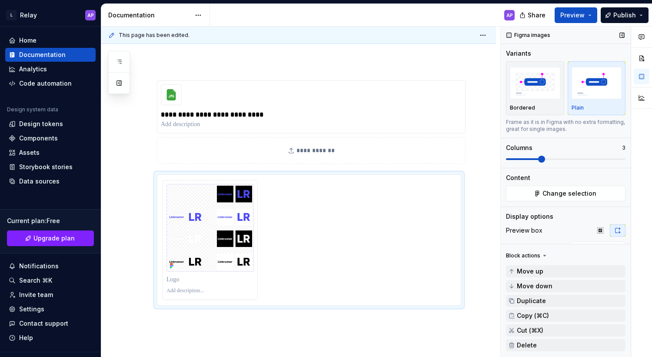
click at [541, 256] on icon at bounding box center [544, 255] width 7 height 7
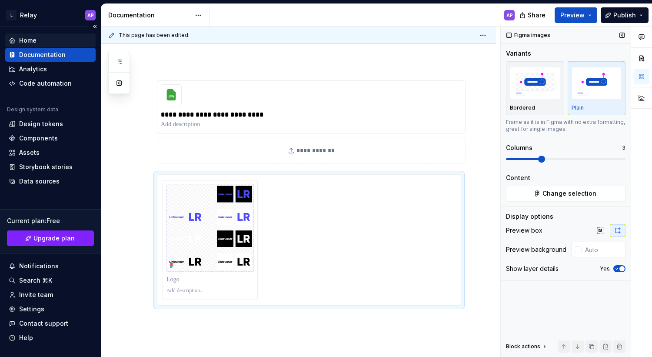
click at [33, 42] on div "Home" at bounding box center [27, 40] width 17 height 9
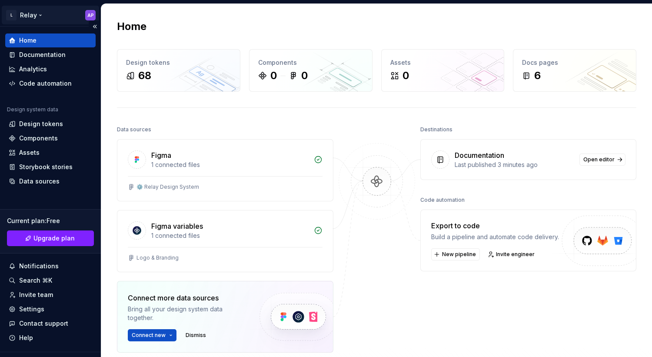
click at [91, 15] on html "L Relay AP Home Documentation Analytics Code automation Design system data Desi…" at bounding box center [326, 178] width 652 height 357
click at [83, 15] on html "L Relay AP Home Documentation Analytics Code automation Design system data Desi…" at bounding box center [326, 178] width 652 height 357
type textarea "*"
click at [67, 15] on html "L Relay AP Home Documentation Analytics Code automation Design system data Desi…" at bounding box center [326, 178] width 652 height 357
click at [73, 16] on html "L Relay AP Home Documentation Analytics Code automation Design system data Desi…" at bounding box center [326, 178] width 652 height 357
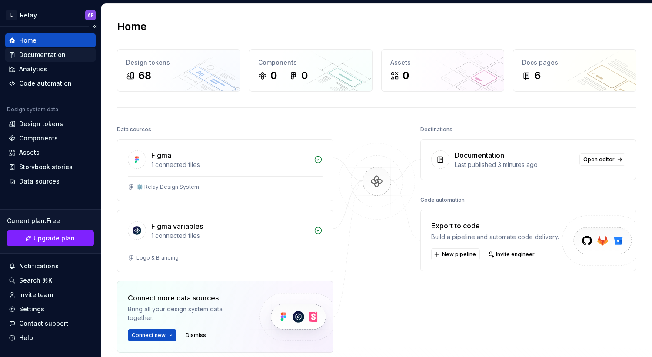
click at [52, 56] on div "Documentation" at bounding box center [42, 54] width 46 height 9
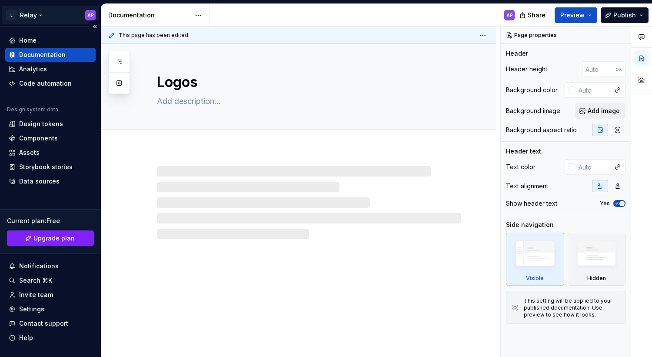
click at [43, 17] on html "L Relay AP Home Documentation Analytics Code automation Design system data Desi…" at bounding box center [326, 178] width 652 height 357
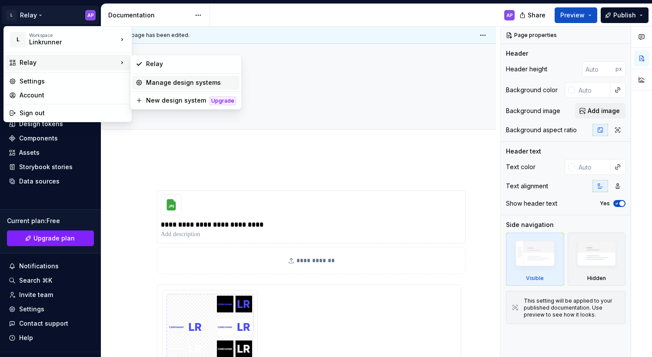
click at [169, 87] on div "Manage design systems" at bounding box center [185, 83] width 107 height 14
type textarea "*"
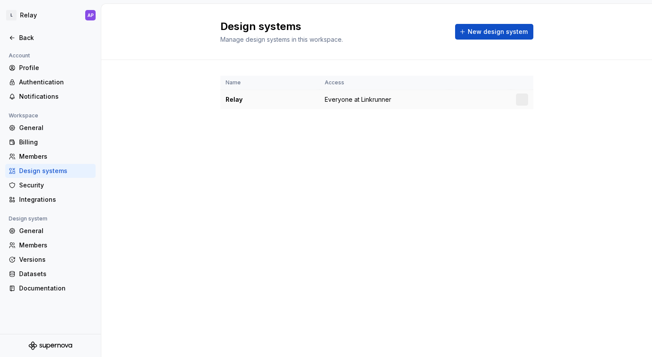
click at [524, 103] on div at bounding box center [522, 99] width 12 height 12
click at [525, 100] on html "L Relay AP Back Account Profile Authentication Notifications Workspace General …" at bounding box center [326, 178] width 652 height 357
click at [440, 143] on html "L Relay AP Back Account Profile Authentication Notifications Workspace General …" at bounding box center [326, 178] width 652 height 357
click at [31, 68] on div "Profile" at bounding box center [55, 67] width 73 height 9
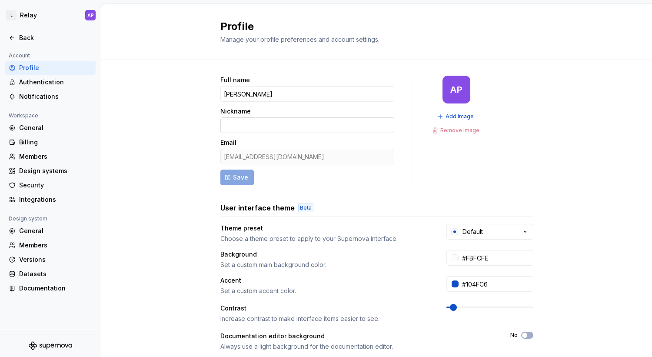
click at [255, 122] on input "Nickname" at bounding box center [307, 125] width 174 height 16
type input "Ajay"
click at [234, 178] on span "Save" at bounding box center [240, 177] width 15 height 9
click at [457, 116] on span "Add image" at bounding box center [459, 116] width 28 height 7
type textarea "*"
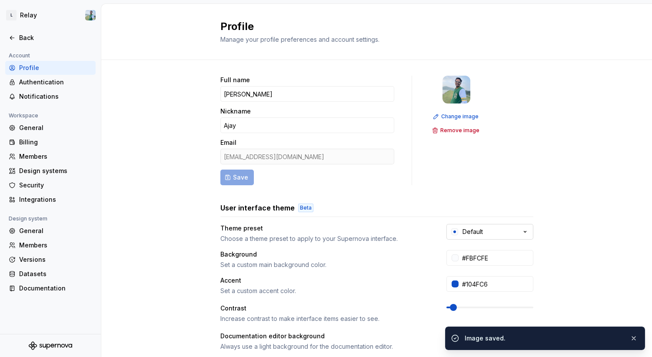
click at [462, 233] on div "Default" at bounding box center [472, 231] width 20 height 9
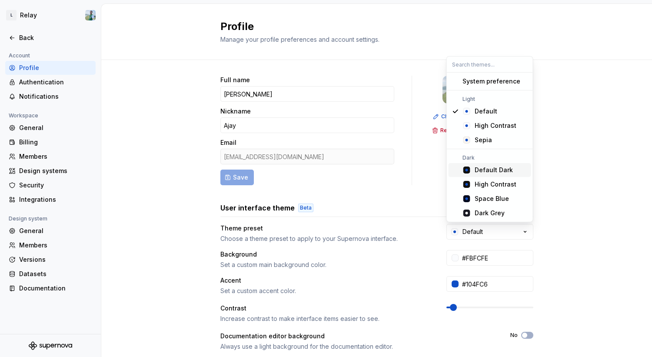
click at [491, 170] on div "Default Dark" at bounding box center [493, 170] width 38 height 9
type input "#101010"
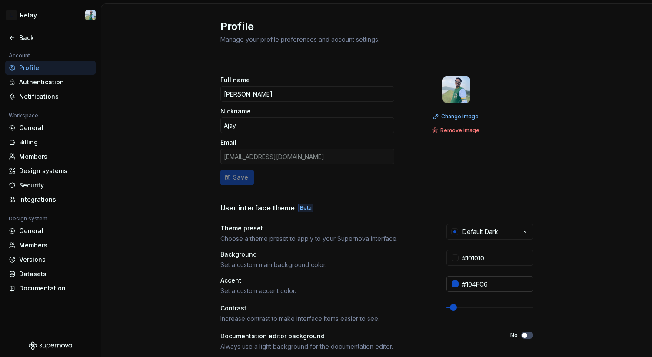
click at [477, 285] on input "#104FC6" at bounding box center [495, 284] width 75 height 16
click at [457, 284] on div at bounding box center [454, 283] width 7 height 7
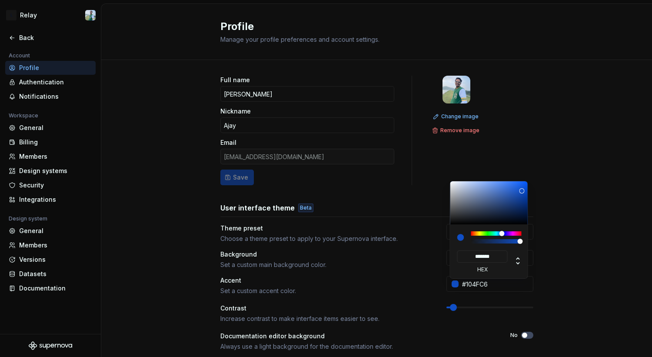
type input "*******"
type input "#4D4BF7"
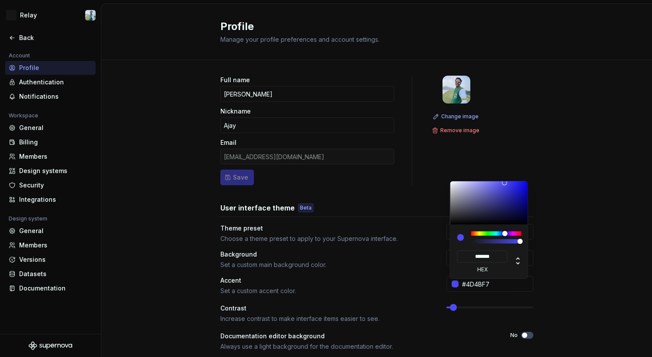
type input "*******"
click at [518, 253] on div at bounding box center [514, 261] width 14 height 23
click at [550, 261] on html "L Relay Back Account Profile Authentication Notifications Workspace General Bil…" at bounding box center [326, 178] width 652 height 357
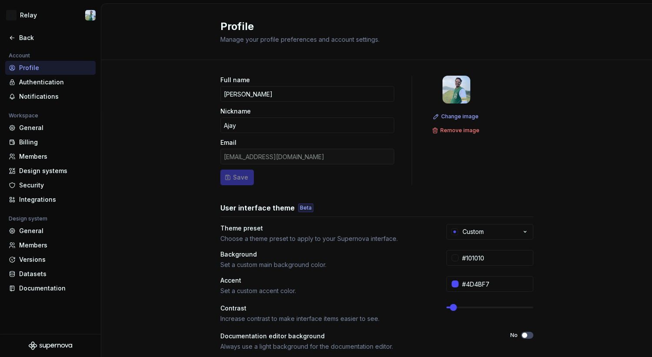
click at [534, 292] on div "Full name [PERSON_NAME] Nickname Ajay Email [EMAIL_ADDRESS][DOMAIN_NAME] Save C…" at bounding box center [376, 279] width 550 height 438
click at [470, 261] on input "#101010" at bounding box center [495, 258] width 75 height 16
paste input "A1A1A"
type input "#1A1A1A"
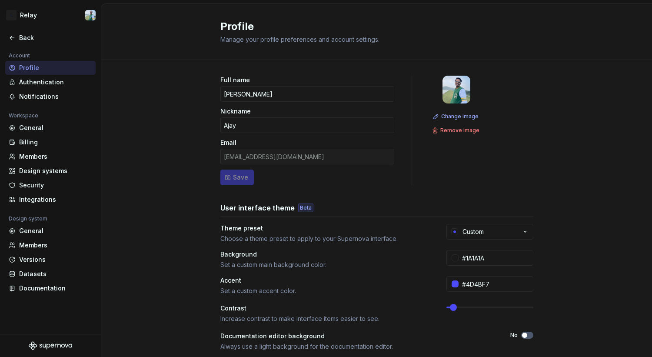
click at [561, 254] on div "Full name [PERSON_NAME] Nickname Ajay Email [EMAIL_ADDRESS][DOMAIN_NAME] Save C…" at bounding box center [376, 279] width 550 height 438
click at [52, 81] on div "Authentication" at bounding box center [55, 82] width 73 height 9
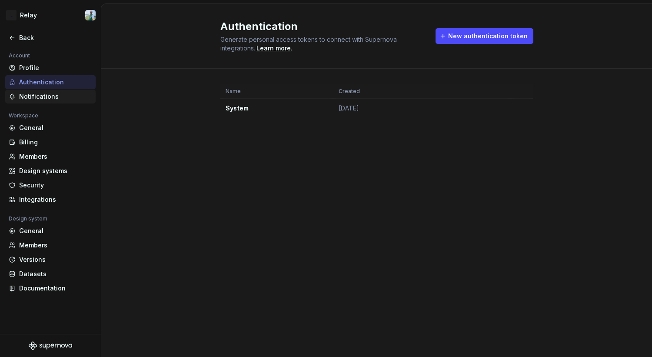
click at [52, 96] on div "Notifications" at bounding box center [55, 96] width 73 height 9
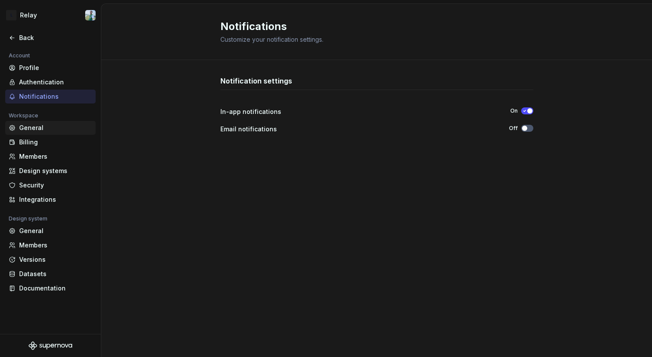
click at [51, 128] on div "General" at bounding box center [55, 127] width 73 height 9
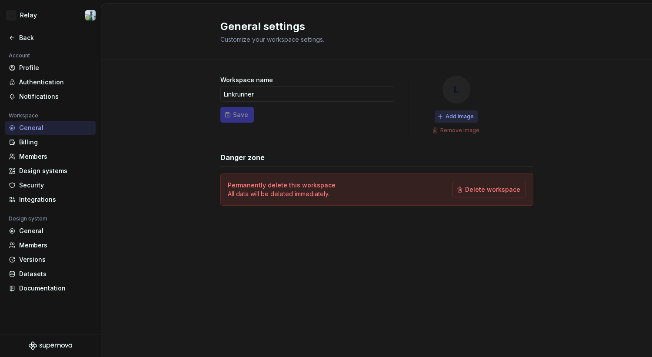
click at [457, 116] on span "Add image" at bounding box center [459, 116] width 28 height 7
click at [47, 143] on div "Billing" at bounding box center [55, 142] width 73 height 9
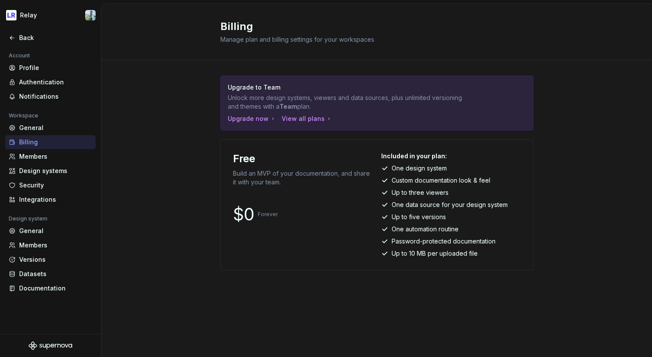
click at [192, 179] on div "Upgrade to Team Unlock more design systems, viewers and data sources, plus unli…" at bounding box center [376, 186] width 550 height 252
click at [57, 156] on div "Members" at bounding box center [55, 156] width 73 height 9
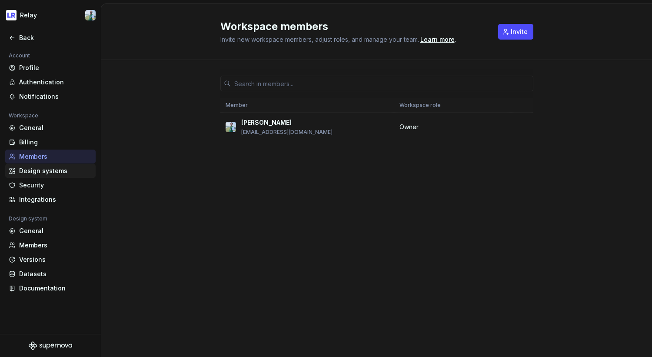
click at [49, 176] on div "Design systems" at bounding box center [50, 171] width 90 height 14
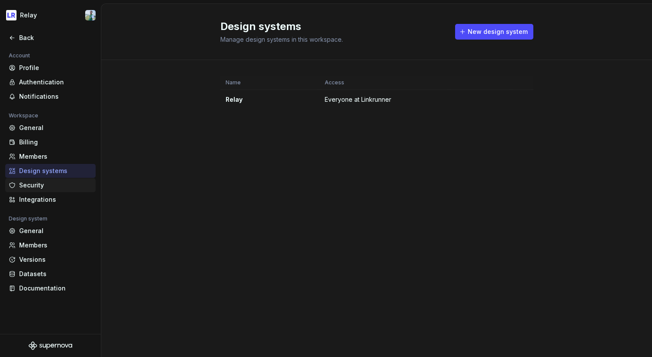
click at [51, 186] on div "Security" at bounding box center [55, 185] width 73 height 9
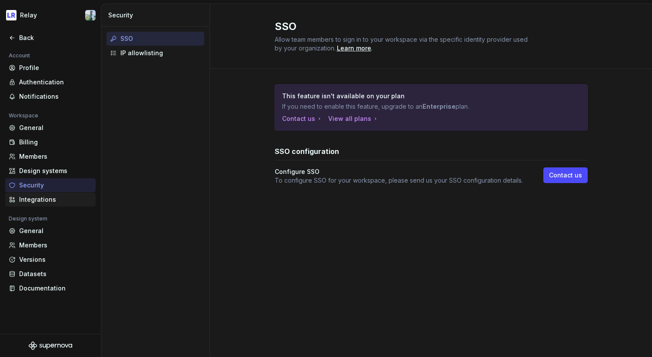
click at [50, 203] on div "Integrations" at bounding box center [55, 199] width 73 height 9
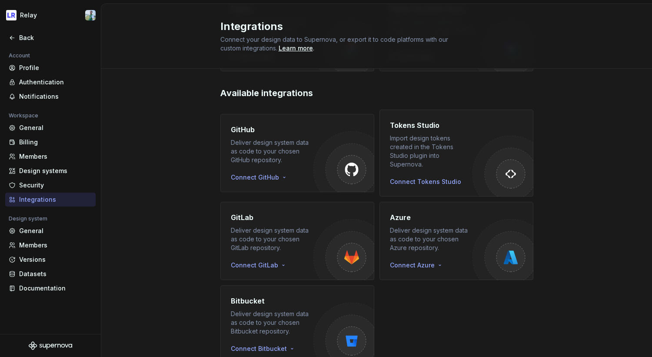
scroll to position [145, 0]
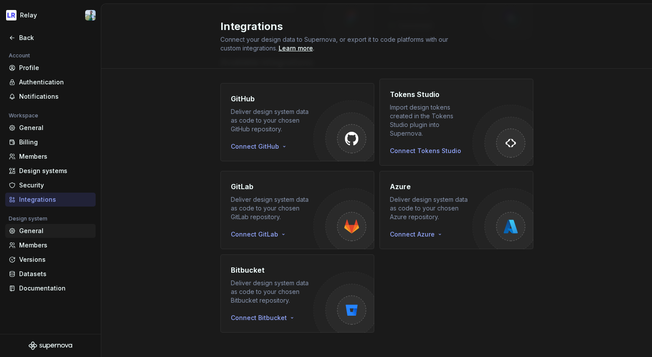
click at [40, 227] on div "General" at bounding box center [55, 230] width 73 height 9
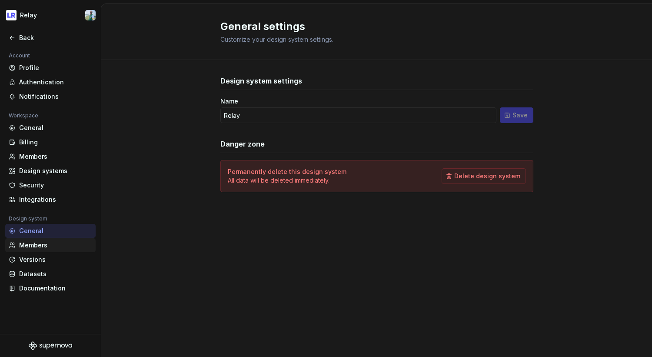
click at [41, 244] on div "Members" at bounding box center [55, 245] width 73 height 9
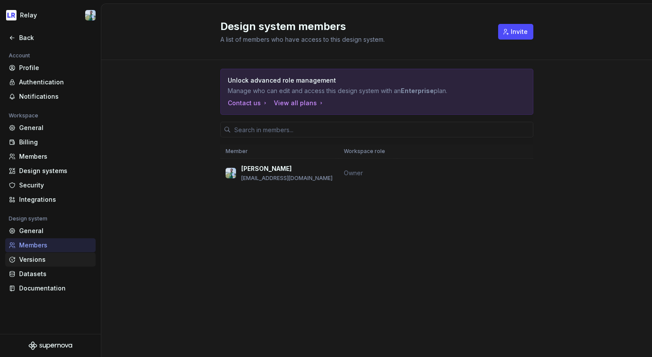
click at [40, 262] on div "Versions" at bounding box center [55, 259] width 73 height 9
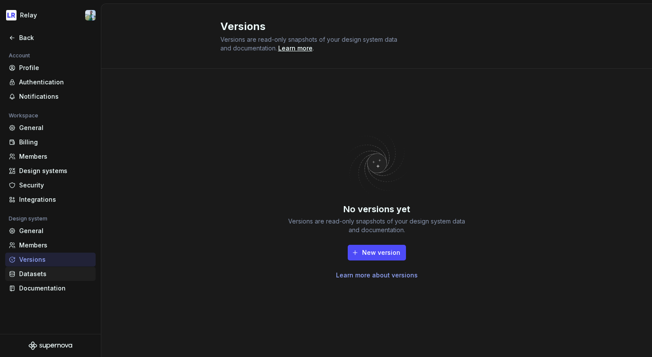
click at [48, 272] on div "Datasets" at bounding box center [55, 273] width 73 height 9
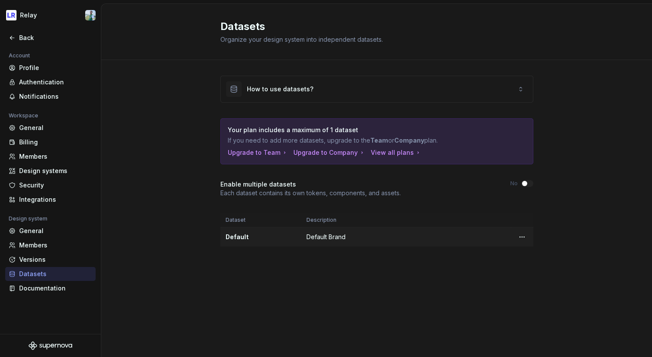
click at [321, 237] on td "Default Brand" at bounding box center [405, 237] width 209 height 20
click at [521, 235] on html "Relay Back Account Profile Authentication Notifications Workspace General Billi…" at bounding box center [326, 178] width 652 height 357
click at [561, 227] on html "Relay Back Account Profile Authentication Notifications Workspace General Billi…" at bounding box center [326, 178] width 652 height 357
click at [56, 287] on div "Documentation" at bounding box center [55, 288] width 73 height 9
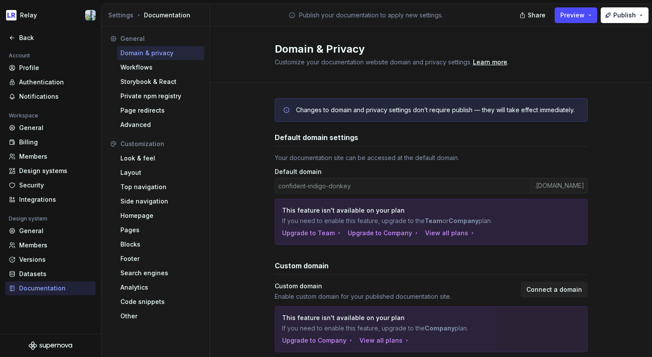
click at [258, 150] on div "Changes to domain and privacy settings don’t require publish — they will take e…" at bounding box center [431, 295] width 442 height 424
click at [371, 186] on div "confident-indigo-donkey .[DOMAIN_NAME]" at bounding box center [431, 186] width 313 height 16
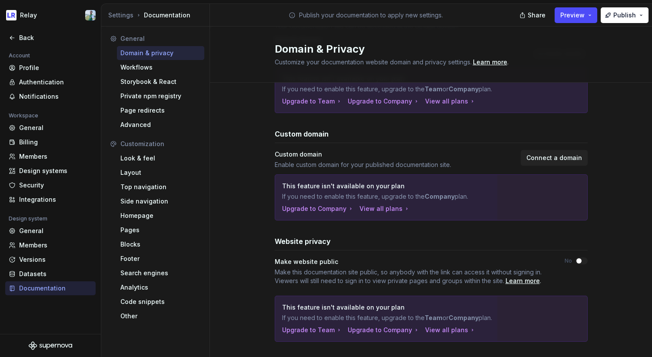
scroll to position [146, 0]
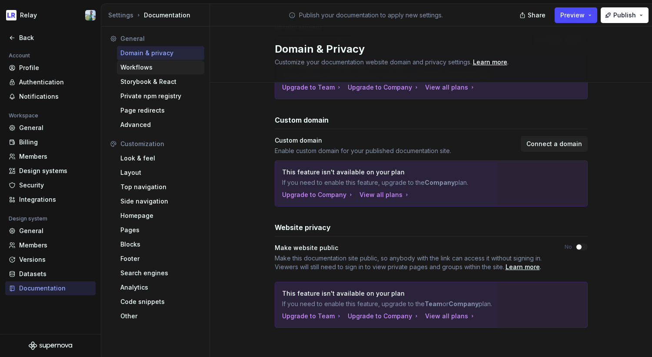
click at [155, 67] on div "Workflows" at bounding box center [160, 67] width 80 height 9
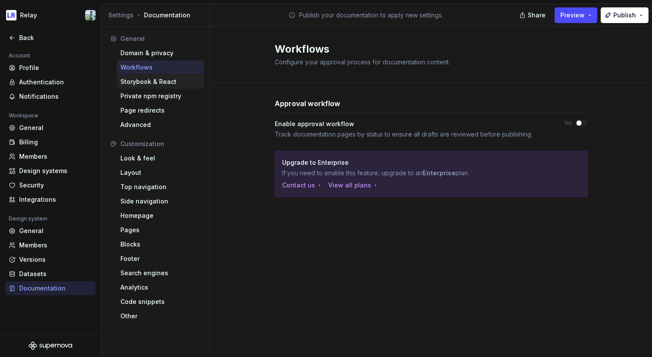
click at [150, 83] on div "Storybook & React" at bounding box center [160, 81] width 80 height 9
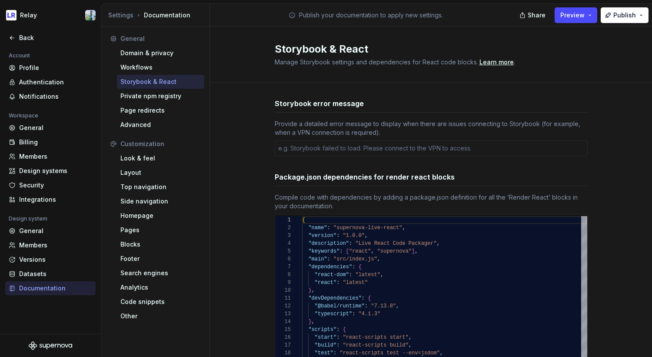
type textarea "*"
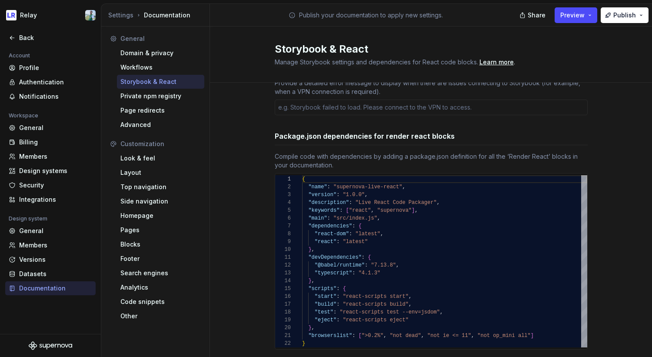
scroll to position [63, 0]
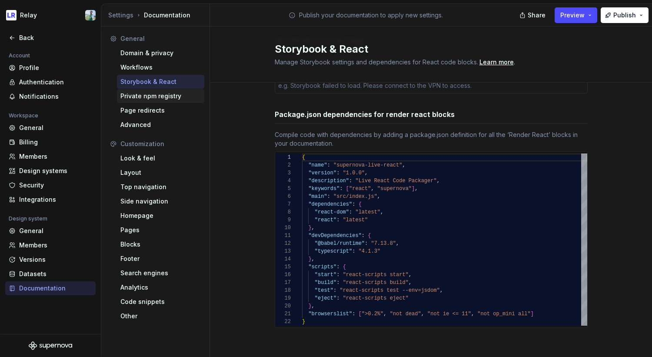
click at [161, 93] on div "Private npm registry" at bounding box center [160, 96] width 80 height 9
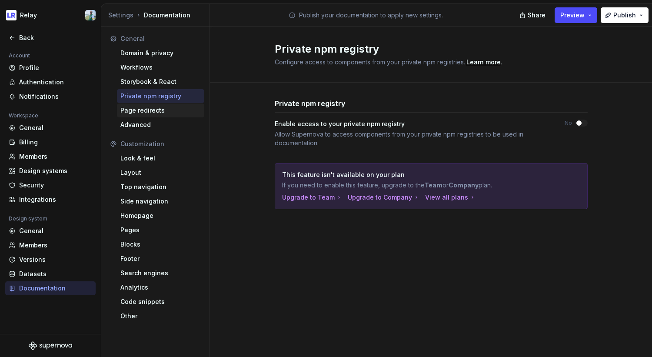
click at [156, 113] on div "Page redirects" at bounding box center [160, 110] width 80 height 9
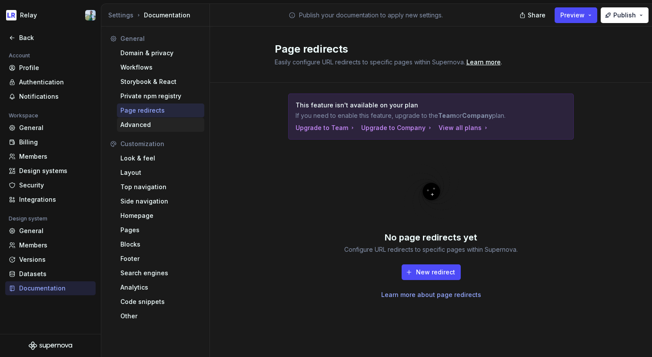
click at [148, 126] on div "Advanced" at bounding box center [160, 124] width 80 height 9
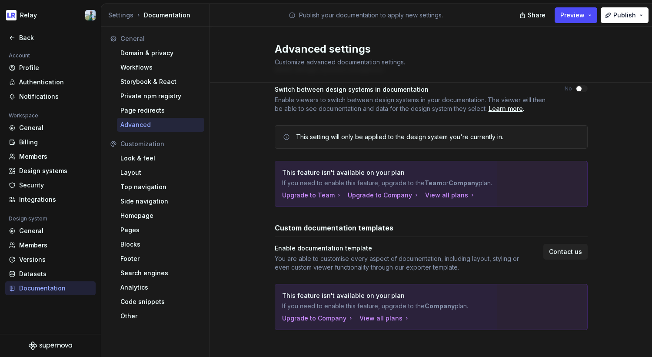
scroll to position [36, 0]
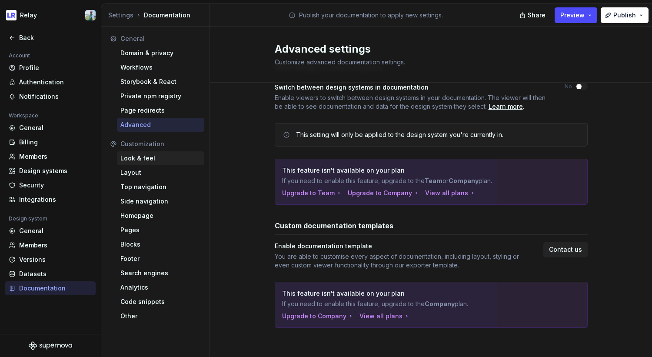
click at [165, 155] on div "Look & feel" at bounding box center [160, 158] width 80 height 9
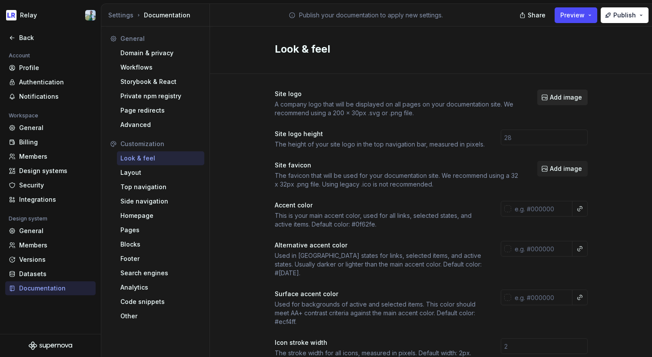
click at [570, 97] on span "Add image" at bounding box center [566, 97] width 32 height 9
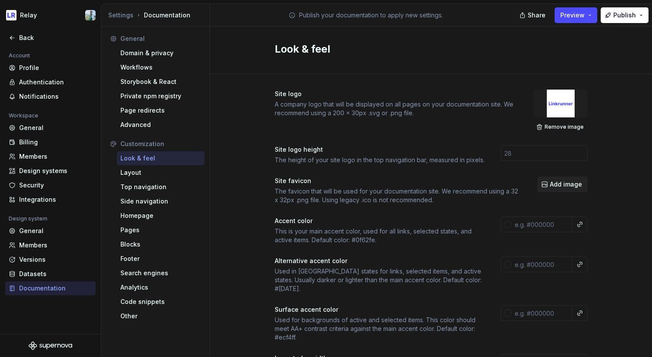
click at [560, 103] on div at bounding box center [560, 103] width 54 height 28
click at [560, 126] on span "Remove image" at bounding box center [563, 126] width 39 height 7
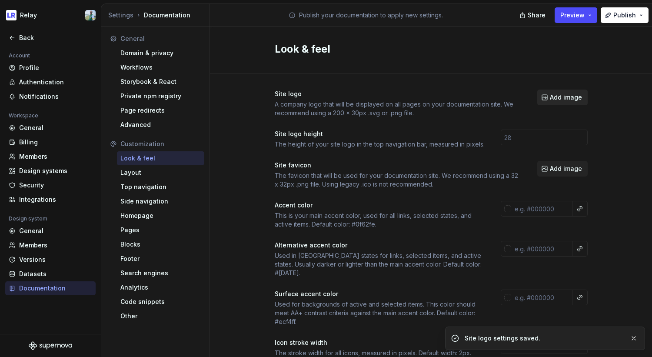
click at [561, 102] on button "Add image" at bounding box center [562, 97] width 50 height 16
click at [572, 94] on span "Add image" at bounding box center [566, 97] width 32 height 9
click at [592, 13] on button "Preview" at bounding box center [575, 15] width 43 height 16
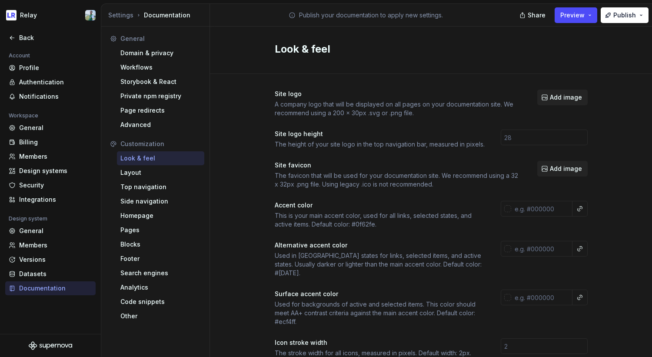
click at [543, 213] on input "text" at bounding box center [541, 209] width 61 height 16
paste input "#4D4BF7"
type input "#4d4bf7ff"
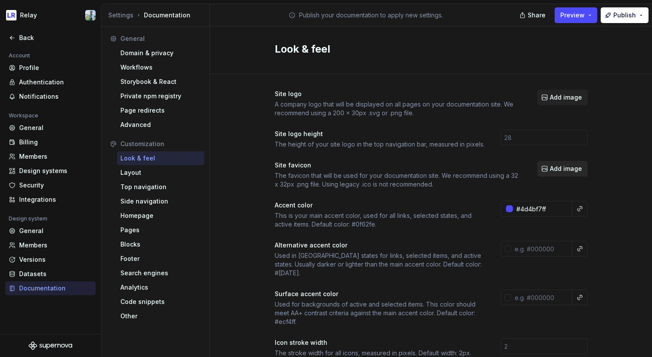
click at [568, 172] on span "Add image" at bounding box center [566, 168] width 32 height 9
click at [573, 170] on span "Add image" at bounding box center [566, 168] width 32 height 9
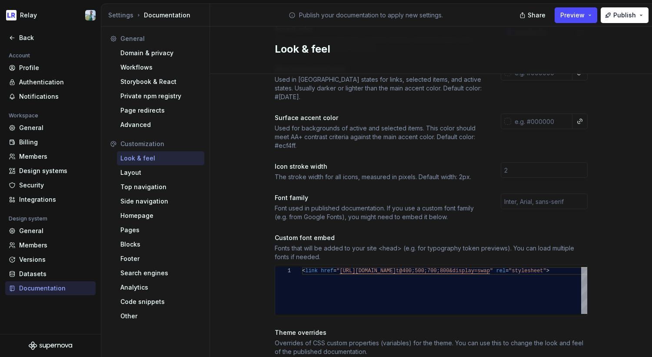
scroll to position [203, 0]
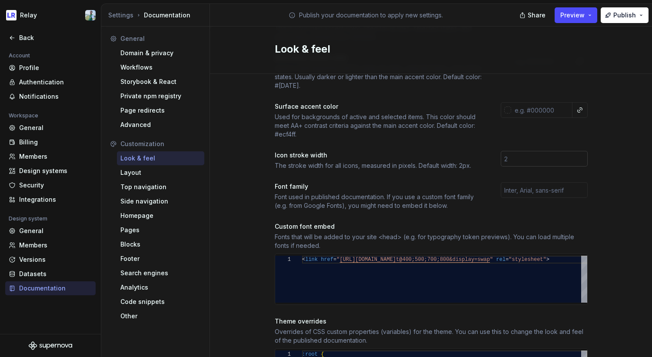
click at [535, 155] on input "number" at bounding box center [543, 159] width 87 height 16
click at [600, 162] on div "Site logo A company logo that will be displayed on all pages on your documentat…" at bounding box center [431, 199] width 442 height 656
click at [548, 182] on input "text" at bounding box center [543, 190] width 87 height 16
type input "Inter"
click at [479, 201] on div "Site logo A company logo that will be displayed on all pages on your documentat…" at bounding box center [431, 190] width 313 height 607
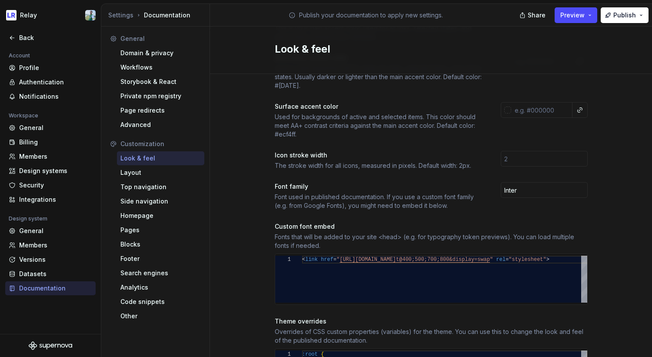
click at [262, 232] on div "Site logo A company logo that will be displayed on all pages on your documentat…" at bounding box center [431, 199] width 442 height 656
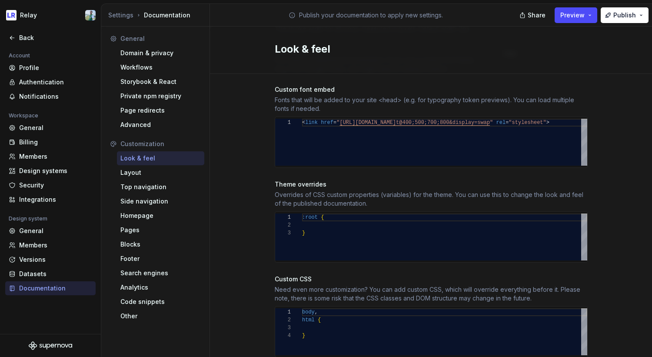
scroll to position [361, 0]
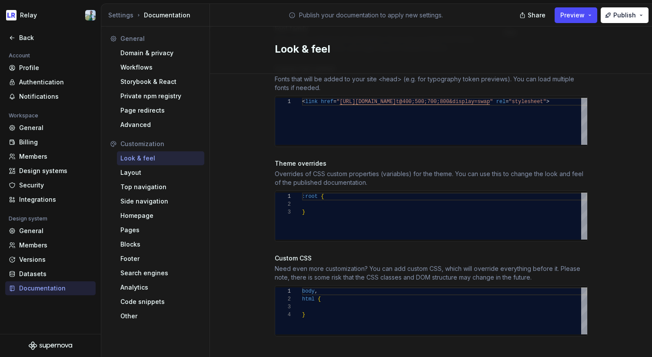
click at [385, 264] on div "Need even more customization? You can add custom CSS, which will override every…" at bounding box center [431, 272] width 313 height 17
type textarea "***** ****** *"
click at [318, 295] on div "body , html { }" at bounding box center [444, 310] width 285 height 47
click at [333, 254] on div "Custom CSS" at bounding box center [431, 258] width 313 height 9
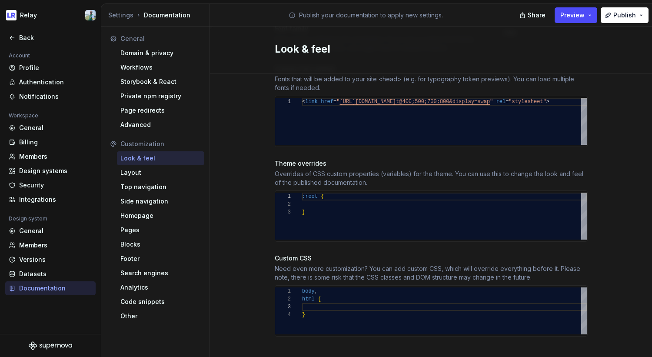
click at [387, 255] on div "Custom CSS Need even more customization? You can add custom CSS, which will ove…" at bounding box center [431, 268] width 313 height 28
click at [374, 264] on div "Need even more customization? You can add custom CSS, which will override every…" at bounding box center [431, 272] width 313 height 17
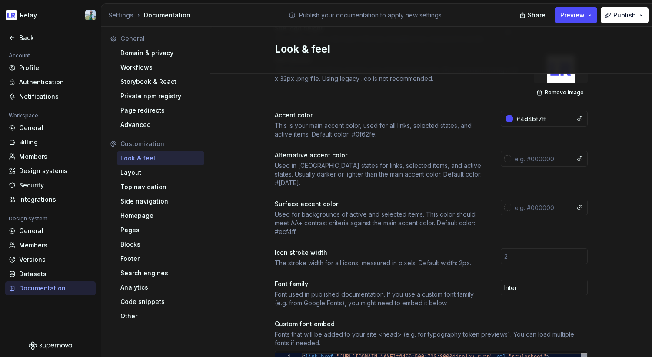
scroll to position [0, 0]
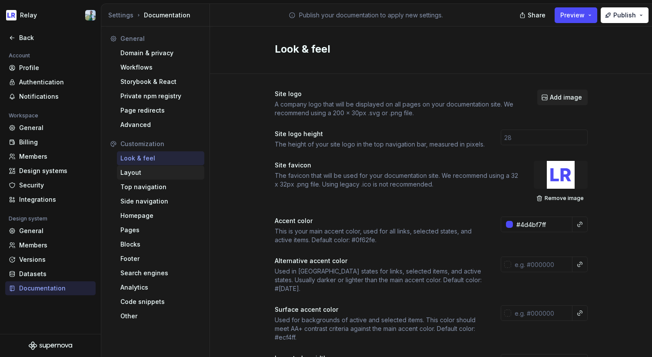
click at [148, 172] on div "Layout" at bounding box center [160, 172] width 80 height 9
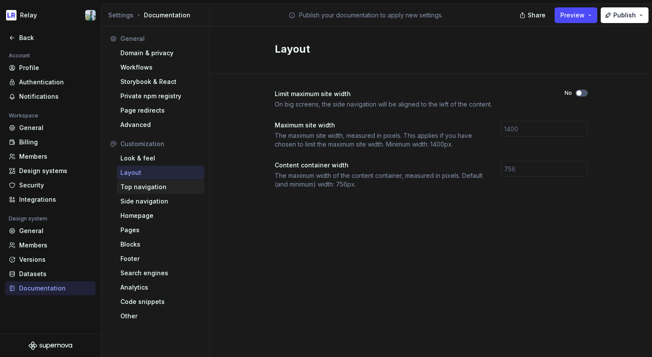
click at [156, 186] on div "Top navigation" at bounding box center [160, 186] width 80 height 9
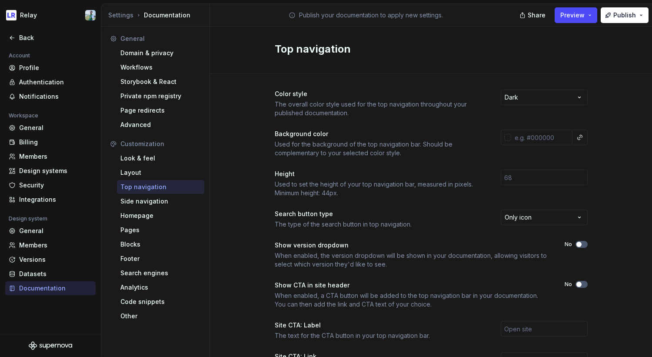
click at [615, 242] on div "Color style The overall color style used for the top navigation throughout your…" at bounding box center [431, 274] width 442 height 401
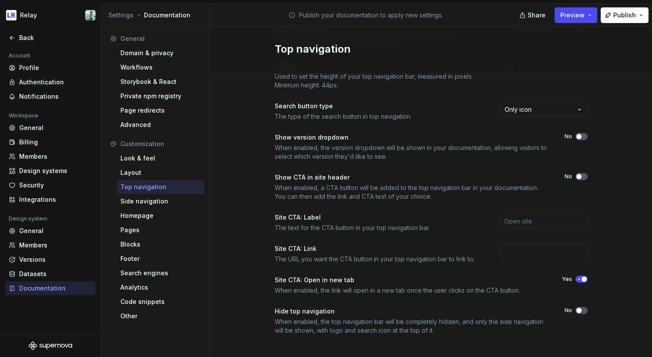
scroll to position [115, 0]
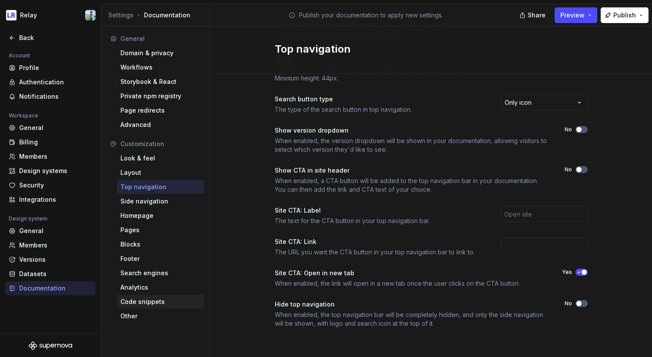
click at [143, 304] on div "Code snippets" at bounding box center [160, 301] width 80 height 9
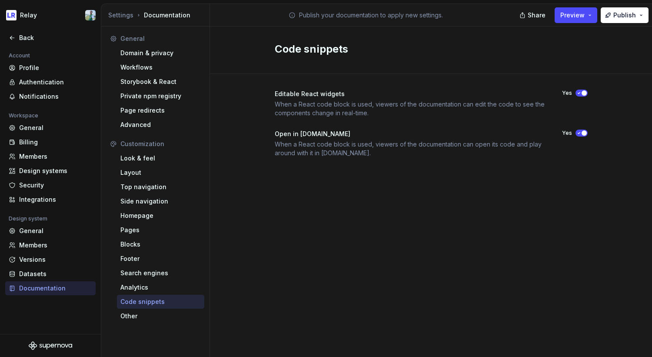
click at [249, 221] on div "Code snippets Editable React widgets When a React code block is used, viewers o…" at bounding box center [431, 191] width 442 height 330
click at [20, 37] on div "Back" at bounding box center [55, 37] width 73 height 9
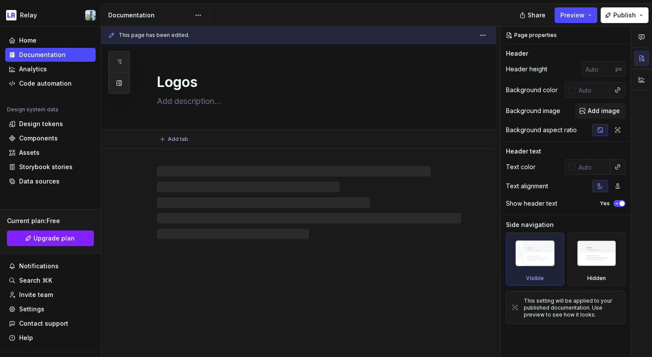
type textarea "*"
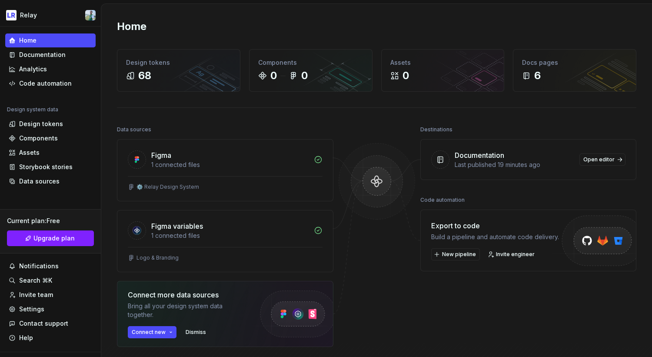
click at [371, 30] on div "Home" at bounding box center [376, 27] width 519 height 14
click at [41, 153] on div "Assets" at bounding box center [50, 152] width 83 height 9
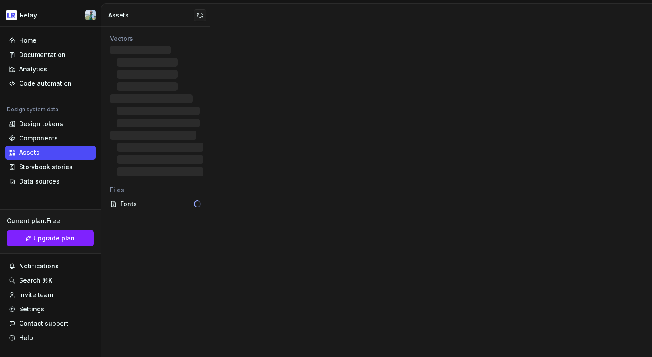
type textarea "*"
click at [336, 104] on div at bounding box center [431, 180] width 442 height 353
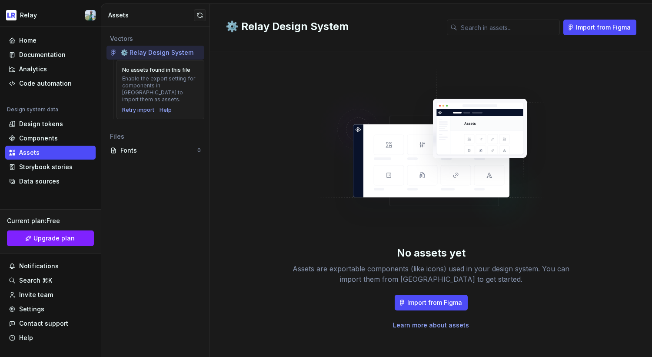
click at [256, 204] on div "No assets yet Assets are exportable components (like icons) used in your design…" at bounding box center [430, 198] width 411 height 262
click at [201, 15] on button "button" at bounding box center [200, 15] width 12 height 12
click at [597, 337] on span "View summary" at bounding box center [601, 337] width 38 height 7
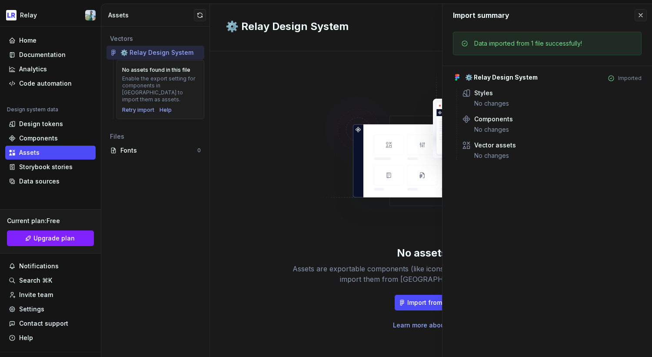
click at [329, 118] on img at bounding box center [431, 154] width 229 height 174
click at [642, 13] on button "button" at bounding box center [640, 15] width 12 height 12
